Goal: Task Accomplishment & Management: Use online tool/utility

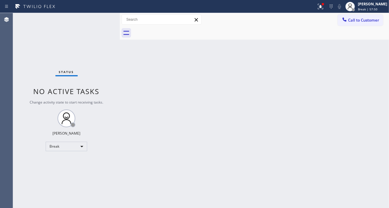
drag, startPoint x: 375, startPoint y: 50, endPoint x: 369, endPoint y: 52, distance: 6.1
click at [375, 50] on div "Back to Dashboard Change Sender ID Customers Technicians Select a contact Outbo…" at bounding box center [254, 110] width 269 height 195
click at [84, 17] on div "Status No active tasks Change activity state to start receiving tasks. Esmael J…" at bounding box center [66, 110] width 107 height 195
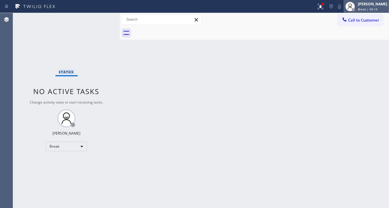
click at [356, 5] on div at bounding box center [349, 6] width 13 height 13
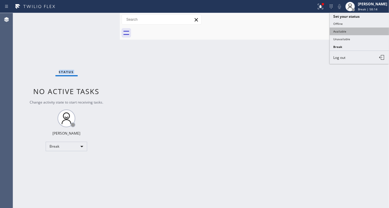
click at [343, 33] on button "Available" at bounding box center [358, 32] width 59 height 8
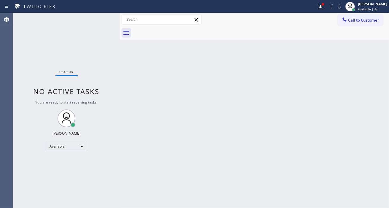
click at [373, 79] on div "Back to Dashboard Change Sender ID Customers Technicians Select a contact Outbo…" at bounding box center [254, 110] width 269 height 195
click at [95, 22] on div "Status No active tasks You are ready to start receiving tasks. [PERSON_NAME]" at bounding box center [66, 110] width 107 height 195
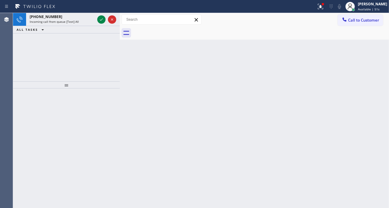
click at [101, 18] on icon at bounding box center [101, 19] width 7 height 7
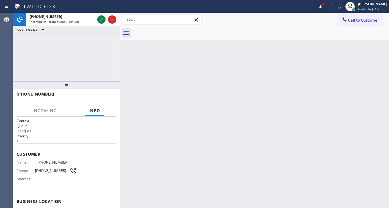
click at [101, 18] on icon at bounding box center [101, 19] width 7 height 7
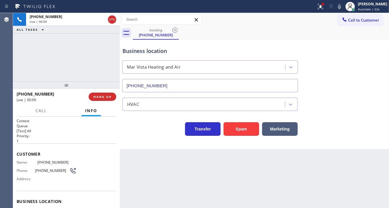
type input "[PHONE_NUMBER]"
click at [41, 164] on span "[PHONE_NUMBER]" at bounding box center [56, 162] width 39 height 4
copy span "[PHONE_NUMBER]"
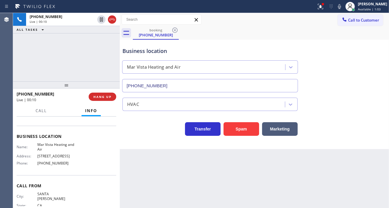
scroll to position [66, 0]
click at [53, 148] on span "Mar Vista Heating and Air" at bounding box center [56, 146] width 39 height 9
copy span "Mar Vista Heating and Air"
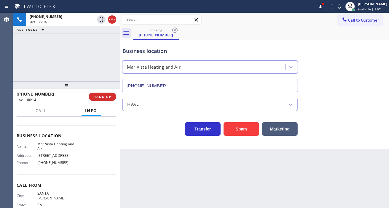
click at [44, 166] on div "Name: Mar Vista Heating and Air Address: 3232 Grand View Blvd Phone: (424) 329-…" at bounding box center [47, 154] width 60 height 25
copy span "[PHONE_NUMBER]"
click at [143, 49] on div "Business location" at bounding box center [209, 51] width 175 height 8
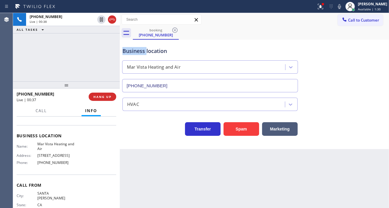
click at [143, 49] on div "Business location" at bounding box center [209, 51] width 175 height 8
click at [157, 57] on div "Business location Mar Vista Heating and Air (424) 329-2198" at bounding box center [209, 66] width 177 height 51
click at [161, 52] on div "Business location" at bounding box center [209, 51] width 175 height 8
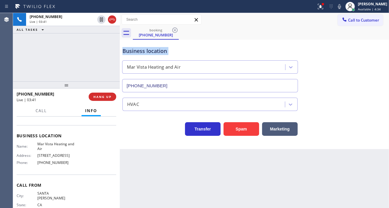
click at [161, 52] on div "Business location" at bounding box center [209, 51] width 175 height 8
click at [197, 50] on div "Business location" at bounding box center [209, 51] width 175 height 8
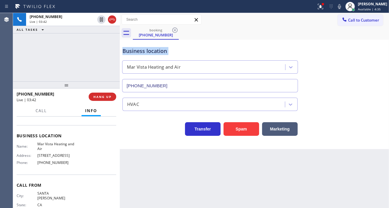
click at [197, 50] on div "Business location" at bounding box center [209, 51] width 175 height 8
click at [99, 46] on div "+13104286276 Live | 03:49 ALL TASKS ALL TASKS ACTIVE TASKS TASKS IN WRAP UP" at bounding box center [66, 47] width 107 height 68
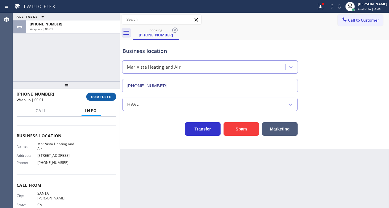
click at [103, 95] on span "COMPLETE" at bounding box center [101, 97] width 20 height 4
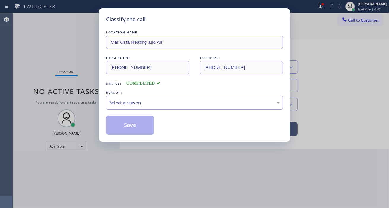
click at [150, 105] on div "Select a reason" at bounding box center [194, 103] width 170 height 7
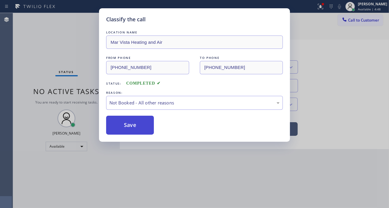
click at [138, 127] on button "Save" at bounding box center [130, 125] width 48 height 19
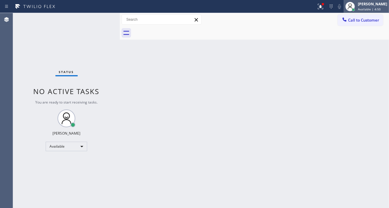
click at [369, 7] on span "Available | 4:50" at bounding box center [369, 9] width 23 height 4
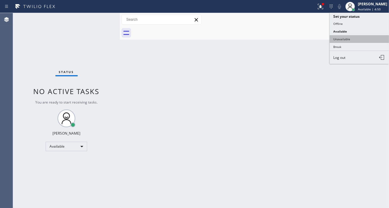
click at [354, 37] on button "Unavailable" at bounding box center [358, 39] width 59 height 8
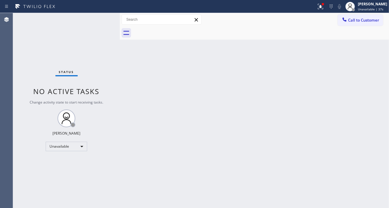
drag, startPoint x: 372, startPoint y: 22, endPoint x: 369, endPoint y: 23, distance: 3.5
click at [372, 22] on span "Call to Customer" at bounding box center [363, 19] width 31 height 5
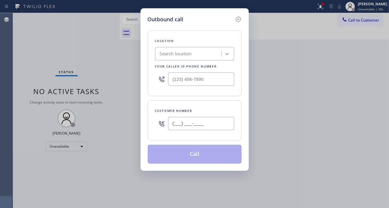
click at [199, 126] on input "(___) ___-____" at bounding box center [201, 123] width 66 height 13
paste input "310) 428-6276"
type input "[PHONE_NUMBER]"
click at [184, 81] on input "(___) ___-____" at bounding box center [201, 79] width 66 height 13
paste input "424) 329-2198"
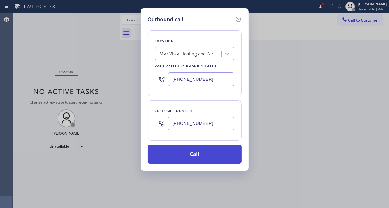
type input "[PHONE_NUMBER]"
click at [214, 154] on button "Call" at bounding box center [195, 154] width 94 height 19
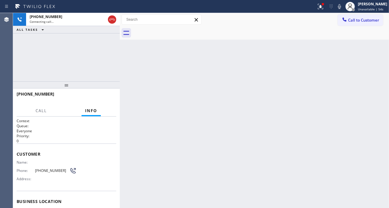
click at [379, 69] on div "Back to Dashboard Change Sender ID Customers Technicians Select a contact Outbo…" at bounding box center [254, 110] width 269 height 195
click at [324, 7] on icon at bounding box center [320, 6] width 7 height 7
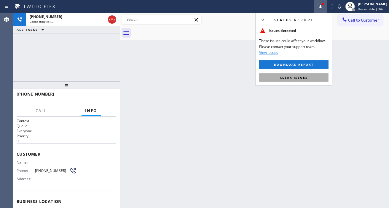
click at [306, 81] on button "Clear issues" at bounding box center [293, 77] width 69 height 8
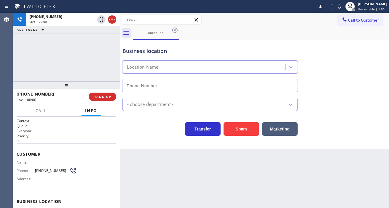
type input "[PHONE_NUMBER]"
click at [153, 52] on div "Business location" at bounding box center [209, 51] width 175 height 8
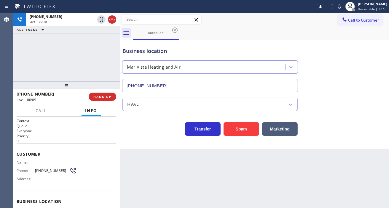
click at [103, 53] on div "+13104286276 Live | 00:10 ALL TASKS ALL TASKS ACTIVE TASKS TASKS IN WRAP UP" at bounding box center [66, 47] width 107 height 68
click at [99, 66] on div "+13104286276 Live | 00:13 ALL TASKS ALL TASKS ACTIVE TASKS TASKS IN WRAP UP" at bounding box center [66, 47] width 107 height 68
click at [100, 97] on span "HANG UP" at bounding box center [102, 97] width 18 height 4
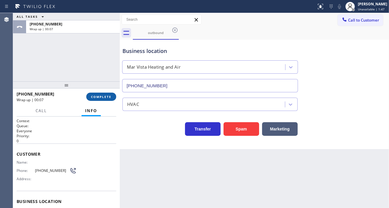
click at [102, 97] on span "COMPLETE" at bounding box center [101, 97] width 20 height 4
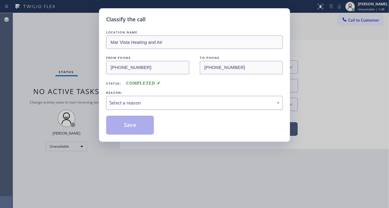
click at [176, 102] on div "Select a reason" at bounding box center [194, 103] width 170 height 7
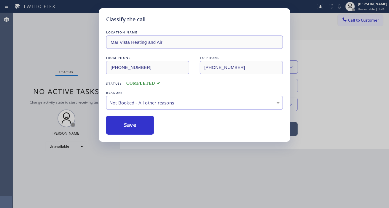
click at [144, 124] on button "Save" at bounding box center [130, 125] width 48 height 19
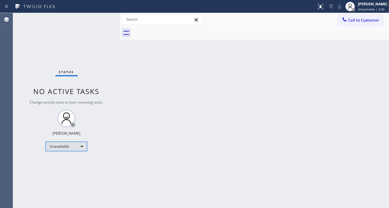
click at [80, 149] on div "Unavailable" at bounding box center [66, 146] width 41 height 9
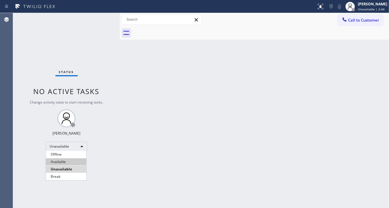
click at [75, 162] on li "Available" at bounding box center [66, 161] width 40 height 7
click at [95, 21] on div "Status No active tasks You are ready to start receiving tasks. [PERSON_NAME]" at bounding box center [66, 110] width 107 height 195
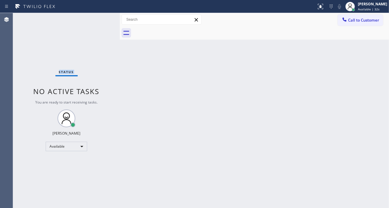
click at [96, 18] on div "Status No active tasks You are ready to start receiving tasks. [PERSON_NAME]" at bounding box center [66, 110] width 107 height 195
click at [102, 20] on div "Status No active tasks You are ready to start receiving tasks. [PERSON_NAME]" at bounding box center [66, 110] width 107 height 195
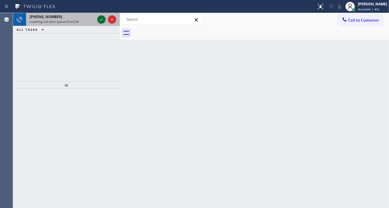
click at [98, 22] on icon at bounding box center [101, 19] width 7 height 7
click at [100, 21] on icon at bounding box center [101, 19] width 7 height 7
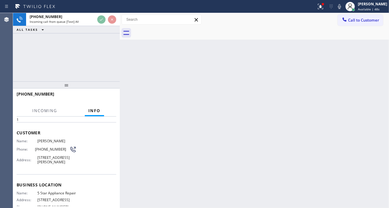
scroll to position [33, 0]
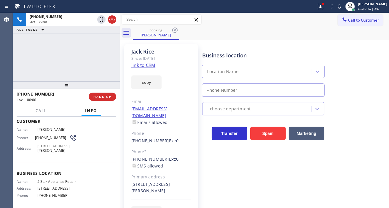
type input "[PHONE_NUMBER]"
click at [215, 54] on div "Business location" at bounding box center [263, 56] width 122 height 8
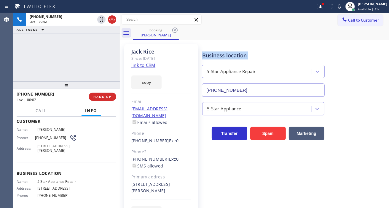
click at [215, 54] on div "Business location" at bounding box center [263, 56] width 122 height 8
click at [140, 69] on div "copy" at bounding box center [161, 79] width 60 height 20
click at [149, 67] on link "link to CRM" at bounding box center [143, 65] width 24 height 6
click at [343, 10] on button at bounding box center [339, 6] width 8 height 8
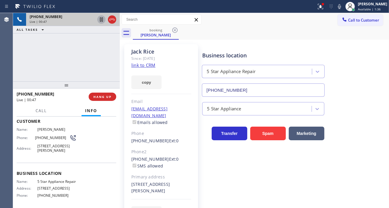
click at [100, 20] on icon at bounding box center [101, 19] width 7 height 7
click at [101, 20] on icon at bounding box center [101, 19] width 7 height 7
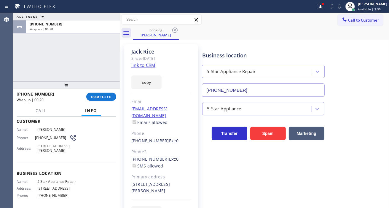
click at [366, 86] on div "Business location 5 Star Appliance Repair (855) 731-4952" at bounding box center [294, 70] width 186 height 54
click at [95, 99] on span "COMPLETE" at bounding box center [101, 97] width 20 height 4
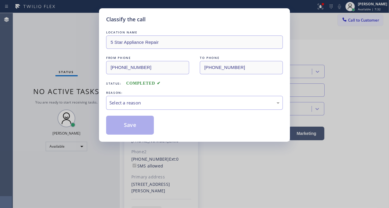
click at [182, 112] on div "LOCATION NAME 5 Star Appliance Repair FROM PHONE (727) 410-3605 TO PHONE (855) …" at bounding box center [194, 81] width 177 height 105
click at [179, 108] on div "Select a reason" at bounding box center [194, 103] width 177 height 14
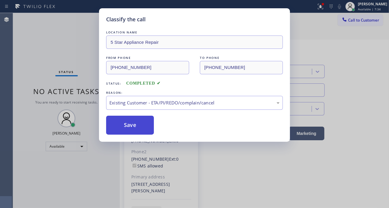
drag, startPoint x: 168, startPoint y: 138, endPoint x: 150, endPoint y: 129, distance: 19.8
click at [167, 138] on div "Classify the call LOCATION NAME 5 Star Appliance Repair FROM PHONE (727) 410-36…" at bounding box center [194, 75] width 191 height 134
click at [150, 128] on button "Save" at bounding box center [130, 125] width 48 height 19
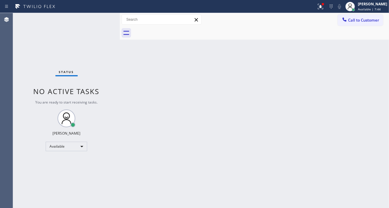
click at [370, 63] on div "Back to Dashboard Change Sender ID Customers Technicians Select a contact Outbo…" at bounding box center [254, 110] width 269 height 195
click at [95, 21] on div "Status No active tasks You are ready to start receiving tasks. [PERSON_NAME]" at bounding box center [66, 110] width 107 height 195
drag, startPoint x: 375, startPoint y: 64, endPoint x: 371, endPoint y: 62, distance: 5.2
click at [375, 64] on div "Back to Dashboard Change Sender ID Customers Technicians Select a contact Outbo…" at bounding box center [254, 110] width 269 height 195
click at [85, 19] on div "Status No active tasks You are ready to start receiving tasks. [PERSON_NAME]" at bounding box center [66, 110] width 107 height 195
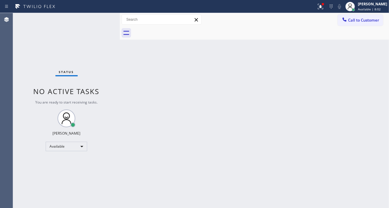
click at [97, 17] on div "Status No active tasks You are ready to start receiving tasks. [PERSON_NAME]" at bounding box center [66, 110] width 107 height 195
click at [95, 17] on div "Status No active tasks You are ready to start receiving tasks. [PERSON_NAME]" at bounding box center [66, 110] width 107 height 195
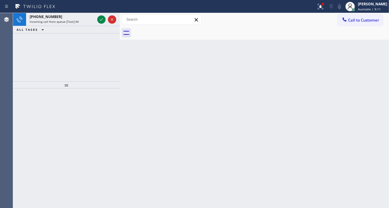
click at [372, 71] on div "Back to Dashboard Change Sender ID Customers Technicians Select a contact Outbo…" at bounding box center [254, 110] width 269 height 195
drag, startPoint x: 383, startPoint y: 54, endPoint x: 375, endPoint y: 54, distance: 7.4
click at [383, 54] on div "Back to Dashboard Change Sender ID Customers Technicians Select a contact Outbo…" at bounding box center [254, 110] width 269 height 195
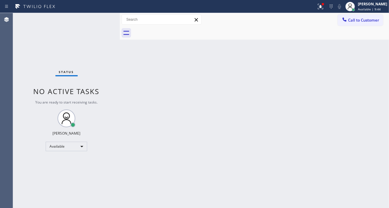
click at [100, 19] on div "Status No active tasks You are ready to start receiving tasks. [PERSON_NAME]" at bounding box center [66, 110] width 107 height 195
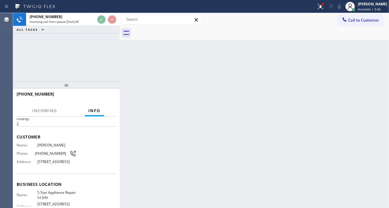
scroll to position [33, 0]
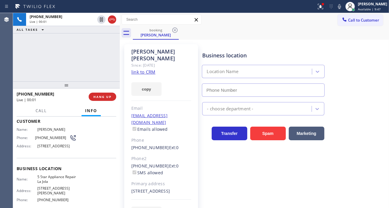
type input "[PHONE_NUMBER]"
click at [322, 8] on icon at bounding box center [320, 6] width 7 height 7
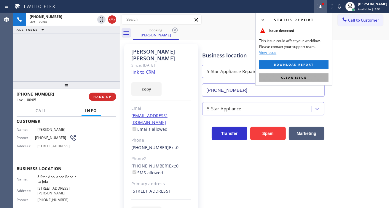
click at [299, 80] on button "Clear issue" at bounding box center [293, 77] width 69 height 8
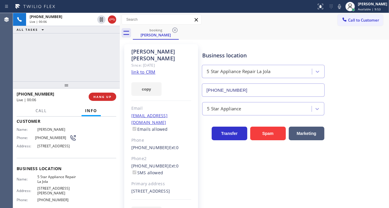
click at [142, 69] on link "link to CRM" at bounding box center [143, 72] width 24 height 6
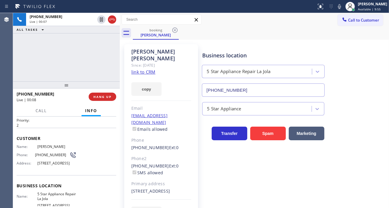
scroll to position [0, 0]
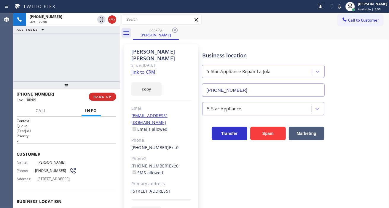
click at [47, 171] on span "[PHONE_NUMBER]" at bounding box center [52, 171] width 34 height 4
copy div "[PHONE_NUMBER]"
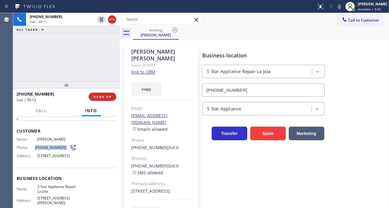
scroll to position [33, 0]
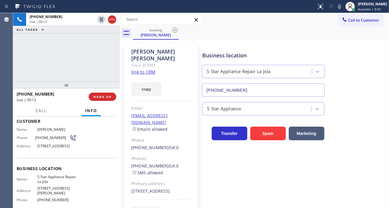
click at [52, 184] on span "5 Star Appliance Repair La Jola" at bounding box center [56, 179] width 39 height 9
copy span "5 Star Appliance Repair La Jola"
click at [88, 57] on div "+16196468136 Live | 03:08 ALL TASKS ALL TASKS ACTIVE TASKS TASKS IN WRAP UP" at bounding box center [66, 47] width 107 height 68
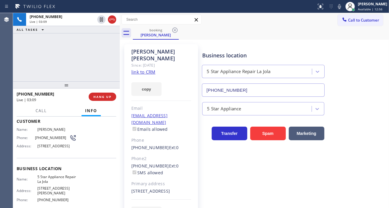
click at [40, 142] on div "Name: Klemens Ruoss Phone: (619) 646-8136 Address: 5370 Renaissance Ave, San Di…" at bounding box center [47, 138] width 60 height 23
click at [38, 138] on span "[PHONE_NUMBER]" at bounding box center [52, 138] width 34 height 4
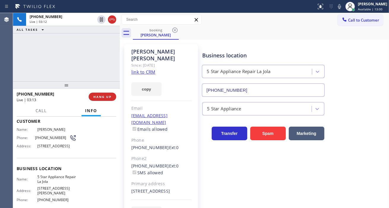
click at [257, 50] on div "Business location 5 Star Appliance Repair La Jola (619) 675-7477" at bounding box center [263, 71] width 124 height 51
click at [70, 60] on div "+16196468136 Live | 03:20 ALL TASKS ALL TASKS ACTIVE TASKS TASKS IN WRAP UP" at bounding box center [66, 47] width 107 height 68
click at [356, 10] on div at bounding box center [349, 6] width 13 height 13
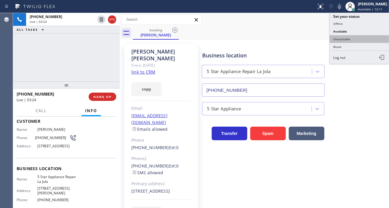
click at [353, 42] on button "Unavailable" at bounding box center [358, 39] width 59 height 8
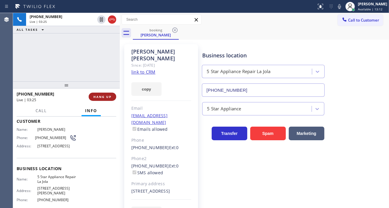
click at [108, 98] on span "HANG UP" at bounding box center [102, 97] width 18 height 4
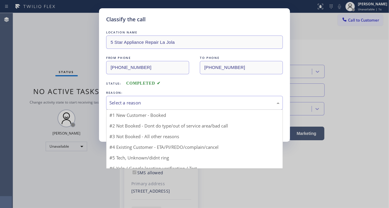
click at [108, 98] on div "Select a reason" at bounding box center [194, 103] width 177 height 14
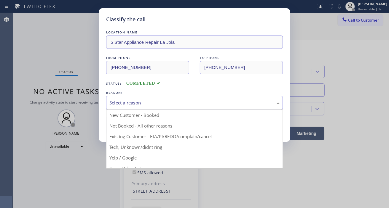
click at [130, 103] on div "Select a reason" at bounding box center [194, 103] width 170 height 7
click at [135, 107] on div "Select a reason" at bounding box center [194, 103] width 177 height 14
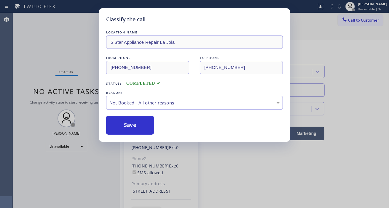
click at [137, 123] on button "Save" at bounding box center [130, 125] width 48 height 19
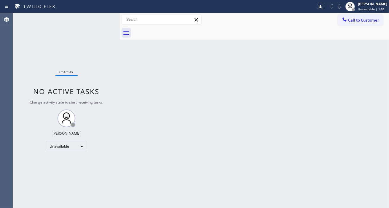
click at [358, 26] on div at bounding box center [261, 32] width 256 height 13
click at [358, 26] on div "Call to Customer Outbound call Location Mar Vista Heating and Air Your caller i…" at bounding box center [254, 19] width 269 height 13
click at [356, 23] on button "Call to Customer" at bounding box center [359, 20] width 45 height 11
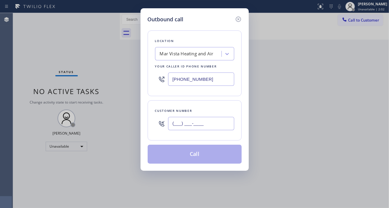
click at [199, 123] on input "(___) ___-____" at bounding box center [201, 123] width 66 height 13
paste input "619) 646-8136"
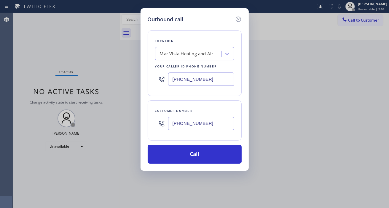
type input "[PHONE_NUMBER]"
click at [208, 75] on input "[PHONE_NUMBER]" at bounding box center [201, 79] width 66 height 13
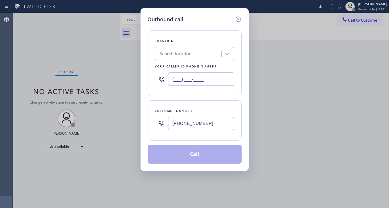
type input "(___) ___-____"
click at [174, 51] on div "Search location" at bounding box center [176, 54] width 32 height 7
paste input "5 Star Appliance Repair La Jola"
type input "5 Star Appliance Repair La Jola"
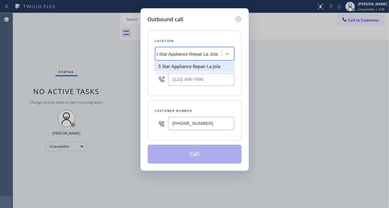
click at [189, 66] on div "5 Star Appliance Repair La Jola" at bounding box center [194, 66] width 79 height 11
type input "[PHONE_NUMBER]"
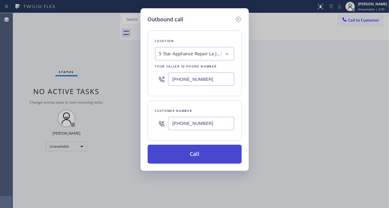
click at [196, 160] on button "Call" at bounding box center [195, 154] width 94 height 19
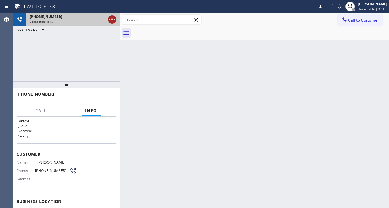
click at [112, 20] on icon at bounding box center [111, 19] width 7 height 7
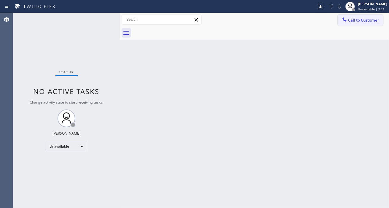
click at [366, 22] on span "Call to Customer" at bounding box center [363, 19] width 31 height 5
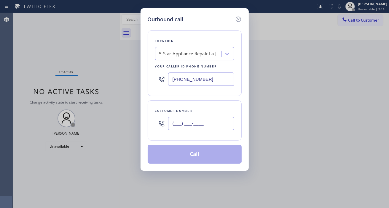
click at [206, 128] on input "(___) ___-____" at bounding box center [201, 123] width 66 height 13
paste input "858) 232-2489"
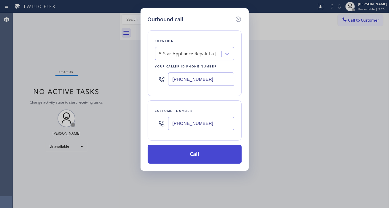
type input "[PHONE_NUMBER]"
click at [214, 155] on button "Call" at bounding box center [195, 154] width 94 height 19
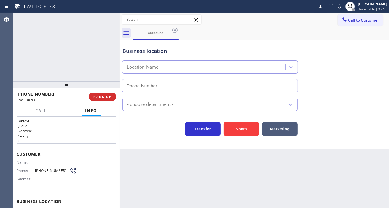
type input "[PHONE_NUMBER]"
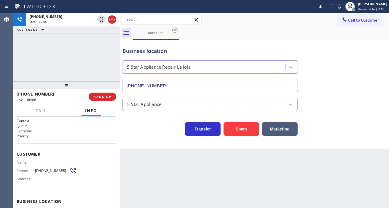
click at [97, 65] on div "+18582322489 Live | 00:06 ALL TASKS ALL TASKS ACTIVE TASKS TASKS IN WRAP UP" at bounding box center [66, 47] width 107 height 68
click at [109, 101] on div "+18582322489 Live | 00:08 HANG UP" at bounding box center [67, 96] width 100 height 15
click at [108, 100] on button "HANG UP" at bounding box center [103, 97] width 28 height 8
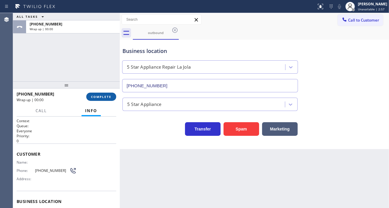
click at [109, 99] on button "COMPLETE" at bounding box center [101, 97] width 30 height 8
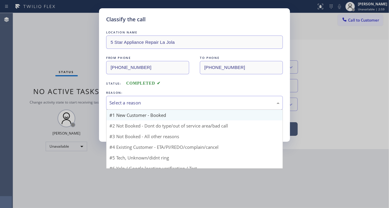
drag, startPoint x: 156, startPoint y: 104, endPoint x: 153, endPoint y: 110, distance: 6.8
click at [156, 104] on div "Select a reason" at bounding box center [194, 103] width 170 height 7
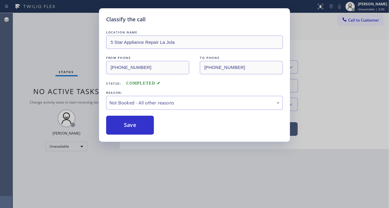
click at [138, 128] on button "Save" at bounding box center [130, 125] width 48 height 19
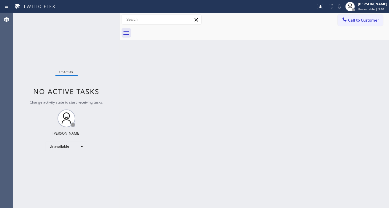
click at [356, 23] on button "Call to Customer" at bounding box center [359, 20] width 45 height 11
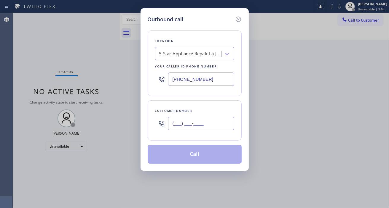
click at [214, 127] on input "(___) ___-____" at bounding box center [201, 123] width 66 height 13
paste input "619) 646-8136"
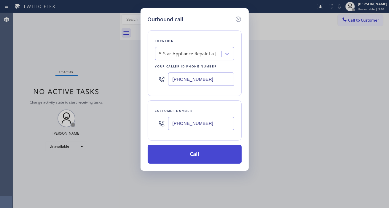
type input "[PHONE_NUMBER]"
click at [204, 154] on button "Call" at bounding box center [195, 154] width 94 height 19
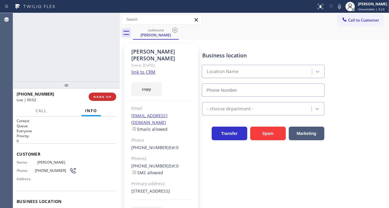
type input "[PHONE_NUMBER]"
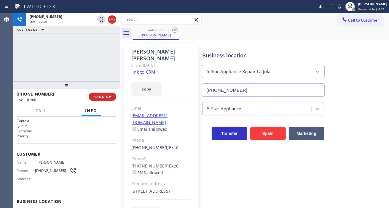
click at [81, 40] on div "+16196468136 Live | 00:59 ALL TASKS ALL TASKS ACTIVE TASKS TASKS IN WRAP UP" at bounding box center [66, 47] width 107 height 68
click at [100, 55] on div "+16196468136 Live | 01:02 ALL TASKS ALL TASKS ACTIVE TASKS TASKS IN WRAP UP" at bounding box center [66, 47] width 107 height 68
click at [107, 99] on button "HANG UP" at bounding box center [103, 97] width 28 height 8
click at [107, 96] on span "HANG UP" at bounding box center [102, 97] width 18 height 4
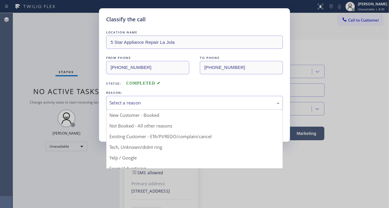
click at [141, 105] on div "Select a reason" at bounding box center [194, 103] width 170 height 7
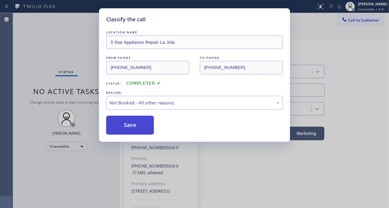
click at [142, 126] on button "Save" at bounding box center [130, 125] width 48 height 19
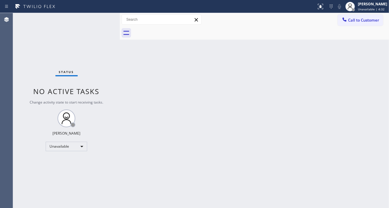
click at [366, 21] on span "Call to Customer" at bounding box center [363, 19] width 31 height 5
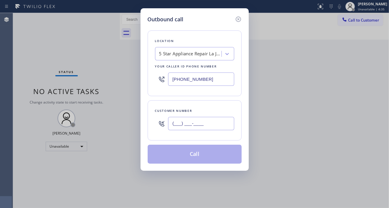
click at [183, 129] on input "(___) ___-____" at bounding box center [201, 123] width 66 height 13
paste input "858) 232-2489"
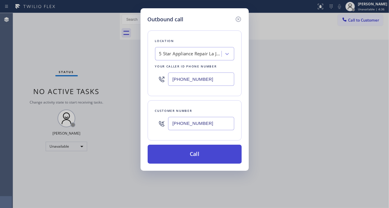
type input "[PHONE_NUMBER]"
click at [215, 154] on button "Call" at bounding box center [195, 154] width 94 height 19
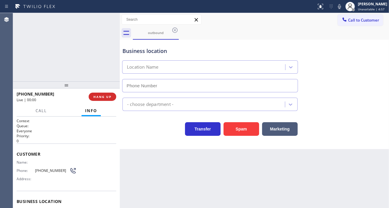
type input "[PHONE_NUMBER]"
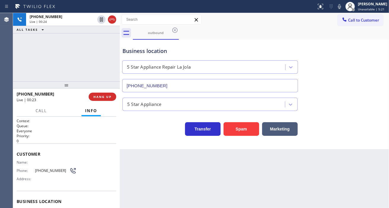
click at [75, 61] on div "+18582322489 Live | 00:24 ALL TASKS ALL TASKS ACTIVE TASKS TASKS IN WRAP UP" at bounding box center [66, 47] width 107 height 68
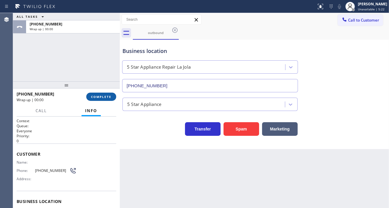
click at [112, 97] on button "COMPLETE" at bounding box center [101, 97] width 30 height 8
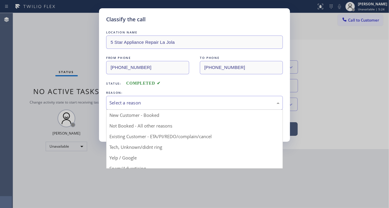
click at [150, 98] on div "Select a reason" at bounding box center [194, 103] width 177 height 14
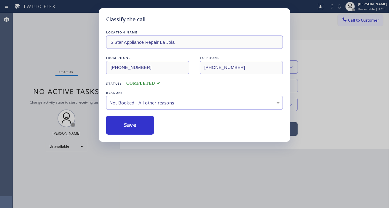
click at [155, 102] on div "Not Booked - All other reasons" at bounding box center [194, 103] width 170 height 7
click at [151, 126] on button "Save" at bounding box center [130, 125] width 48 height 19
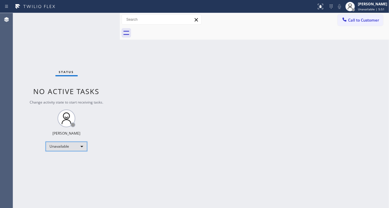
click at [81, 147] on div "Unavailable" at bounding box center [66, 146] width 41 height 9
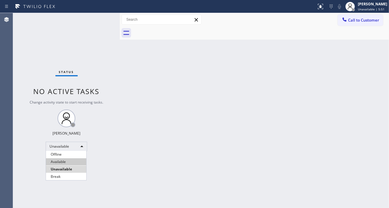
click at [71, 165] on li "Available" at bounding box center [66, 161] width 40 height 7
click at [369, 100] on div "Back to Dashboard Change Sender ID Customers Technicians Select a contact Outbo…" at bounding box center [254, 110] width 269 height 195
click at [376, 59] on div "Back to Dashboard Change Sender ID Customers Technicians Select a contact Outbo…" at bounding box center [254, 110] width 269 height 195
click at [81, 31] on div "Status No active tasks You are ready to start receiving tasks. [PERSON_NAME]" at bounding box center [66, 110] width 107 height 195
click at [94, 18] on div "Status No active tasks You are ready to start receiving tasks. [PERSON_NAME]" at bounding box center [66, 110] width 107 height 195
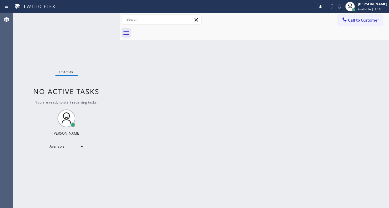
click at [94, 18] on div "Status No active tasks You are ready to start receiving tasks. [PERSON_NAME]" at bounding box center [66, 110] width 107 height 195
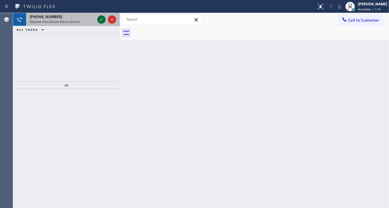
click at [101, 18] on icon at bounding box center [101, 19] width 7 height 7
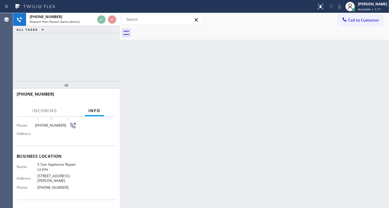
scroll to position [66, 0]
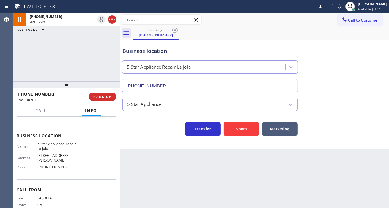
type input "[PHONE_NUMBER]"
click at [95, 54] on div "+18582322489 Live | 04:40 ALL TASKS ALL TASKS ACTIVE TASKS TASKS IN WRAP UP" at bounding box center [66, 47] width 107 height 68
click at [107, 96] on span "HANG UP" at bounding box center [102, 97] width 18 height 4
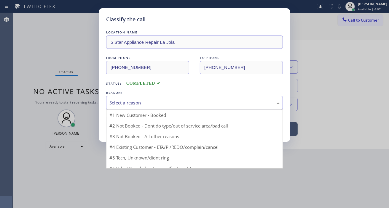
click at [107, 96] on div "Select a reason" at bounding box center [194, 103] width 177 height 14
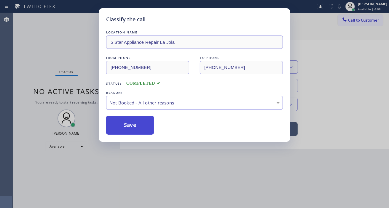
click at [134, 122] on button "Save" at bounding box center [130, 125] width 48 height 19
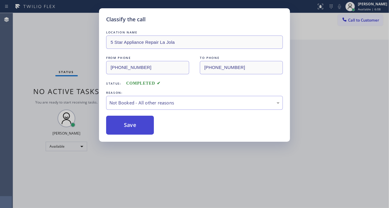
click at [134, 122] on button "Save" at bounding box center [130, 125] width 48 height 19
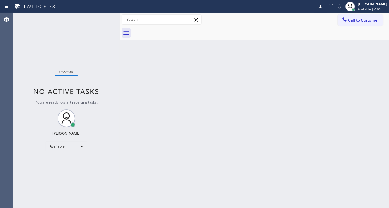
click at [355, 9] on div at bounding box center [353, 9] width 3 height 3
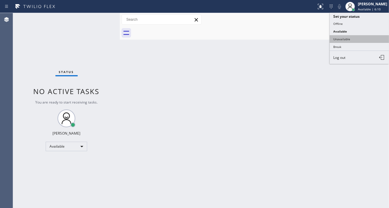
click at [350, 36] on button "Unavailable" at bounding box center [358, 39] width 59 height 8
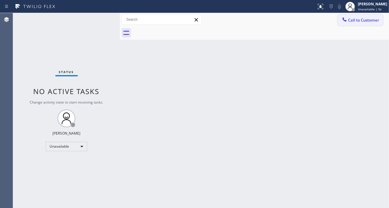
click at [348, 21] on span "Call to Customer" at bounding box center [363, 19] width 31 height 5
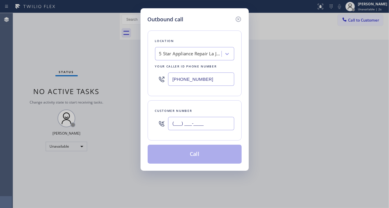
click at [189, 124] on input "(___) ___-____" at bounding box center [201, 123] width 66 height 13
paste input "619) 646-8136"
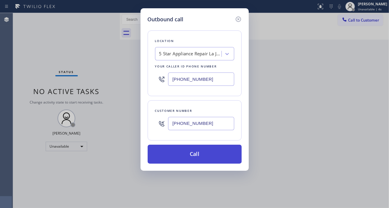
type input "[PHONE_NUMBER]"
click at [211, 153] on button "Call" at bounding box center [195, 154] width 94 height 19
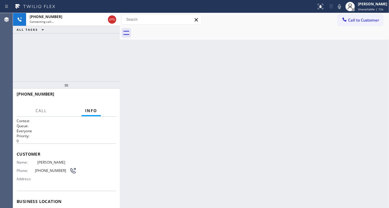
click at [65, 59] on div "+16196468136 Connecting call… ALL TASKS ALL TASKS ACTIVE TASKS TASKS IN WRAP UP" at bounding box center [66, 47] width 107 height 68
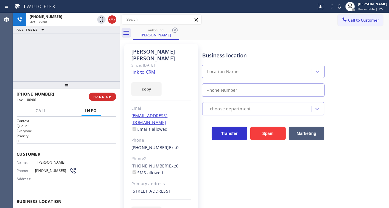
type input "[PHONE_NUMBER]"
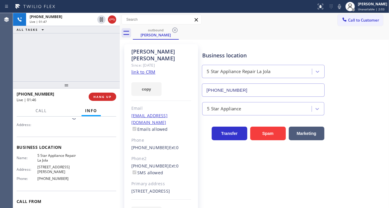
scroll to position [66, 0]
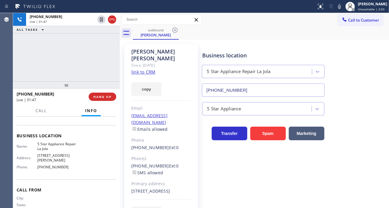
click at [52, 165] on span "[PHONE_NUMBER]" at bounding box center [56, 167] width 39 height 4
copy span "[PHONE_NUMBER]"
click at [77, 56] on div "+16196468136 Live | 03:37 ALL TASKS ALL TASKS ACTIVE TASKS TASKS IN WRAP UP" at bounding box center [66, 47] width 107 height 68
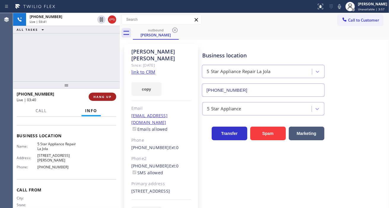
click at [105, 97] on span "HANG UP" at bounding box center [102, 97] width 18 height 4
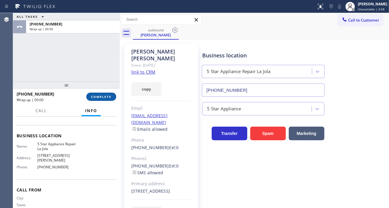
click at [105, 97] on span "COMPLETE" at bounding box center [101, 97] width 20 height 4
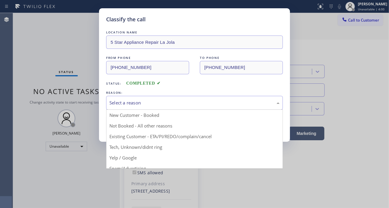
click at [169, 102] on div "Select a reason" at bounding box center [194, 103] width 170 height 7
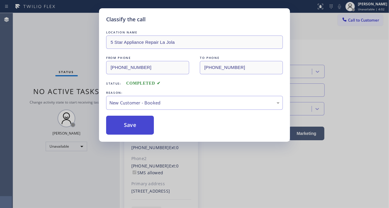
click at [142, 128] on button "Save" at bounding box center [130, 125] width 48 height 19
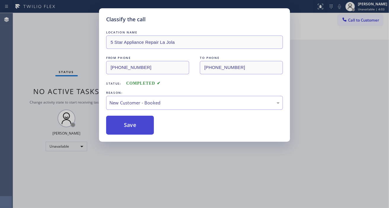
click at [142, 128] on button "Save" at bounding box center [130, 125] width 48 height 19
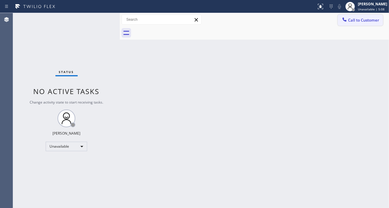
click at [373, 21] on span "Call to Customer" at bounding box center [363, 19] width 31 height 5
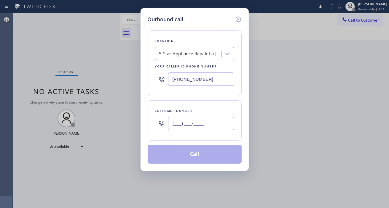
click at [197, 125] on input "(___) ___-____" at bounding box center [201, 123] width 66 height 13
paste input "858) 232-2489"
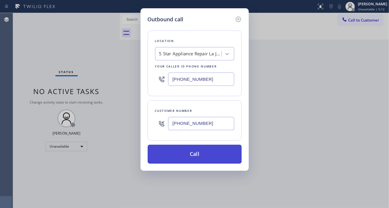
type input "[PHONE_NUMBER]"
click at [208, 155] on button "Call" at bounding box center [195, 154] width 94 height 19
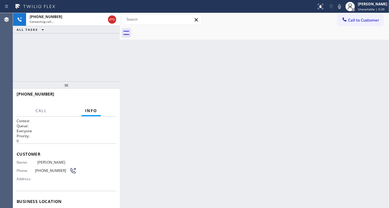
click at [74, 54] on div "+18582322489 Connecting call… ALL TASKS ALL TASKS ACTIVE TASKS TASKS IN WRAP UP" at bounding box center [66, 47] width 107 height 68
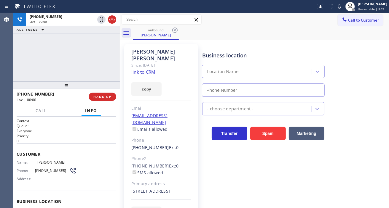
type input "[PHONE_NUMBER]"
click at [68, 49] on div "+18582322489 Live | 02:28 ALL TASKS ALL TASKS ACTIVE TASKS TASKS IN WRAP UP" at bounding box center [66, 47] width 107 height 68
click at [108, 94] on button "HANG UP" at bounding box center [103, 97] width 28 height 8
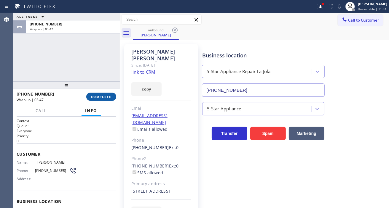
click at [105, 96] on span "COMPLETE" at bounding box center [101, 97] width 20 height 4
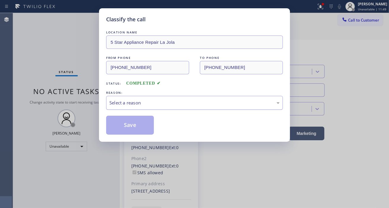
click at [153, 104] on div "Select a reason" at bounding box center [194, 103] width 170 height 7
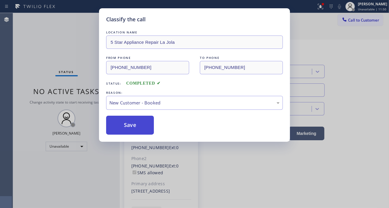
click at [139, 125] on button "Save" at bounding box center [130, 125] width 48 height 19
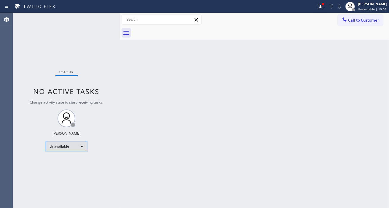
click at [83, 149] on div "Unavailable" at bounding box center [66, 146] width 41 height 9
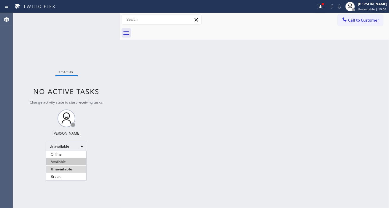
click at [76, 164] on li "Available" at bounding box center [66, 161] width 40 height 7
click at [363, 72] on div "Back to Dashboard Change Sender ID Customers Technicians Select a contact Outbo…" at bounding box center [254, 110] width 269 height 195
click at [361, 91] on div "Back to Dashboard Change Sender ID Customers Technicians Select a contact Outbo…" at bounding box center [254, 110] width 269 height 195
drag, startPoint x: 369, startPoint y: 63, endPoint x: 355, endPoint y: 57, distance: 14.7
click at [369, 63] on div "Back to Dashboard Change Sender ID Customers Technicians Select a contact Outbo…" at bounding box center [254, 110] width 269 height 195
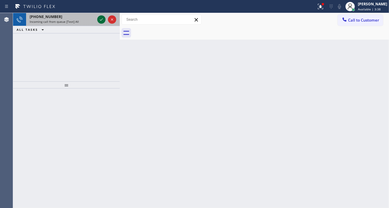
click at [99, 20] on icon at bounding box center [101, 19] width 7 height 7
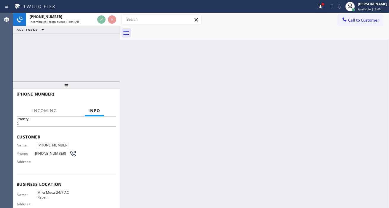
scroll to position [66, 0]
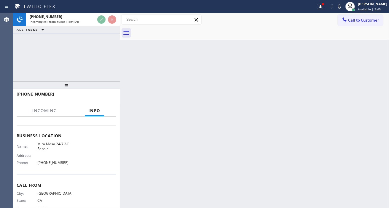
click at [47, 145] on span "Mira Mesa 24/7 AC Repair" at bounding box center [56, 146] width 39 height 9
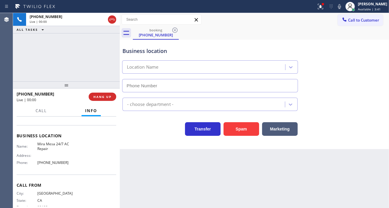
click at [47, 145] on span "Mira Mesa 24/7 AC Repair" at bounding box center [56, 146] width 39 height 9
type input "[PHONE_NUMBER]"
click at [47, 145] on span "Mira Mesa 24/7 AC Repair" at bounding box center [56, 146] width 39 height 9
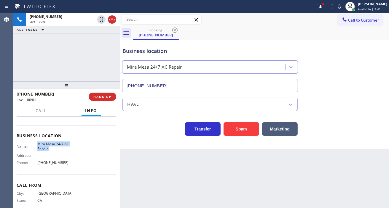
click at [47, 145] on span "Mira Mesa 24/7 AC Repair" at bounding box center [56, 146] width 39 height 9
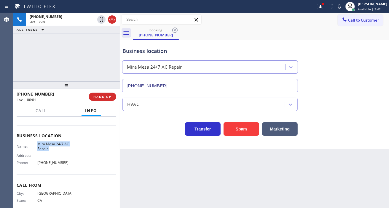
click at [47, 145] on span "Mira Mesa 24/7 AC Repair" at bounding box center [56, 146] width 39 height 9
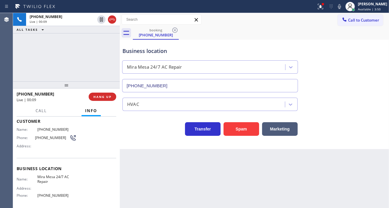
click at [44, 137] on span "[PHONE_NUMBER]" at bounding box center [52, 138] width 34 height 4
copy div "[PHONE_NUMBER]"
click at [153, 48] on div "Business location" at bounding box center [209, 51] width 175 height 8
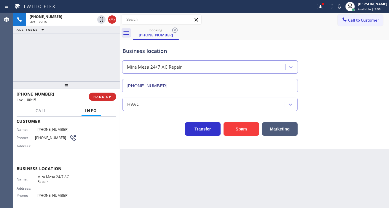
click at [153, 48] on div "Business location" at bounding box center [209, 51] width 175 height 8
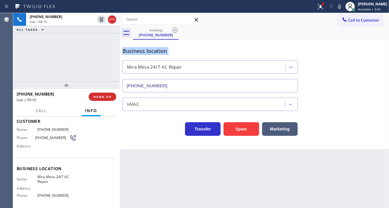
click at [153, 48] on div "Business location" at bounding box center [209, 51] width 175 height 8
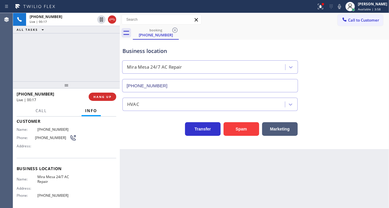
click at [50, 174] on div "Business location Name: Mira Mesa 24/7 AC Repair Address: Phone: (619) 485-6253" at bounding box center [67, 182] width 100 height 49
click at [57, 176] on span "Mira Mesa 24/7 AC Repair" at bounding box center [56, 179] width 39 height 9
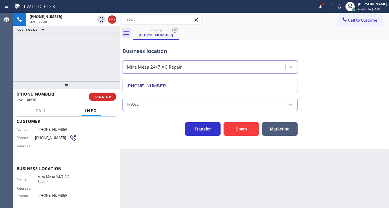
click at [366, 82] on div "Business location Mira Mesa 24/7 AC Repair (619) 485-6253" at bounding box center [254, 66] width 266 height 54
click at [323, 7] on icon at bounding box center [320, 6] width 7 height 7
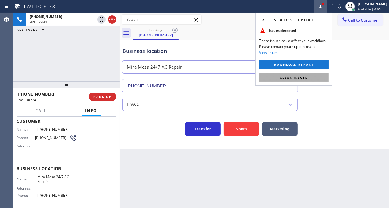
click at [315, 80] on button "Clear issues" at bounding box center [293, 77] width 69 height 8
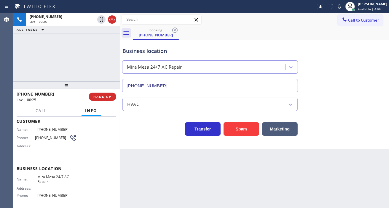
click at [103, 54] on div "+16196179380 Live | 00:25 ALL TASKS ALL TASKS ACTIVE TASKS TASKS IN WRAP UP" at bounding box center [66, 47] width 107 height 68
click at [104, 99] on button "HANG UP" at bounding box center [103, 97] width 28 height 8
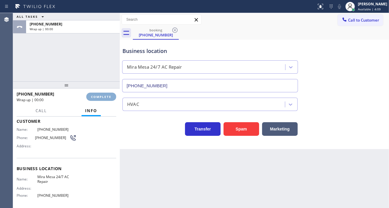
click at [104, 99] on button "COMPLETE" at bounding box center [101, 97] width 30 height 8
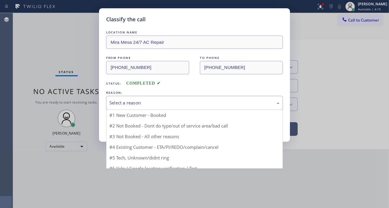
click at [157, 107] on div "Select a reason" at bounding box center [194, 103] width 177 height 14
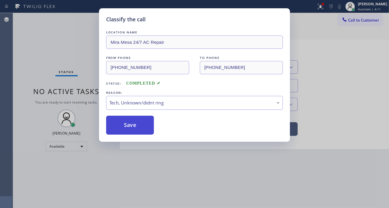
click at [138, 134] on button "Save" at bounding box center [130, 125] width 48 height 19
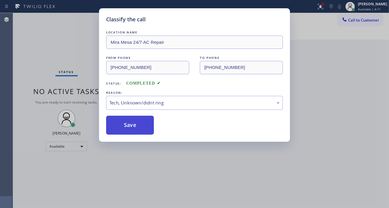
click at [137, 130] on button "Save" at bounding box center [130, 125] width 48 height 19
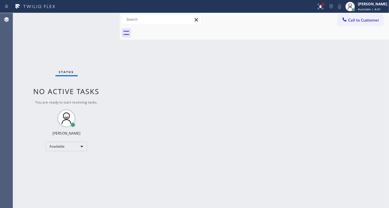
click at [102, 20] on div "Status No active tasks You are ready to start receiving tasks. [PERSON_NAME]" at bounding box center [66, 110] width 107 height 195
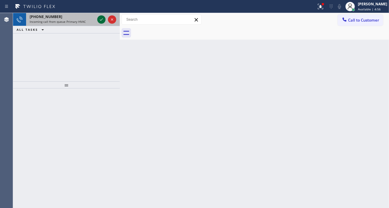
click at [99, 19] on icon at bounding box center [101, 19] width 7 height 7
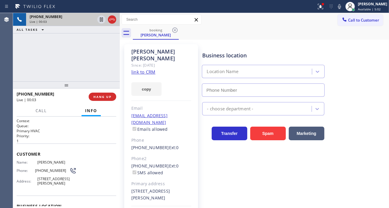
type input "[PHONE_NUMBER]"
click at [148, 69] on link "link to CRM" at bounding box center [143, 72] width 24 height 6
click at [90, 65] on div "+16467655060 Live | 00:09 ALL TASKS ALL TASKS ACTIVE TASKS TASKS IN WRAP UP" at bounding box center [66, 47] width 107 height 68
click at [49, 173] on div "Phone: (646) 765-5060" at bounding box center [47, 170] width 60 height 7
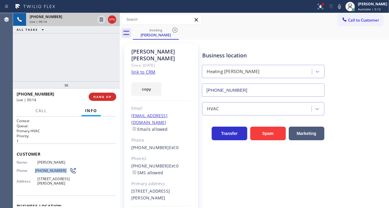
click at [49, 173] on div "Phone: (646) 765-5060" at bounding box center [47, 170] width 60 height 7
click at [52, 177] on span "4133 Mildred Ave, Los Angeles, CA 90066, USA" at bounding box center [56, 181] width 39 height 9
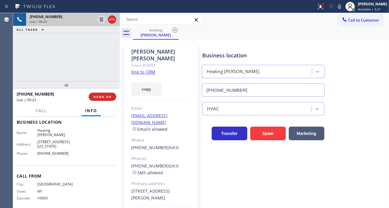
scroll to position [92, 0]
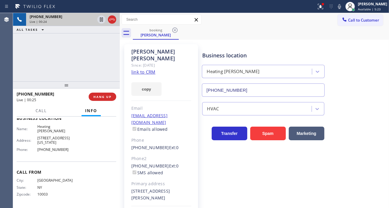
click at [50, 126] on span "Heating [PERSON_NAME]" at bounding box center [56, 128] width 39 height 9
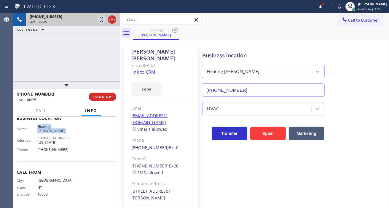
click at [50, 126] on span "Heating [PERSON_NAME]" at bounding box center [56, 128] width 39 height 9
click at [69, 59] on div "+16467655060 Live | 02:24 ALL TASKS ALL TASKS ACTIVE TASKS TASKS IN WRAP UP" at bounding box center [66, 47] width 107 height 68
click at [101, 20] on icon at bounding box center [101, 19] width 7 height 7
click at [100, 21] on icon at bounding box center [101, 19] width 4 height 4
click at [324, 7] on icon at bounding box center [320, 6] width 7 height 7
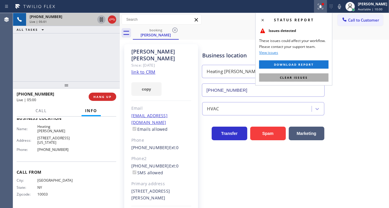
click at [326, 76] on button "Clear issues" at bounding box center [293, 77] width 69 height 8
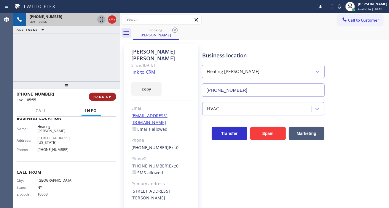
click at [104, 98] on span "HANG UP" at bounding box center [102, 97] width 18 height 4
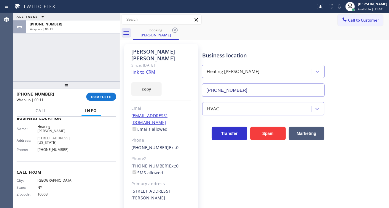
click at [368, 82] on div "Business location Heating Masters Marina Del Rey (424) 206-6795" at bounding box center [294, 70] width 186 height 54
click at [96, 99] on span "COMPLETE" at bounding box center [101, 97] width 20 height 4
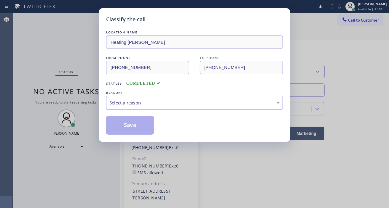
click at [180, 99] on div "Select a reason" at bounding box center [194, 103] width 177 height 14
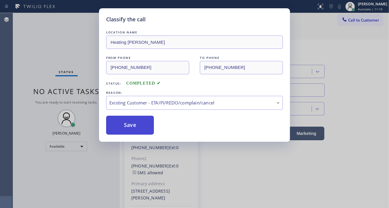
click at [136, 126] on button "Save" at bounding box center [130, 125] width 48 height 19
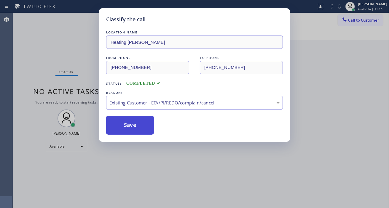
click at [136, 126] on button "Save" at bounding box center [130, 125] width 48 height 19
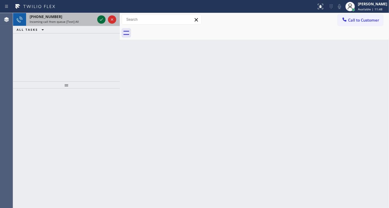
click at [100, 18] on icon at bounding box center [101, 19] width 7 height 7
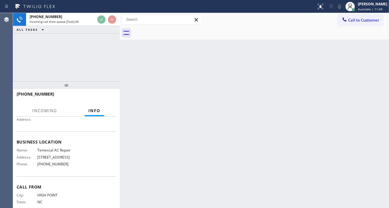
scroll to position [66, 0]
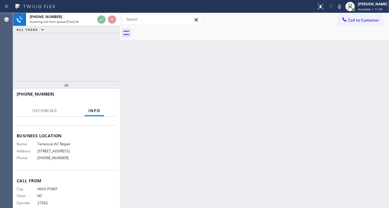
click at [57, 143] on span "Temescal AC Repair" at bounding box center [56, 144] width 39 height 4
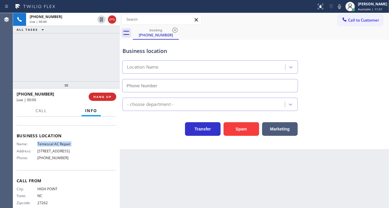
click at [57, 143] on span "Temescal AC Repair" at bounding box center [56, 144] width 39 height 4
type input "[PHONE_NUMBER]"
click at [57, 143] on span "Temescal AC Repair" at bounding box center [56, 144] width 39 height 4
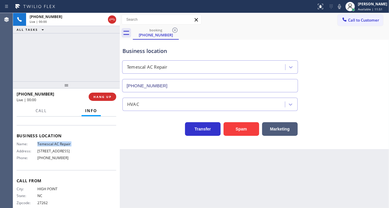
click at [57, 143] on span "Temescal AC Repair" at bounding box center [56, 144] width 39 height 4
click at [60, 149] on span "430 43rd St" at bounding box center [56, 151] width 39 height 4
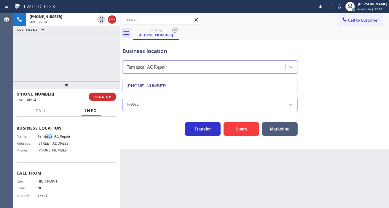
drag, startPoint x: 51, startPoint y: 136, endPoint x: 42, endPoint y: 134, distance: 8.5
click at [42, 134] on span "Temescal AC Repair" at bounding box center [56, 136] width 39 height 4
click at [42, 135] on span "Temescal AC Repair" at bounding box center [56, 136] width 39 height 4
click at [74, 146] on div "Name: Temescal AC Repair Address: 430 43rd St Phone: (925) 204-2744" at bounding box center [67, 144] width 100 height 21
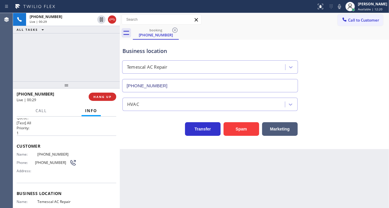
scroll to position [8, 0]
click at [53, 155] on span "[PHONE_NUMBER]" at bounding box center [56, 155] width 39 height 4
copy span "[PHONE_NUMBER]"
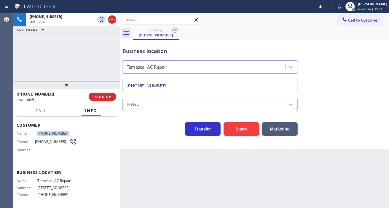
scroll to position [41, 0]
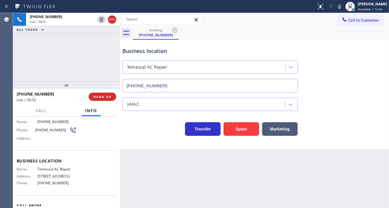
click at [49, 173] on div "Name: Temescal AC Repair Address: 430 43rd St Phone: (925) 204-2744" at bounding box center [47, 177] width 60 height 21
click at [49, 168] on span "Temescal AC Repair" at bounding box center [56, 169] width 39 height 4
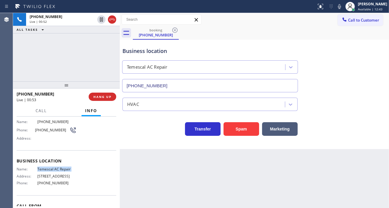
copy span "Temescal AC Repair"
click at [116, 52] on div "+13366886088 Live | 01:07 ALL TASKS ALL TASKS ACTIVE TASKS TASKS IN WRAP UP" at bounding box center [66, 47] width 107 height 68
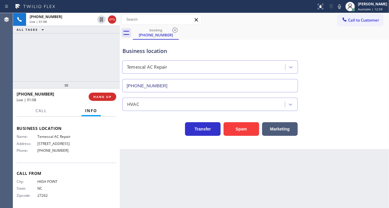
scroll to position [73, 0]
click at [55, 146] on div "Name: Temescal AC Repair Address: 430 43rd St Phone: (925) 204-2744" at bounding box center [47, 144] width 60 height 21
copy span "[PHONE_NUMBER]"
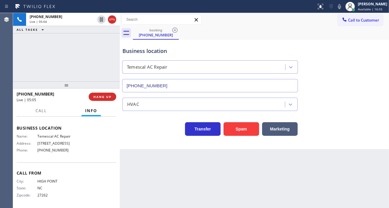
click at [128, 53] on div "Business location" at bounding box center [209, 51] width 175 height 8
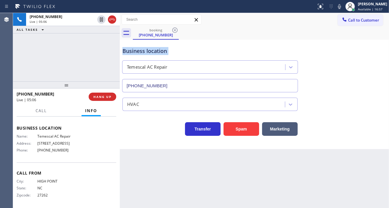
click at [136, 52] on div "Business location" at bounding box center [209, 51] width 175 height 8
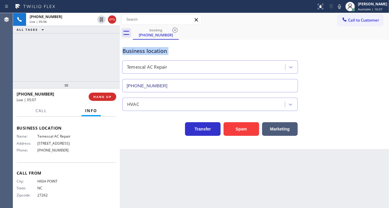
click at [136, 52] on div "Business location" at bounding box center [209, 51] width 175 height 8
click at [86, 55] on div "+13366886088 Live | 05:07 ALL TASKS ALL TASKS ACTIVE TASKS TASKS IN WRAP UP" at bounding box center [66, 47] width 107 height 68
click at [128, 49] on div "Business location" at bounding box center [209, 51] width 175 height 8
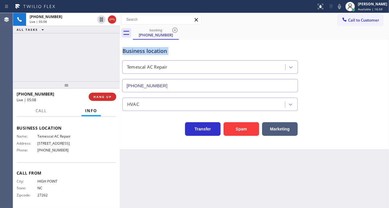
click at [128, 49] on div "Business location" at bounding box center [209, 51] width 175 height 8
click at [77, 44] on div "+13366886088 Live | 05:09 ALL TASKS ALL TASKS ACTIVE TASKS TASKS IN WRAP UP" at bounding box center [66, 47] width 107 height 68
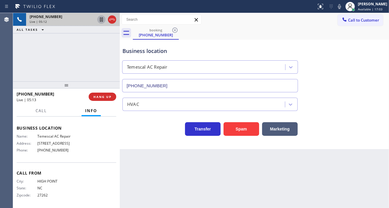
click at [100, 20] on icon at bounding box center [101, 19] width 7 height 7
drag, startPoint x: 374, startPoint y: 98, endPoint x: 294, endPoint y: 75, distance: 83.0
click at [374, 98] on div "HVAC" at bounding box center [254, 103] width 266 height 16
click at [370, 85] on div "Business location Temescal AC Repair (925) 204-2744" at bounding box center [254, 66] width 266 height 54
click at [100, 21] on icon at bounding box center [101, 19] width 7 height 7
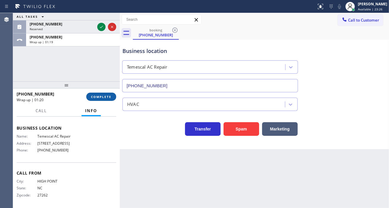
click at [95, 95] on span "COMPLETE" at bounding box center [101, 97] width 20 height 4
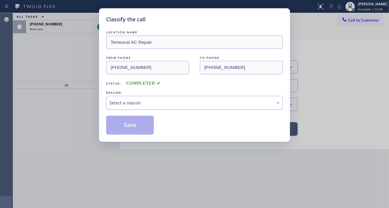
click at [162, 101] on div "Select a reason" at bounding box center [194, 103] width 170 height 7
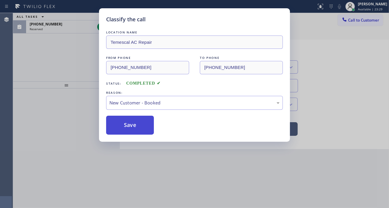
click at [150, 130] on button "Save" at bounding box center [130, 125] width 48 height 19
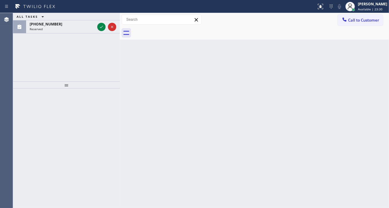
click at [99, 27] on icon at bounding box center [101, 26] width 7 height 7
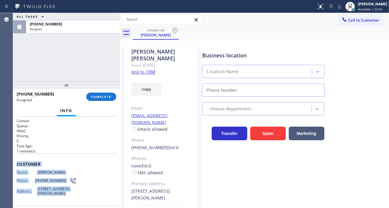
type input "[PHONE_NUMBER]"
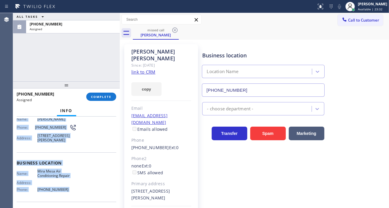
scroll to position [93, 0]
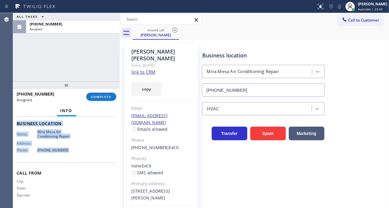
drag, startPoint x: 16, startPoint y: 163, endPoint x: 76, endPoint y: 148, distance: 62.1
click at [76, 148] on div "Context Queue: HVAC Priority: 0 Task Age: 1 minute(s) Customer Name: Pam Meadow…" at bounding box center [66, 163] width 107 height 92
click at [110, 99] on span "COMPLETE" at bounding box center [101, 97] width 20 height 4
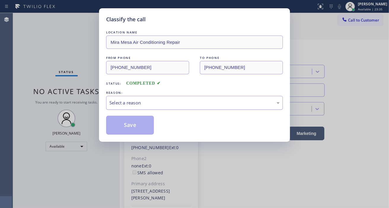
click at [187, 102] on div "Select a reason" at bounding box center [194, 103] width 170 height 7
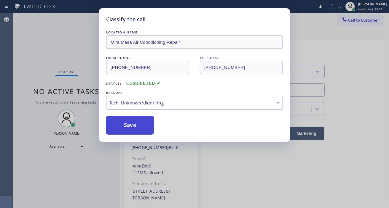
click at [144, 127] on button "Save" at bounding box center [130, 125] width 48 height 19
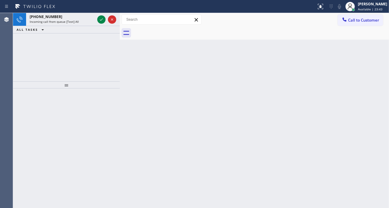
click at [362, 58] on div "Back to Dashboard Change Sender ID Customers Technicians Select a contact Outbo…" at bounding box center [254, 110] width 269 height 195
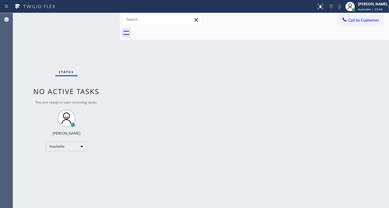
click at [100, 18] on div "Status No active tasks You are ready to start receiving tasks. [PERSON_NAME]" at bounding box center [66, 110] width 107 height 195
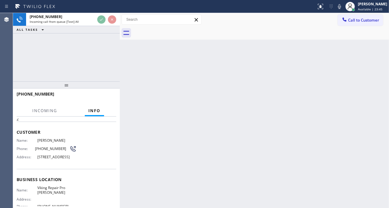
scroll to position [33, 0]
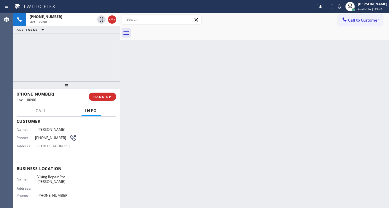
click at [55, 184] on span "Viking Repair Pro [PERSON_NAME]" at bounding box center [56, 179] width 39 height 9
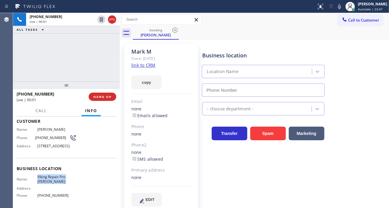
type input "[PHONE_NUMBER]"
click at [139, 64] on link "link to CRM" at bounding box center [143, 65] width 24 height 6
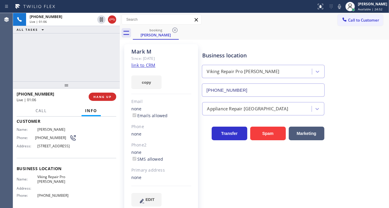
click at [105, 102] on div "+15039903142 Live | 01:06 HANG UP" at bounding box center [67, 96] width 100 height 15
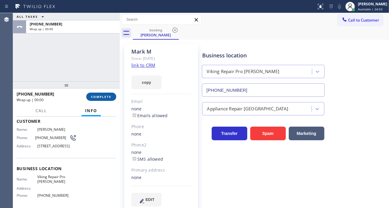
click at [108, 99] on span "COMPLETE" at bounding box center [101, 97] width 20 height 4
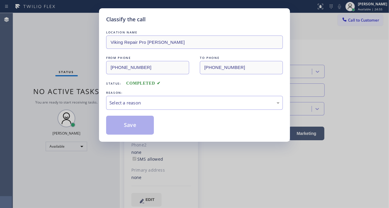
click at [152, 100] on div "Select a reason" at bounding box center [194, 103] width 170 height 7
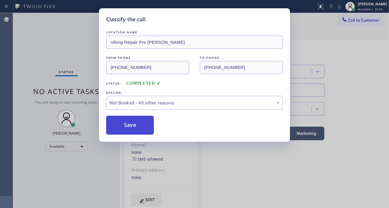
click at [151, 129] on button "Save" at bounding box center [130, 125] width 48 height 19
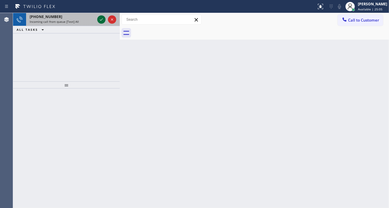
click at [99, 20] on icon at bounding box center [101, 19] width 7 height 7
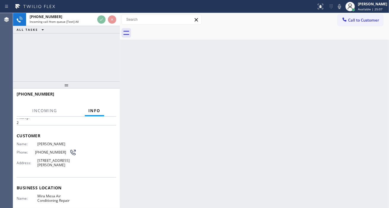
scroll to position [66, 0]
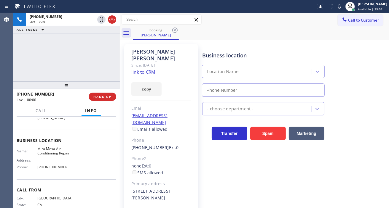
type input "[PHONE_NUMBER]"
click at [378, 67] on div "Business location Mira Mesa Air Conditioning Repair (619) 762-3215" at bounding box center [294, 70] width 186 height 54
click at [365, 49] on div "Business location Mira Mesa Air Conditioning Repair (619) 762-3215" at bounding box center [294, 70] width 186 height 54
click at [143, 69] on link "link to CRM" at bounding box center [143, 72] width 24 height 6
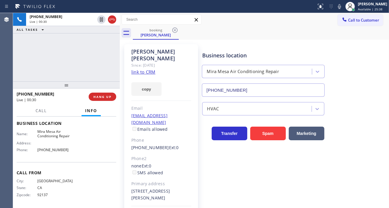
click at [70, 53] on div "+16192189368 Live | 00:30 ALL TASKS ALL TASKS ACTIVE TASKS TASKS IN WRAP UP" at bounding box center [66, 47] width 107 height 68
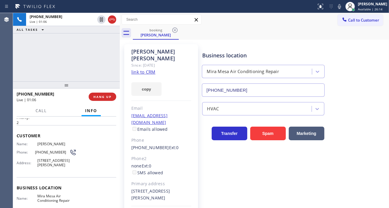
scroll to position [17, 0]
click at [40, 155] on span "[PHONE_NUMBER]" at bounding box center [52, 154] width 34 height 4
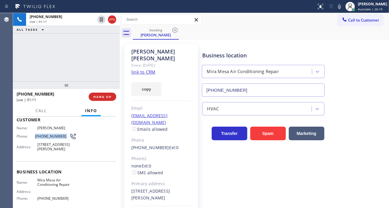
scroll to position [50, 0]
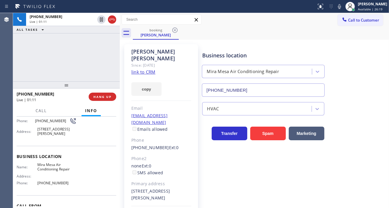
click at [45, 166] on span "Mira Mesa Air Conditioning Repair" at bounding box center [56, 167] width 39 height 9
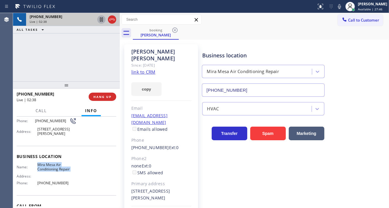
click at [101, 21] on icon at bounding box center [101, 19] width 7 height 7
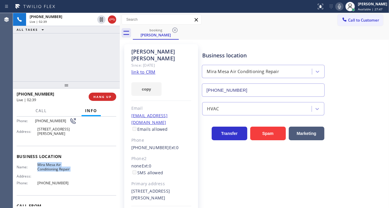
click at [341, 6] on div at bounding box center [339, 6] width 8 height 7
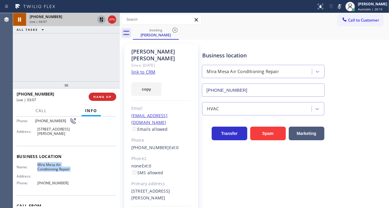
click at [101, 19] on icon at bounding box center [101, 19] width 7 height 7
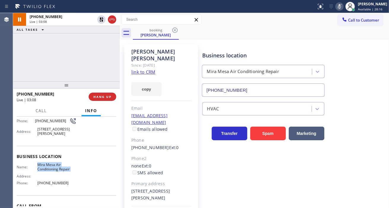
click at [341, 8] on icon at bounding box center [339, 6] width 3 height 5
click at [55, 185] on div "Name: Mira Mesa Air Conditioning Repair Address: Phone: (619) 762-3215" at bounding box center [47, 175] width 60 height 25
click at [342, 9] on icon at bounding box center [339, 6] width 7 height 7
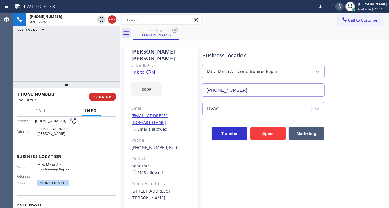
click at [341, 5] on icon at bounding box center [339, 6] width 3 height 5
click at [239, 36] on div "booking Pam Meadows" at bounding box center [261, 32] width 256 height 13
click at [343, 9] on icon at bounding box center [339, 6] width 7 height 7
click at [341, 8] on rect at bounding box center [339, 6] width 4 height 4
click at [100, 95] on span "HANG UP" at bounding box center [102, 97] width 18 height 4
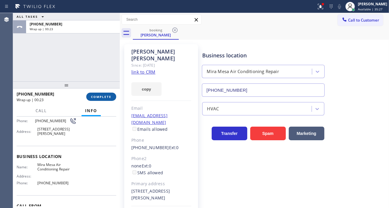
click at [97, 97] on span "COMPLETE" at bounding box center [101, 97] width 20 height 4
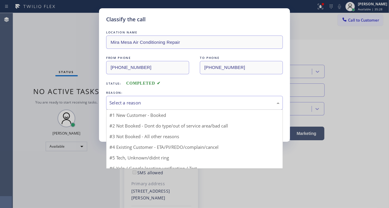
click at [168, 102] on div "Select a reason" at bounding box center [194, 103] width 170 height 7
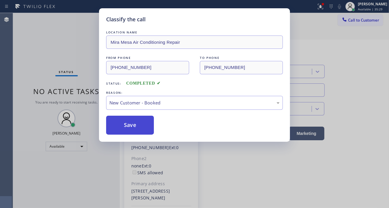
click at [142, 130] on button "Save" at bounding box center [130, 125] width 48 height 19
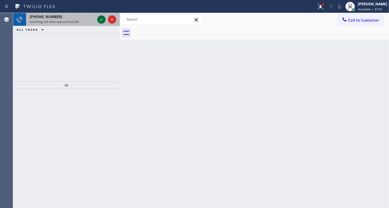
click at [97, 20] on div at bounding box center [101, 19] width 8 height 7
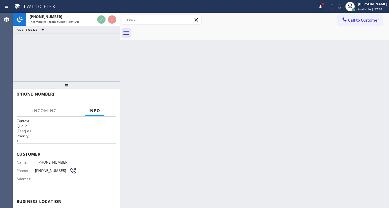
scroll to position [17, 0]
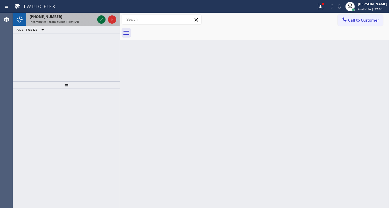
click at [100, 22] on icon at bounding box center [101, 19] width 7 height 7
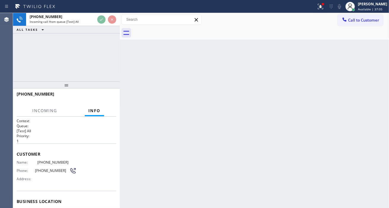
scroll to position [33, 0]
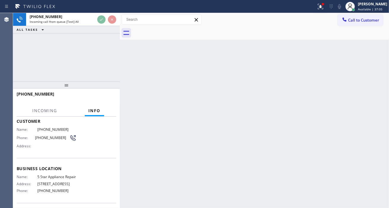
click at [50, 179] on span "5 Star Appliance Repair" at bounding box center [56, 177] width 39 height 4
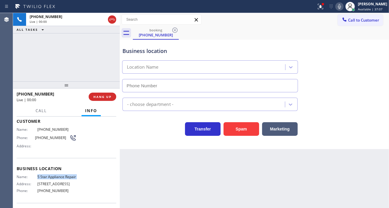
type input "[PHONE_NUMBER]"
click at [49, 137] on span "[PHONE_NUMBER]" at bounding box center [52, 138] width 34 height 4
click at [51, 177] on span "5 Star Appliance Repair" at bounding box center [56, 177] width 39 height 4
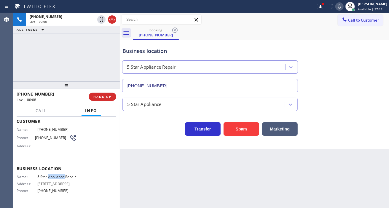
click at [51, 177] on span "5 Star Appliance Repair" at bounding box center [56, 177] width 39 height 4
click at [116, 160] on div "Context Queue: [Test] All Priority: 1 Customer Name: (415) 302-4838 Phone: (415…" at bounding box center [66, 163] width 107 height 92
click at [44, 193] on span "[PHONE_NUMBER]" at bounding box center [56, 191] width 39 height 4
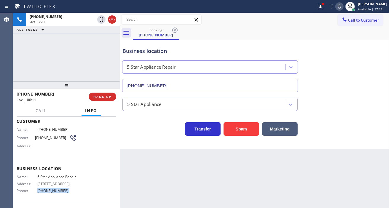
click at [44, 193] on span "[PHONE_NUMBER]" at bounding box center [56, 191] width 39 height 4
click at [86, 58] on div "+14153024838 Live | 00:18 ALL TASKS ALL TASKS ACTIVE TASKS TASKS IN WRAP UP" at bounding box center [66, 47] width 107 height 68
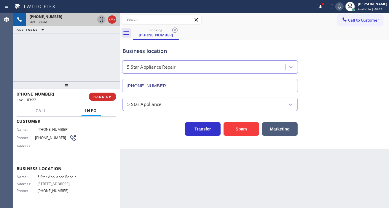
click at [99, 21] on icon at bounding box center [101, 19] width 7 height 7
click at [99, 19] on icon at bounding box center [101, 19] width 7 height 7
click at [324, 6] on icon at bounding box center [320, 6] width 7 height 7
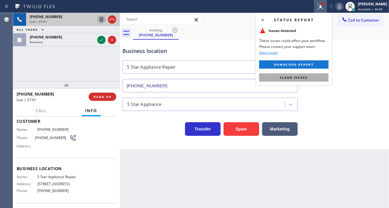
click at [314, 81] on button "Clear issues" at bounding box center [293, 77] width 69 height 8
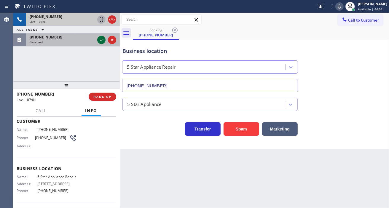
click at [100, 40] on icon at bounding box center [101, 39] width 7 height 7
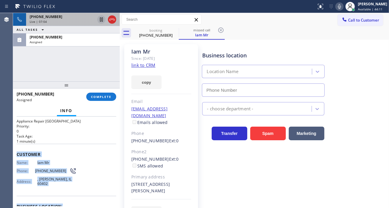
scroll to position [93, 0]
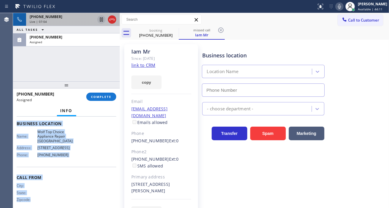
type input "[PHONE_NUMBER]"
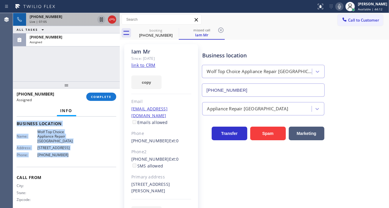
drag, startPoint x: 16, startPoint y: 151, endPoint x: 77, endPoint y: 149, distance: 61.1
click at [77, 149] on div "Context Queue: Appliance Repair High End Priority: 0 Task Age: 1 minute(s) Cust…" at bounding box center [67, 119] width 100 height 186
click at [102, 96] on span "COMPLETE" at bounding box center [101, 97] width 20 height 4
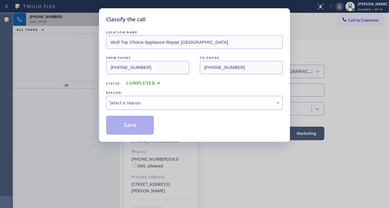
click at [175, 100] on div "Select a reason" at bounding box center [194, 103] width 170 height 7
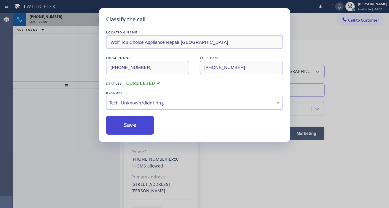
click at [139, 123] on button "Save" at bounding box center [130, 125] width 48 height 19
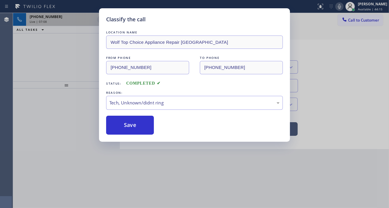
click at [52, 23] on div "Classify the call LOCATION NAME Home Alliance Membership FROM PHONE (631) 987-8…" at bounding box center [201, 110] width 376 height 195
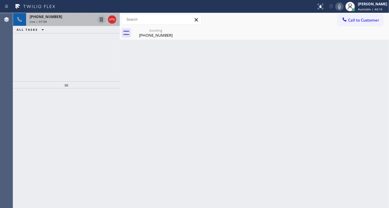
click at [52, 23] on div "Live | 07:09" at bounding box center [62, 22] width 65 height 4
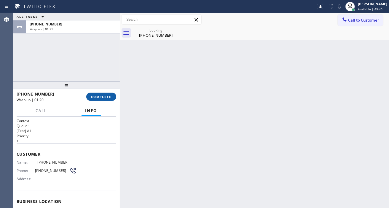
click at [105, 100] on button "COMPLETE" at bounding box center [101, 97] width 30 height 8
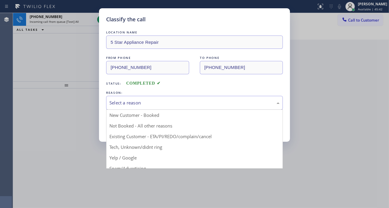
click at [184, 107] on div "Select a reason" at bounding box center [194, 103] width 177 height 14
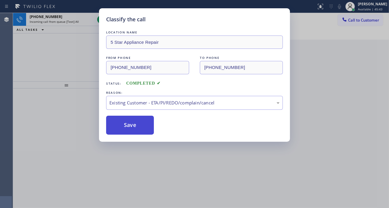
click at [148, 125] on button "Save" at bounding box center [130, 125] width 48 height 19
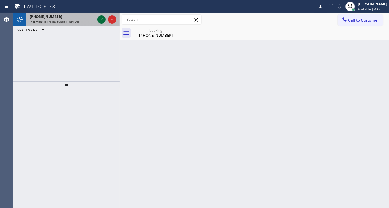
click at [102, 19] on icon at bounding box center [101, 19] width 3 height 2
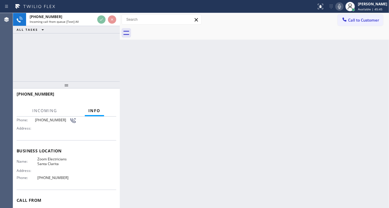
scroll to position [66, 0]
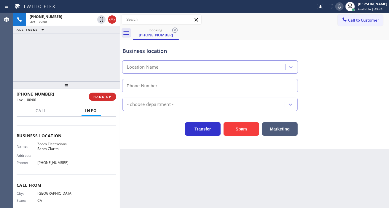
click at [54, 147] on span "Zoom Electricians Santa Clarita" at bounding box center [56, 146] width 39 height 9
type input "[PHONE_NUMBER]"
click at [54, 147] on span "Zoom Electricians Santa Clarita" at bounding box center [56, 146] width 39 height 9
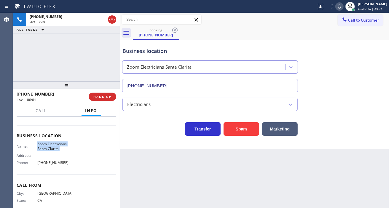
click at [54, 147] on span "Zoom Electricians Santa Clarita" at bounding box center [56, 146] width 39 height 9
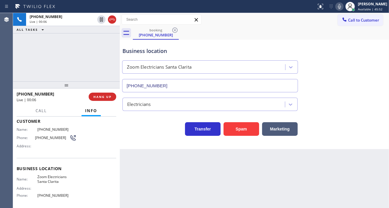
click at [52, 137] on span "[PHONE_NUMBER]" at bounding box center [52, 138] width 34 height 4
click at [49, 175] on span "Zoom Electricians Santa Clarita" at bounding box center [56, 179] width 39 height 9
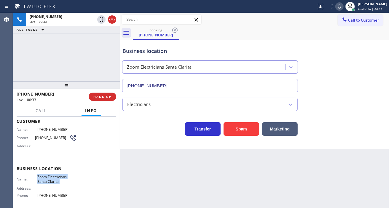
click at [49, 175] on span "Zoom Electricians Santa Clarita" at bounding box center [56, 179] width 39 height 9
click at [55, 200] on div "Business location Name: Zoom Electricians Santa Clarita Address: Phone: (661) 4…" at bounding box center [67, 182] width 100 height 49
click at [148, 54] on div "Business location" at bounding box center [209, 51] width 175 height 8
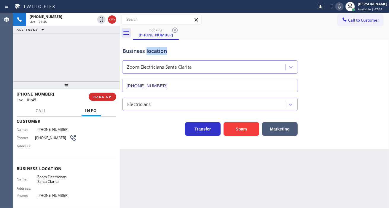
click at [148, 54] on div "Business location" at bounding box center [209, 51] width 175 height 8
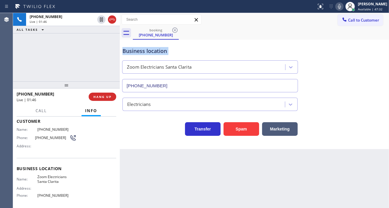
click at [148, 54] on div "Business location" at bounding box center [209, 51] width 175 height 8
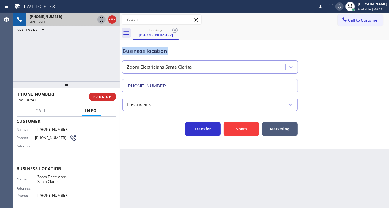
click at [100, 23] on icon at bounding box center [101, 19] width 7 height 7
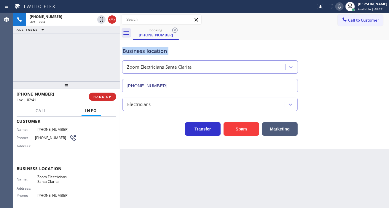
click at [343, 5] on icon at bounding box center [339, 6] width 7 height 7
click at [369, 31] on div "booking (818) 314-5096" at bounding box center [261, 32] width 256 height 13
click at [366, 52] on div "Business location Zoom Electricians Santa Clarita (661) 426-2156" at bounding box center [254, 66] width 266 height 54
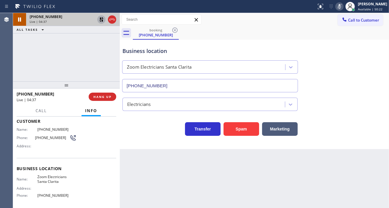
click at [101, 20] on icon at bounding box center [101, 19] width 7 height 7
click at [343, 5] on icon at bounding box center [339, 6] width 7 height 7
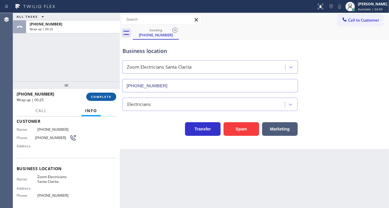
click at [100, 97] on span "COMPLETE" at bounding box center [101, 97] width 20 height 4
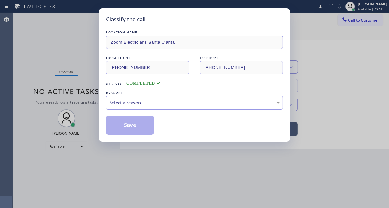
click at [159, 102] on div "Select a reason" at bounding box center [194, 103] width 170 height 7
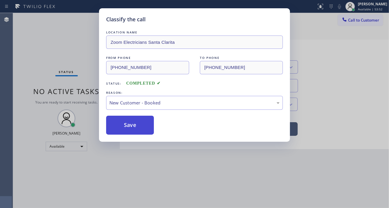
click at [145, 127] on button "Save" at bounding box center [130, 125] width 48 height 19
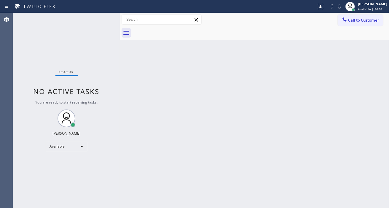
click at [96, 24] on div "Status No active tasks You are ready to start receiving tasks. [PERSON_NAME]" at bounding box center [66, 110] width 107 height 195
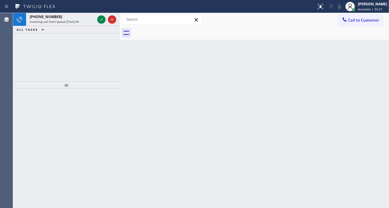
click at [372, 63] on div "Back to Dashboard Change Sender ID Customers Technicians Select a contact Outbo…" at bounding box center [254, 110] width 269 height 195
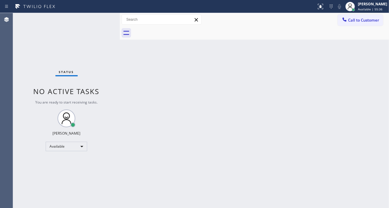
click at [365, 54] on div "Back to Dashboard Change Sender ID Customers Technicians Select a contact Outbo…" at bounding box center [254, 110] width 269 height 195
click at [96, 16] on div "Status No active tasks You are ready to start receiving tasks. [PERSON_NAME]" at bounding box center [66, 110] width 107 height 195
click at [96, 18] on div "Status No active tasks You are ready to start receiving tasks. [PERSON_NAME]" at bounding box center [66, 110] width 107 height 195
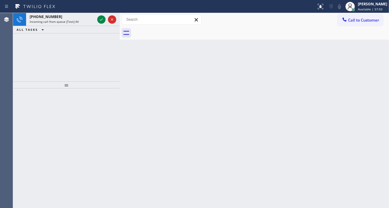
click at [367, 53] on div "Back to Dashboard Change Sender ID Customers Technicians Select a contact Outbo…" at bounding box center [254, 110] width 269 height 195
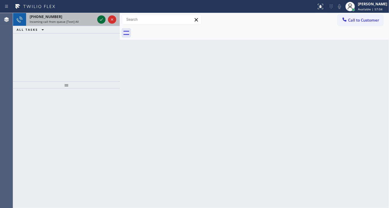
click at [102, 18] on icon at bounding box center [101, 19] width 7 height 7
click at [99, 22] on icon at bounding box center [101, 19] width 7 height 7
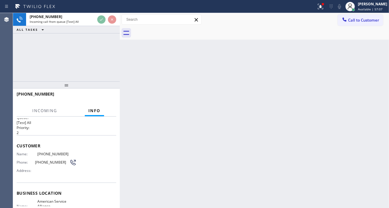
scroll to position [33, 0]
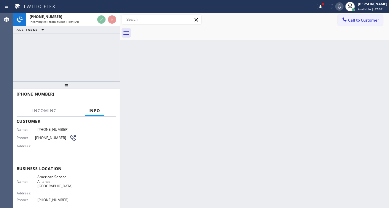
click at [60, 181] on span "American Service Alliance [GEOGRAPHIC_DATA]" at bounding box center [56, 182] width 39 height 14
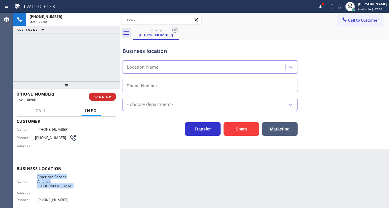
click at [60, 181] on span "American Service Alliance [GEOGRAPHIC_DATA]" at bounding box center [56, 182] width 39 height 14
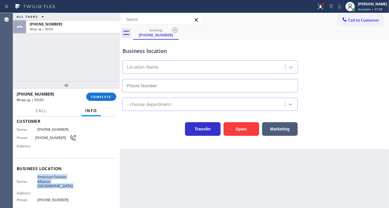
click at [60, 181] on span "American Service Alliance [GEOGRAPHIC_DATA]" at bounding box center [56, 182] width 39 height 14
type input "[PHONE_NUMBER]"
click at [107, 95] on span "COMPLETE" at bounding box center [101, 97] width 20 height 4
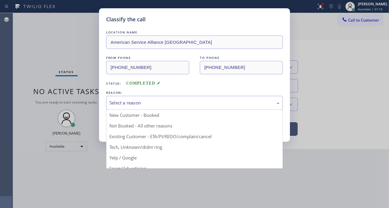
click at [162, 108] on div "Select a reason" at bounding box center [194, 103] width 177 height 14
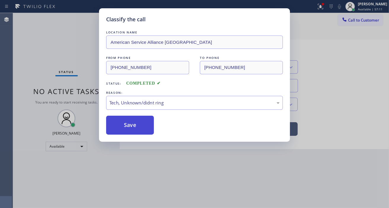
click at [132, 126] on button "Save" at bounding box center [130, 125] width 48 height 19
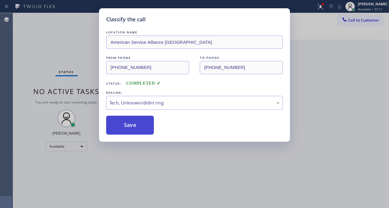
click at [132, 126] on button "Save" at bounding box center [130, 125] width 48 height 19
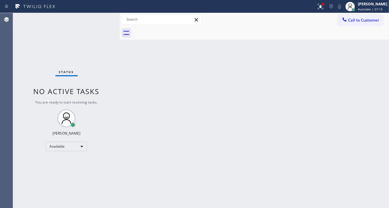
click at [97, 19] on div "Status No active tasks You are ready to start receiving tasks. [PERSON_NAME]" at bounding box center [66, 110] width 107 height 195
click at [98, 19] on div "Status No active tasks You are ready to start receiving tasks. [PERSON_NAME]" at bounding box center [66, 110] width 107 height 195
click at [324, 7] on icon at bounding box center [320, 6] width 7 height 7
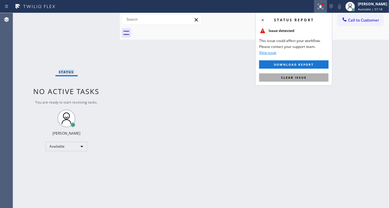
click at [285, 80] on button "Clear issue" at bounding box center [293, 77] width 69 height 8
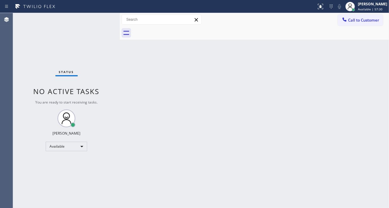
click at [92, 22] on div "Status No active tasks You are ready to start receiving tasks. [PERSON_NAME]" at bounding box center [66, 110] width 107 height 195
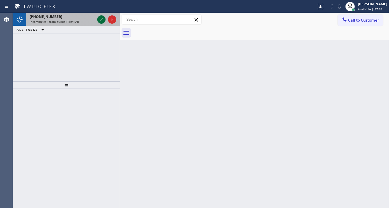
click at [100, 18] on icon at bounding box center [101, 19] width 7 height 7
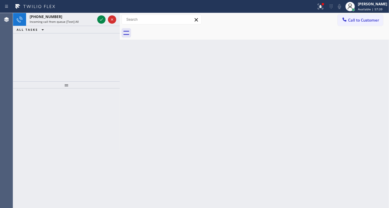
click at [100, 18] on icon at bounding box center [101, 19] width 7 height 7
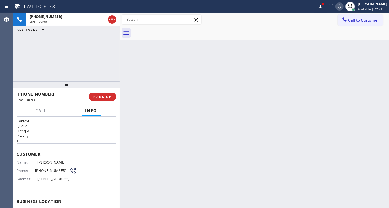
click at [48, 169] on span "[PHONE_NUMBER]" at bounding box center [52, 171] width 34 height 4
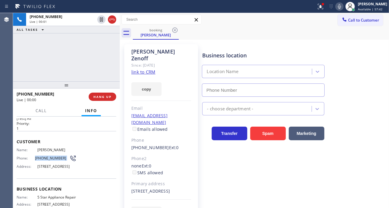
type input "[PHONE_NUMBER]"
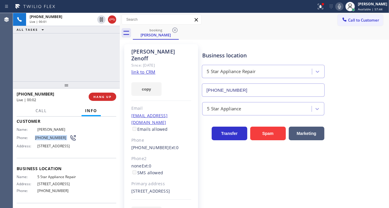
click at [147, 69] on link "link to CRM" at bounding box center [143, 72] width 24 height 6
click at [44, 140] on div "Phone: (323) 229-2223" at bounding box center [47, 137] width 60 height 7
click at [244, 45] on div "Business location 5 Star Appliance Repair (855) 731-4952" at bounding box center [294, 70] width 186 height 54
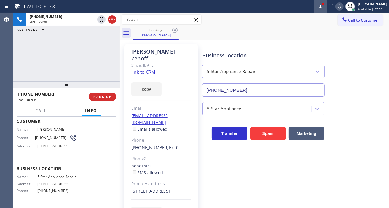
click at [324, 8] on icon at bounding box center [320, 6] width 7 height 7
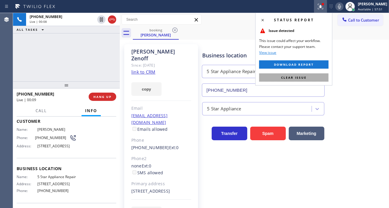
click at [319, 76] on button "Clear issue" at bounding box center [293, 77] width 69 height 8
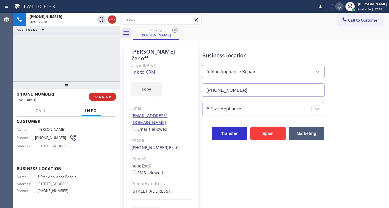
click at [45, 179] on span "5 Star Appliance Repair" at bounding box center [56, 177] width 39 height 4
click at [90, 54] on div "+13232292223 Live | 00:44 ALL TASKS ALL TASKS ACTIVE TASKS TASKS IN WRAP UP" at bounding box center [66, 47] width 107 height 68
click at [101, 97] on span "HANG UP" at bounding box center [102, 97] width 18 height 4
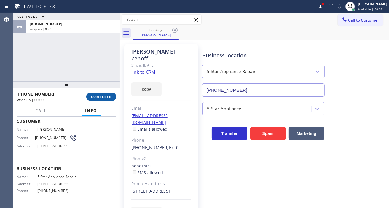
click at [101, 97] on span "COMPLETE" at bounding box center [101, 97] width 20 height 4
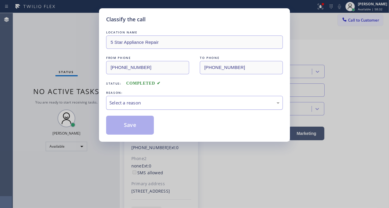
click at [160, 105] on div "Select a reason" at bounding box center [194, 103] width 170 height 7
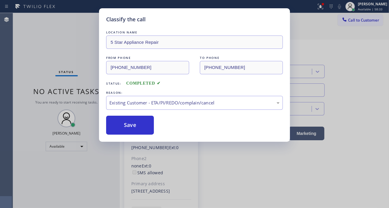
click at [154, 129] on div "Save" at bounding box center [194, 125] width 177 height 19
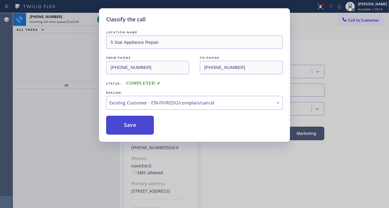
click at [139, 124] on button "Save" at bounding box center [130, 125] width 48 height 19
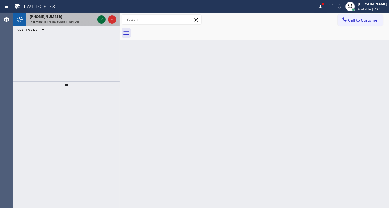
click at [101, 18] on icon at bounding box center [101, 19] width 7 height 7
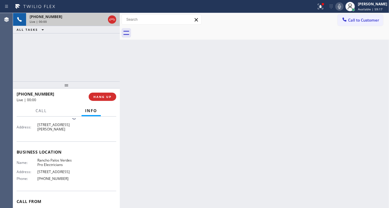
scroll to position [66, 0]
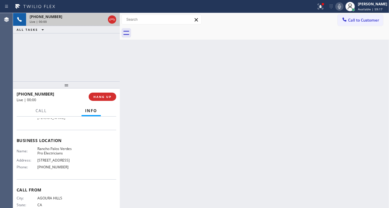
click at [49, 156] on span "Rancho Palos Verdes Pro Electricians" at bounding box center [56, 151] width 39 height 9
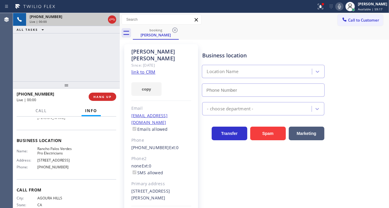
click at [49, 156] on span "Rancho Palos Verdes Pro Electricians" at bounding box center [56, 151] width 39 height 9
type input "[PHONE_NUMBER]"
click at [49, 156] on span "Rancho Palos Verdes Pro Electricians" at bounding box center [56, 151] width 39 height 9
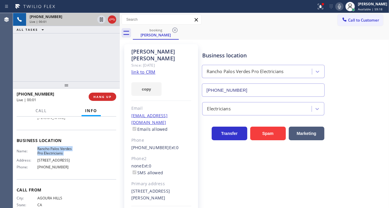
click at [49, 156] on span "Rancho Palos Verdes Pro Electricians" at bounding box center [56, 151] width 39 height 9
click at [153, 69] on link "link to CRM" at bounding box center [143, 72] width 24 height 6
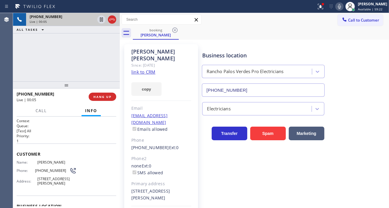
click at [44, 169] on span "[PHONE_NUMBER]" at bounding box center [52, 171] width 34 height 4
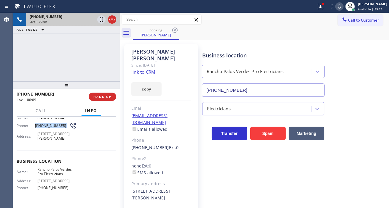
scroll to position [66, 0]
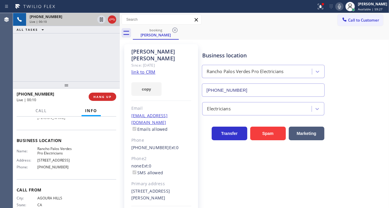
click at [54, 152] on span "Rancho Palos Verdes Pro Electricians" at bounding box center [56, 151] width 39 height 9
click at [71, 55] on div "+18185195230 Live | 00:29 ALL TASKS ALL TASKS ACTIVE TASKS TASKS IN WRAP UP" at bounding box center [66, 47] width 107 height 68
click at [71, 50] on div "+18185195230 Live | 00:37 ALL TASKS ALL TASKS ACTIVE TASKS TASKS IN WRAP UP" at bounding box center [66, 47] width 107 height 68
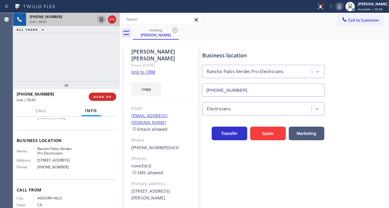
click at [101, 20] on icon at bounding box center [101, 19] width 7 height 7
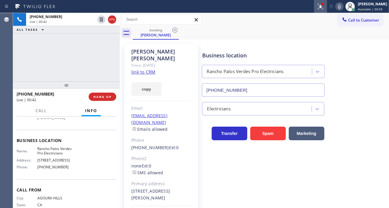
click at [321, 9] on div at bounding box center [320, 6] width 13 height 7
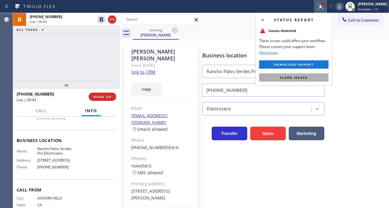
click at [318, 74] on button "Clear issues" at bounding box center [293, 77] width 69 height 8
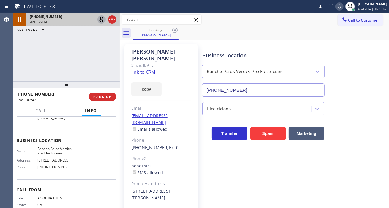
click at [99, 21] on icon at bounding box center [101, 19] width 4 height 4
click at [362, 8] on span "Available | 1h 2min" at bounding box center [372, 9] width 28 height 4
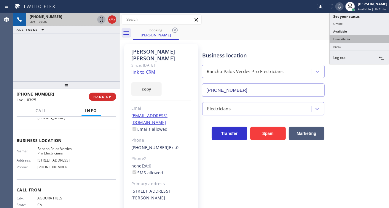
click at [362, 36] on button "Unavailable" at bounding box center [358, 39] width 59 height 8
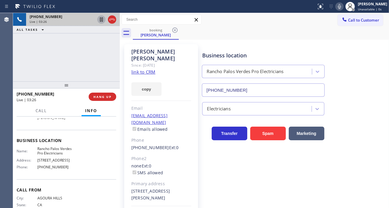
click at [99, 56] on div "+18185195230 Live | 03:26 ALL TASKS ALL TASKS ACTIVE TASKS TASKS IN WRAP UP" at bounding box center [66, 47] width 107 height 68
click at [108, 95] on span "HANG UP" at bounding box center [102, 97] width 18 height 4
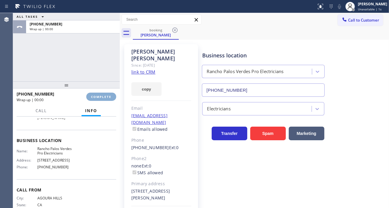
click at [108, 95] on span "COMPLETE" at bounding box center [101, 97] width 20 height 4
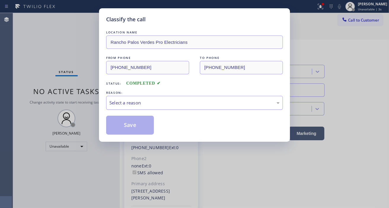
click at [115, 102] on div "Select a reason" at bounding box center [194, 103] width 170 height 7
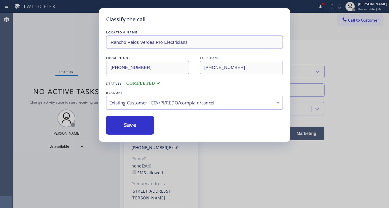
click at [157, 129] on div "Save" at bounding box center [194, 125] width 177 height 19
click at [150, 130] on button "Save" at bounding box center [130, 125] width 48 height 19
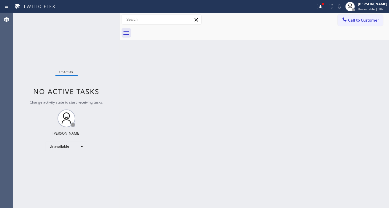
click at [372, 59] on div "Back to Dashboard Change Sender ID Customers Technicians Select a contact Outbo…" at bounding box center [254, 110] width 269 height 195
click at [372, 26] on div "Call to Customer Outbound call Location 5 Star Appliance Repair La Jola Your ca…" at bounding box center [254, 19] width 269 height 13
click at [353, 19] on span "Call to Customer" at bounding box center [363, 19] width 31 height 5
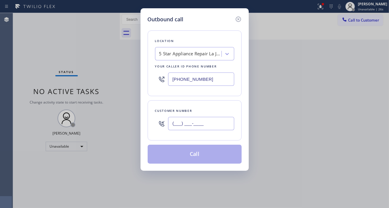
click at [200, 124] on input "(___) ___-____" at bounding box center [201, 123] width 66 height 13
paste input "323) 229-2223"
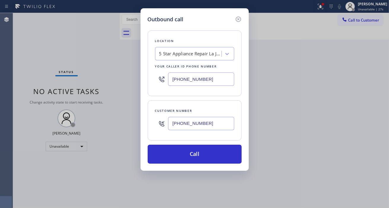
type input "[PHONE_NUMBER]"
click at [208, 78] on input "[PHONE_NUMBER]" at bounding box center [201, 79] width 66 height 13
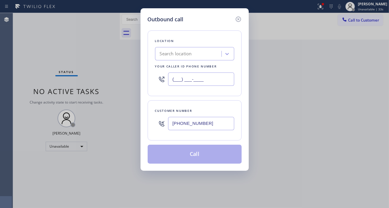
type input "(___) ___-____"
click at [192, 52] on div "Search location" at bounding box center [176, 54] width 32 height 7
paste input "5 Star Appliance Repair"
type input "5 Star Appliance Repair"
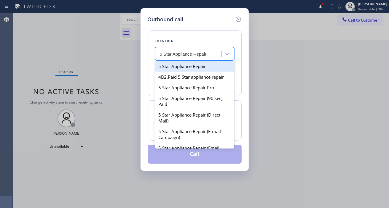
click at [203, 70] on div "5 Star Appliance Repair" at bounding box center [194, 66] width 79 height 11
type input "[PHONE_NUMBER]"
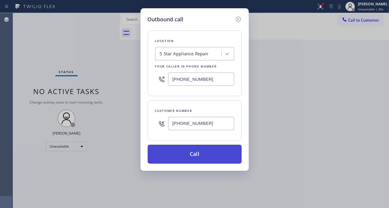
click at [212, 153] on button "Call" at bounding box center [195, 154] width 94 height 19
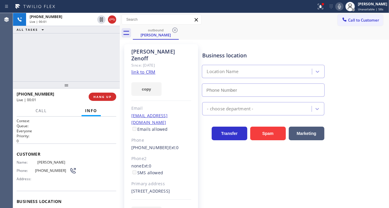
type input "[PHONE_NUMBER]"
click at [84, 65] on div "+13232292223 Live | 00:03 ALL TASKS ALL TASKS ACTIVE TASKS TASKS IN WRAP UP" at bounding box center [66, 47] width 107 height 68
click at [78, 57] on div "+13232292223 Live | 01:34 ALL TASKS ALL TASKS ACTIVE TASKS TASKS IN WRAP UP" at bounding box center [66, 47] width 107 height 68
click at [327, 5] on div at bounding box center [320, 6] width 13 height 7
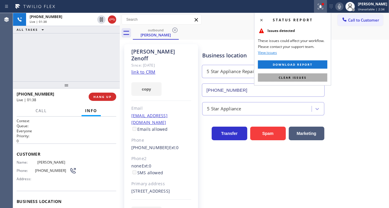
click at [318, 78] on button "Clear issues" at bounding box center [292, 77] width 69 height 8
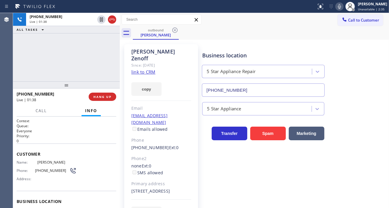
click at [355, 60] on div "Business location 5 Star Appliance Repair (855) 731-4952" at bounding box center [294, 70] width 186 height 54
click at [76, 51] on div "+13232292223 Live | 01:39 ALL TASKS ALL TASKS ACTIVE TASKS TASKS IN WRAP UP" at bounding box center [66, 47] width 107 height 68
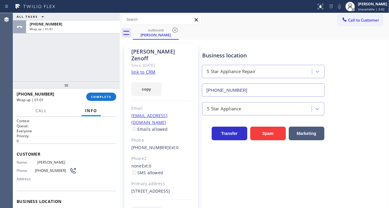
click at [378, 59] on div "Business location 5 Star Appliance Repair (855) 731-4952" at bounding box center [294, 70] width 186 height 54
click at [107, 96] on span "COMPLETE" at bounding box center [101, 97] width 20 height 4
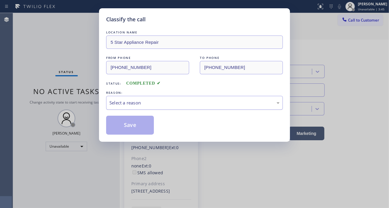
click at [152, 105] on div "Select a reason" at bounding box center [194, 103] width 170 height 7
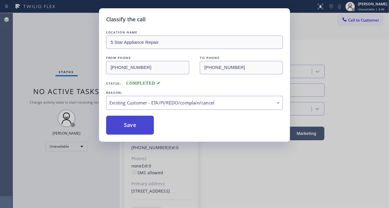
click at [149, 127] on button "Save" at bounding box center [130, 125] width 48 height 19
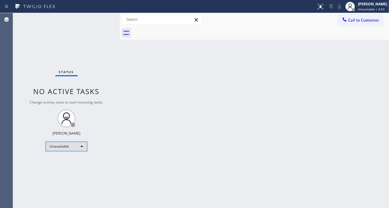
click at [80, 146] on div "Unavailable" at bounding box center [66, 146] width 41 height 9
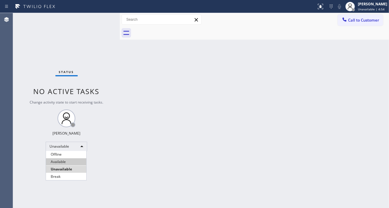
click at [70, 163] on li "Available" at bounding box center [66, 161] width 40 height 7
click at [365, 67] on div "Back to Dashboard Change Sender ID Customers Technicians Select a contact Outbo…" at bounding box center [254, 110] width 269 height 195
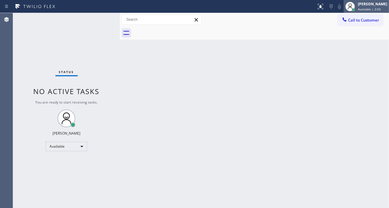
click at [362, 9] on div "Esmael Jarina Available | 2:03" at bounding box center [372, 6] width 32 height 10
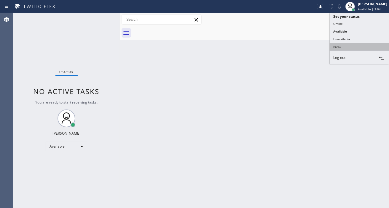
click at [351, 44] on button "Break" at bounding box center [358, 47] width 59 height 8
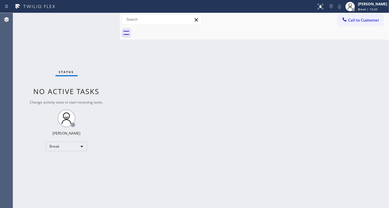
click at [362, 97] on div "Back to Dashboard Change Sender ID Customers Technicians Select a contact Outbo…" at bounding box center [254, 110] width 269 height 195
click at [365, 7] on div "Esmael Jarina Break | 13:20" at bounding box center [372, 6] width 32 height 10
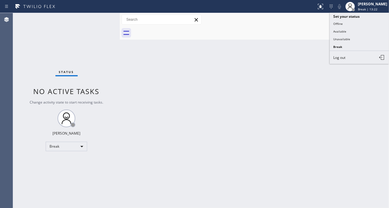
click at [202, 72] on div "Back to Dashboard Change Sender ID Customers Technicians Select a contact Outbo…" at bounding box center [254, 110] width 269 height 195
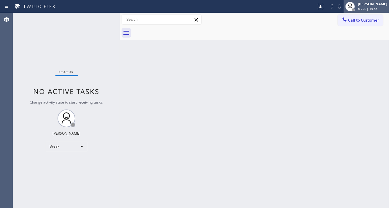
click at [355, 8] on div at bounding box center [353, 9] width 3 height 3
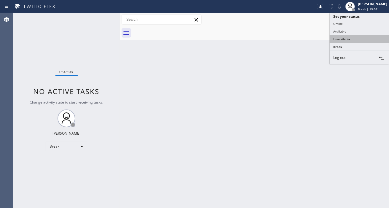
click at [355, 35] on button "Unavailable" at bounding box center [358, 39] width 59 height 8
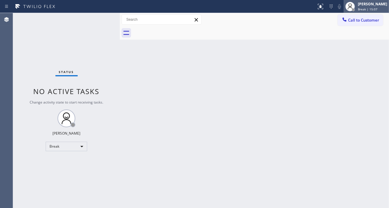
click at [371, 11] on span "Break | 15:07" at bounding box center [368, 9] width 20 height 4
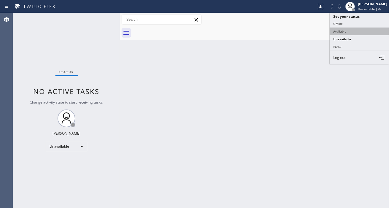
click at [355, 32] on button "Available" at bounding box center [358, 32] width 59 height 8
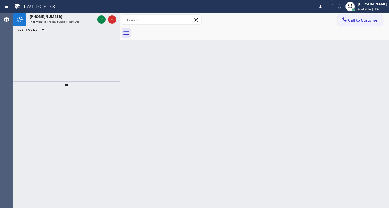
click at [369, 132] on div "Back to Dashboard Change Sender ID Customers Technicians Select a contact Outbo…" at bounding box center [254, 110] width 269 height 195
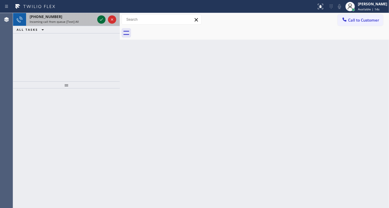
click at [99, 21] on icon at bounding box center [101, 19] width 7 height 7
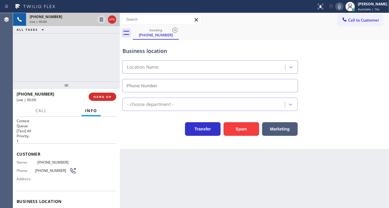
scroll to position [66, 0]
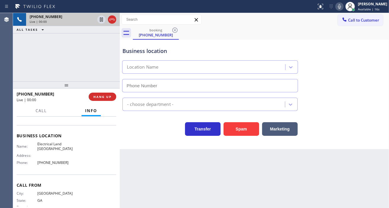
type input "[PHONE_NUMBER]"
click at [55, 142] on span "Electrical Land [GEOGRAPHIC_DATA]" at bounding box center [56, 146] width 39 height 9
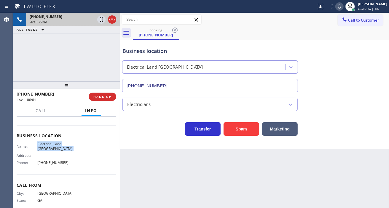
click at [55, 142] on span "Electrical Land [GEOGRAPHIC_DATA]" at bounding box center [56, 146] width 39 height 9
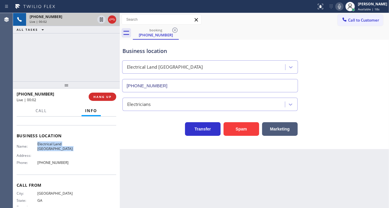
click at [55, 142] on span "Electrical Land [GEOGRAPHIC_DATA]" at bounding box center [56, 146] width 39 height 9
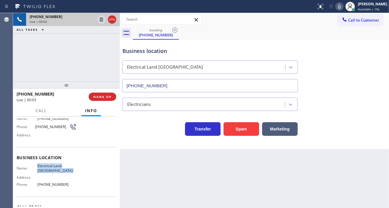
scroll to position [33, 0]
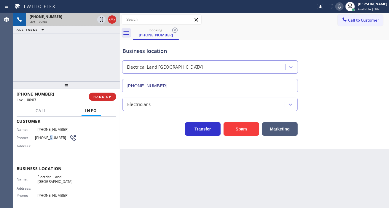
click at [46, 137] on span "[PHONE_NUMBER]" at bounding box center [52, 138] width 34 height 4
drag, startPoint x: 46, startPoint y: 137, endPoint x: 40, endPoint y: 140, distance: 6.2
click at [46, 137] on span "[PHONE_NUMBER]" at bounding box center [52, 138] width 34 height 4
click at [66, 180] on span "Electrical Land [GEOGRAPHIC_DATA]" at bounding box center [56, 179] width 39 height 9
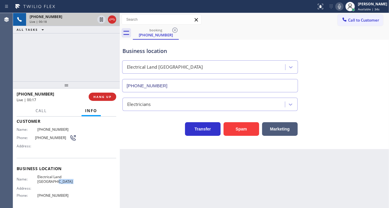
click at [66, 180] on span "Electrical Land [GEOGRAPHIC_DATA]" at bounding box center [56, 179] width 39 height 9
click at [253, 45] on div "Business location Electrical Land Union City (510) 880-3442" at bounding box center [209, 66] width 177 height 51
click at [79, 57] on div "+14704953033 Live | 03:06 ALL TASKS ALL TASKS ACTIVE TASKS TASKS IN WRAP UP" at bounding box center [66, 47] width 107 height 68
click at [138, 50] on div "Business location" at bounding box center [209, 51] width 175 height 8
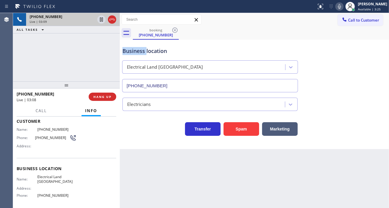
click at [138, 50] on div "Business location" at bounding box center [209, 51] width 175 height 8
click at [91, 43] on div "+14704953033 Live | 03:09 ALL TASKS ALL TASKS ACTIVE TASKS TASKS IN WRAP UP" at bounding box center [66, 47] width 107 height 68
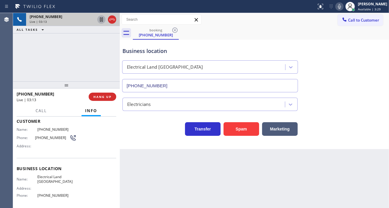
click at [101, 20] on icon at bounding box center [101, 19] width 7 height 7
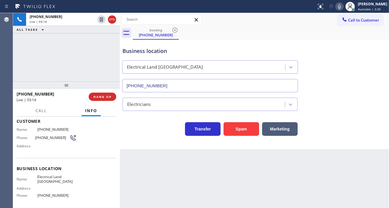
click at [343, 9] on icon at bounding box center [339, 6] width 7 height 7
click at [358, 64] on div "Business location Electrical Land Union City (510) 880-3442" at bounding box center [254, 66] width 266 height 54
click at [342, 5] on icon at bounding box center [339, 6] width 7 height 7
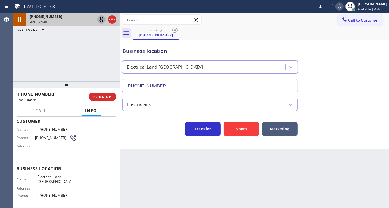
click at [102, 19] on icon at bounding box center [101, 19] width 4 height 4
click at [343, 9] on icon at bounding box center [339, 6] width 7 height 7
click at [370, 61] on div "Business location Electrical Land Union City (510) 880-3442" at bounding box center [254, 66] width 266 height 54
click at [343, 4] on icon at bounding box center [339, 6] width 7 height 7
click at [53, 194] on span "[PHONE_NUMBER]" at bounding box center [56, 195] width 39 height 4
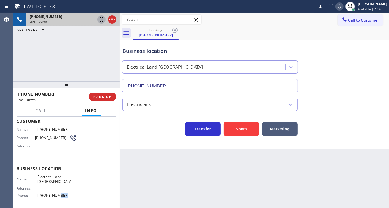
click at [53, 194] on span "[PHONE_NUMBER]" at bounding box center [56, 195] width 39 height 4
click at [135, 50] on div "Business location" at bounding box center [209, 51] width 175 height 8
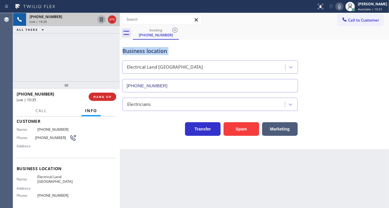
click at [135, 50] on div "Business location" at bounding box center [209, 51] width 175 height 8
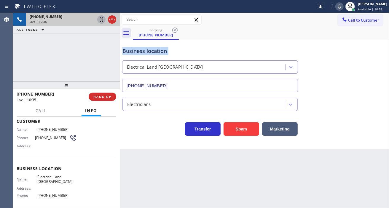
click at [135, 50] on div "Business location" at bounding box center [209, 51] width 175 height 8
click at [129, 50] on div "Business location" at bounding box center [209, 51] width 175 height 8
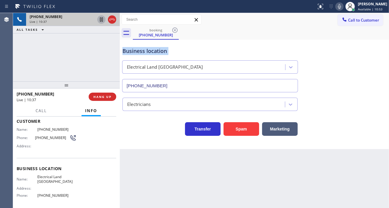
click at [129, 50] on div "Business location" at bounding box center [209, 51] width 175 height 8
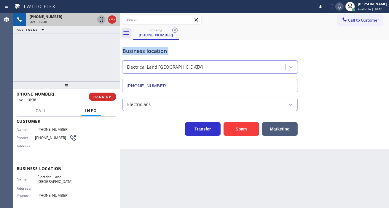
click at [129, 50] on div "Business location" at bounding box center [209, 51] width 175 height 8
click at [147, 52] on div "Business location" at bounding box center [209, 51] width 175 height 8
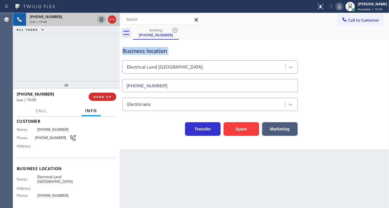
click at [147, 52] on div "Business location" at bounding box center [209, 51] width 175 height 8
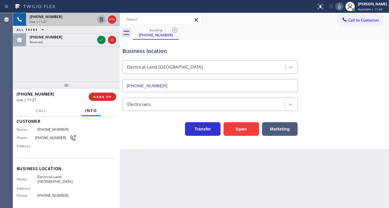
click at [86, 69] on div "+14704953033 Live | 11:27 ALL TASKS ALL TASKS ACTIVE TASKS TASKS IN WRAP UP (40…" at bounding box center [66, 47] width 107 height 68
click at [86, 69] on div "+14704953033 Live | 11:28 ALL TASKS ALL TASKS ACTIVE TASKS TASKS IN WRAP UP (40…" at bounding box center [66, 47] width 107 height 68
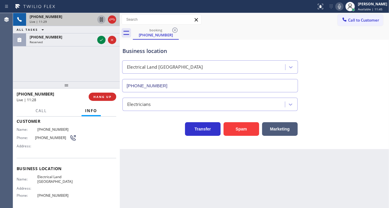
click at [89, 66] on div "+14704953033 Live | 11:29 ALL TASKS ALL TASKS ACTIVE TASKS TASKS IN WRAP UP (40…" at bounding box center [66, 47] width 107 height 68
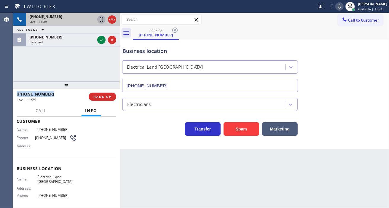
click at [89, 66] on div "+14704953033 Live | 11:29 ALL TASKS ALL TASKS ACTIVE TASKS TASKS IN WRAP UP (40…" at bounding box center [66, 47] width 107 height 68
click at [89, 66] on div "+14704953033 Live | 11:30 ALL TASKS ALL TASKS ACTIVE TASKS TASKS IN WRAP UP (40…" at bounding box center [66, 47] width 107 height 68
click at [103, 97] on span "HANG UP" at bounding box center [102, 97] width 18 height 4
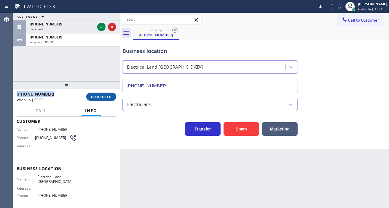
click at [104, 98] on span "COMPLETE" at bounding box center [101, 97] width 20 height 4
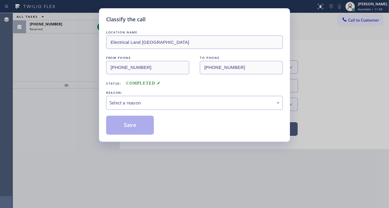
click at [180, 104] on div "Select a reason" at bounding box center [194, 103] width 170 height 7
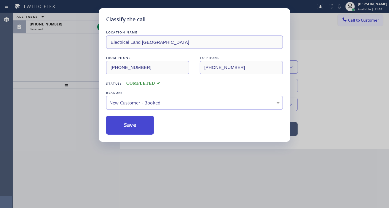
click at [143, 121] on button "Save" at bounding box center [130, 125] width 48 height 19
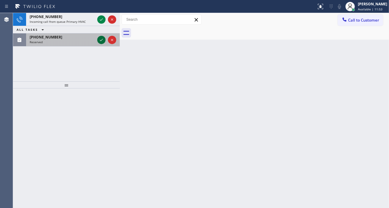
click at [98, 40] on icon at bounding box center [101, 39] width 7 height 7
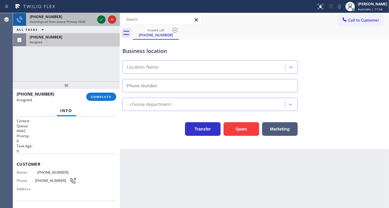
type input "[PHONE_NUMBER]"
click at [99, 19] on icon at bounding box center [101, 19] width 7 height 7
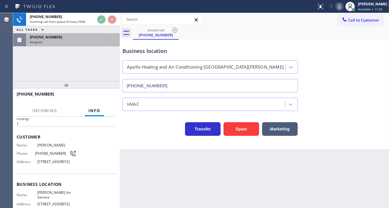
scroll to position [33, 0]
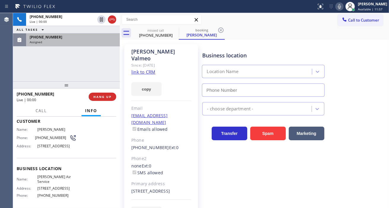
type input "[PHONE_NUMBER]"
click at [98, 42] on div "Assigned" at bounding box center [73, 42] width 86 height 4
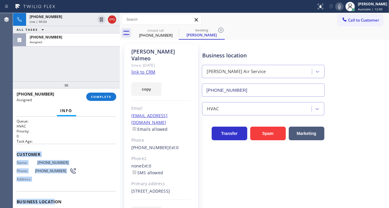
scroll to position [88, 0]
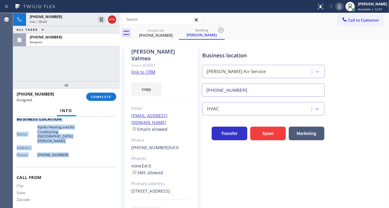
drag, startPoint x: 17, startPoint y: 153, endPoint x: 83, endPoint y: 150, distance: 66.1
click at [83, 150] on div "Context Queue: HVAC Priority: 0 Task Age: Customer Name: (408) 926-5100 Phone: …" at bounding box center [67, 121] width 100 height 181
click at [111, 99] on button "COMPLETE" at bounding box center [101, 97] width 30 height 8
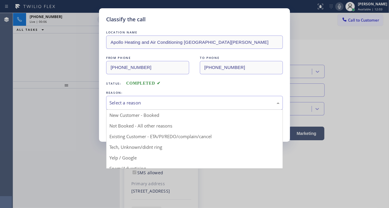
click at [173, 103] on div "Select a reason" at bounding box center [194, 103] width 170 height 7
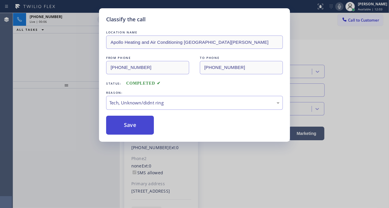
click at [148, 125] on button "Save" at bounding box center [130, 125] width 48 height 19
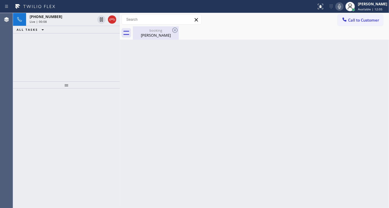
click at [151, 35] on div "Clifford Valmeo" at bounding box center [155, 35] width 45 height 5
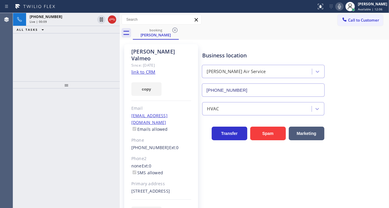
click at [152, 69] on link "link to CRM" at bounding box center [143, 72] width 24 height 6
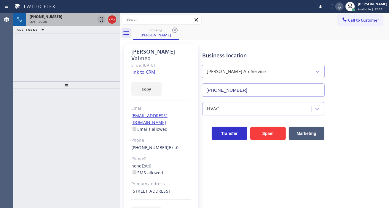
click at [101, 20] on icon at bounding box center [101, 19] width 7 height 7
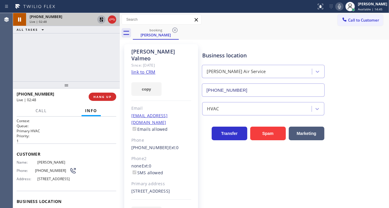
click at [102, 17] on icon at bounding box center [101, 19] width 7 height 7
click at [365, 57] on div "Business location Joseph Air Service (562) 485-6014" at bounding box center [294, 70] width 186 height 54
click at [105, 57] on div "+15627260049 Live | 03:09 ALL TASKS ALL TASKS ACTIVE TASKS TASKS IN WRAP UP" at bounding box center [66, 47] width 107 height 68
click at [44, 173] on div "Phone: (562) 726-0049" at bounding box center [47, 170] width 60 height 7
click at [44, 172] on span "[PHONE_NUMBER]" at bounding box center [52, 171] width 34 height 4
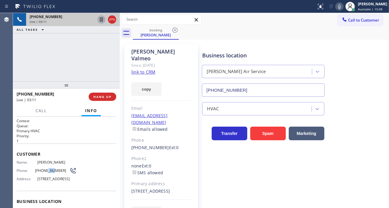
click at [44, 172] on span "[PHONE_NUMBER]" at bounding box center [52, 171] width 34 height 4
click at [61, 60] on div "+15627260049 Live | 03:13 ALL TASKS ALL TASKS ACTIVE TASKS TASKS IN WRAP UP" at bounding box center [66, 47] width 107 height 68
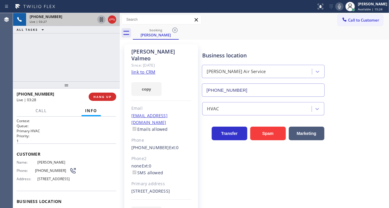
click at [75, 54] on div "+15627260049 Live | 03:27 ALL TASKS ALL TASKS ACTIVE TASKS TASKS IN WRAP UP" at bounding box center [66, 47] width 107 height 68
click at [108, 98] on span "HANG UP" at bounding box center [102, 97] width 18 height 4
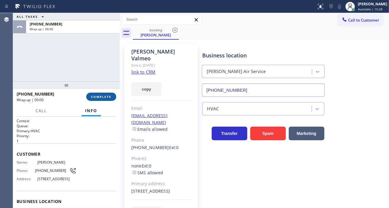
click at [108, 98] on span "COMPLETE" at bounding box center [101, 97] width 20 height 4
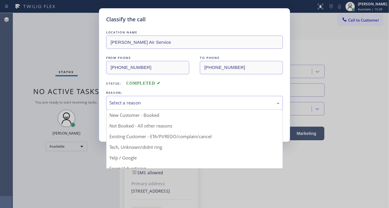
click at [193, 106] on div "Select a reason" at bounding box center [194, 103] width 170 height 7
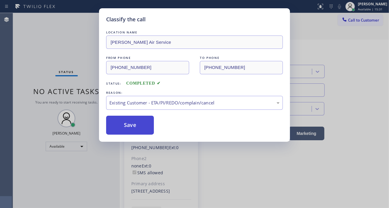
click at [149, 126] on button "Save" at bounding box center [130, 125] width 48 height 19
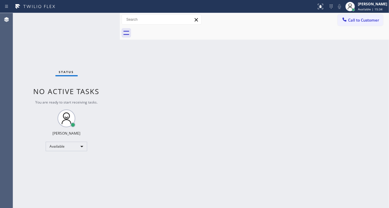
click at [94, 20] on div "Status No active tasks You are ready to start receiving tasks. [PERSON_NAME]" at bounding box center [66, 110] width 107 height 195
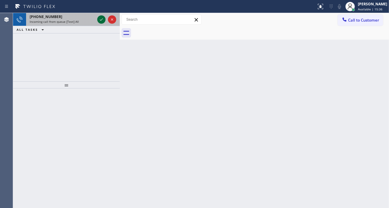
click at [100, 21] on icon at bounding box center [101, 19] width 7 height 7
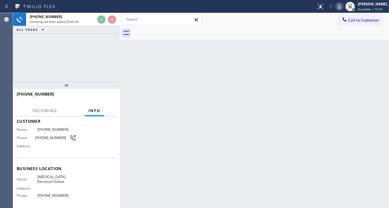
scroll to position [66, 0]
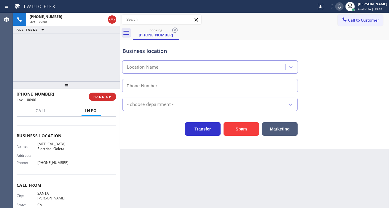
click at [51, 144] on span "[MEDICAL_DATA] Electrical Goleta" at bounding box center [56, 146] width 39 height 9
type input "[PHONE_NUMBER]"
click at [51, 144] on span "[MEDICAL_DATA] Electrical Goleta" at bounding box center [56, 146] width 39 height 9
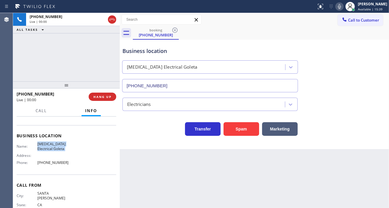
click at [51, 144] on span "[MEDICAL_DATA] Electrical Goleta" at bounding box center [56, 146] width 39 height 9
drag, startPoint x: 378, startPoint y: 64, endPoint x: 272, endPoint y: 69, distance: 106.7
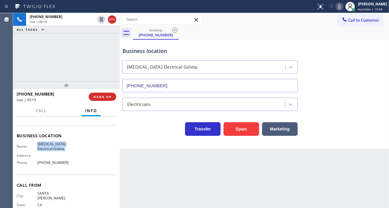
click at [378, 64] on div "Business location High Voltage Electrical Goleta (805) 222-7797" at bounding box center [254, 66] width 266 height 54
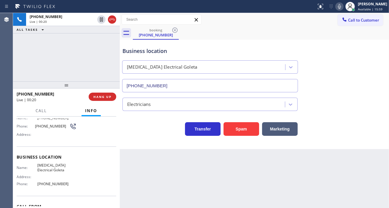
scroll to position [33, 0]
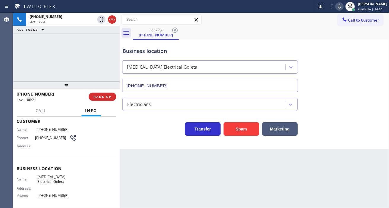
click at [46, 136] on span "[PHONE_NUMBER]" at bounding box center [52, 138] width 34 height 4
click at [59, 179] on span "[MEDICAL_DATA] Electrical Goleta" at bounding box center [56, 179] width 39 height 9
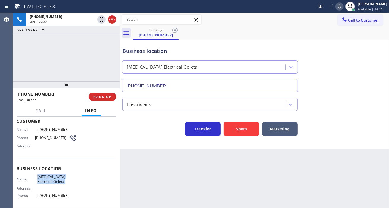
click at [59, 179] on span "[MEDICAL_DATA] Electrical Goleta" at bounding box center [56, 179] width 39 height 9
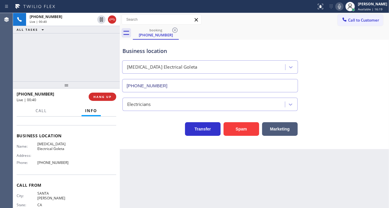
click at [56, 161] on span "[PHONE_NUMBER]" at bounding box center [56, 163] width 39 height 4
click at [160, 142] on div "Business location High Voltage Electrical Goleta (805) 222-7797 Electricians Tr…" at bounding box center [254, 95] width 269 height 110
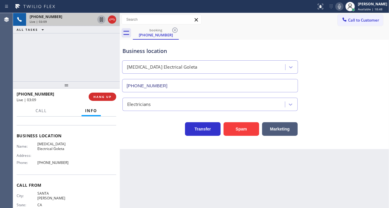
click at [99, 21] on icon at bounding box center [101, 19] width 7 height 7
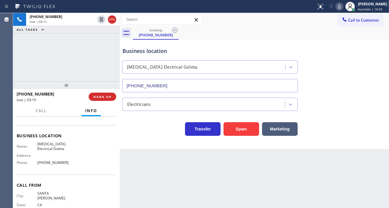
click at [343, 8] on icon at bounding box center [339, 6] width 7 height 7
click at [365, 39] on div "Business location High Voltage Electrical Goleta (805) 222-7797" at bounding box center [254, 66] width 266 height 54
click at [343, 8] on icon at bounding box center [339, 6] width 7 height 7
drag, startPoint x: 363, startPoint y: 63, endPoint x: 287, endPoint y: 58, distance: 76.0
click at [363, 63] on div "Business location High Voltage Electrical Goleta (805) 222-7797" at bounding box center [254, 66] width 266 height 54
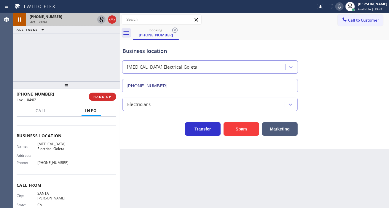
click at [99, 20] on icon at bounding box center [101, 19] width 7 height 7
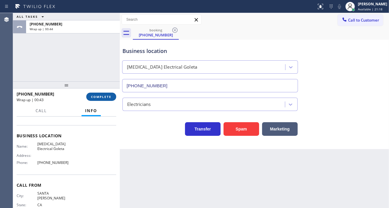
click at [95, 98] on span "COMPLETE" at bounding box center [101, 97] width 20 height 4
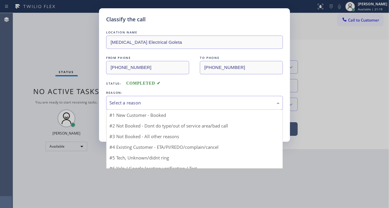
click at [164, 108] on div "Select a reason" at bounding box center [194, 103] width 177 height 14
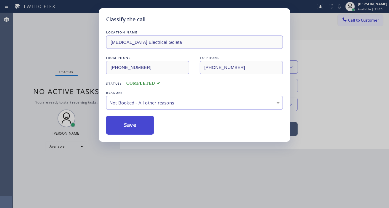
click at [138, 123] on button "Save" at bounding box center [130, 125] width 48 height 19
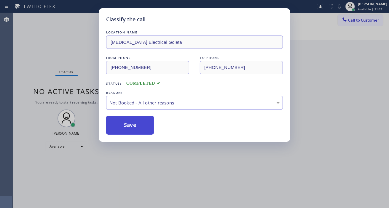
click at [138, 123] on button "Save" at bounding box center [130, 125] width 48 height 19
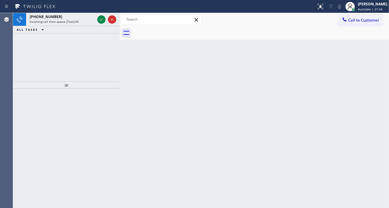
drag, startPoint x: 369, startPoint y: 74, endPoint x: 347, endPoint y: 67, distance: 22.8
click at [369, 74] on div "Back to Dashboard Change Sender ID Customers Technicians Select a contact Outbo…" at bounding box center [254, 110] width 269 height 195
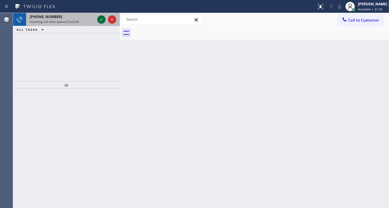
click at [101, 18] on icon at bounding box center [101, 19] width 7 height 7
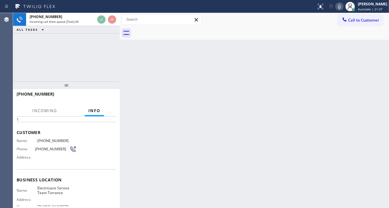
scroll to position [33, 0]
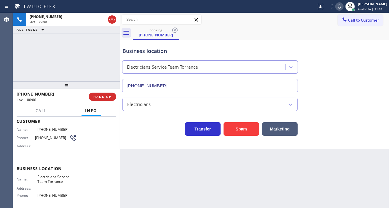
type input "[PHONE_NUMBER]"
click at [360, 103] on div "Electricians" at bounding box center [254, 103] width 266 height 16
click at [96, 61] on div "+19495661337 Live | 00:08 ALL TASKS ALL TASKS ACTIVE TASKS TASKS IN WRAP UP" at bounding box center [66, 47] width 107 height 68
click at [40, 133] on div "Name: (949) 566-1337 Phone: (949) 566-1337 Address:" at bounding box center [47, 138] width 60 height 23
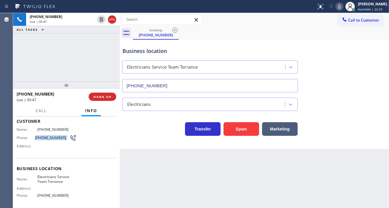
click at [40, 133] on div "Name: (949) 566-1337 Phone: (949) 566-1337 Address:" at bounding box center [47, 138] width 60 height 23
click at [56, 179] on span "Electricians Service Team Torrance" at bounding box center [56, 179] width 39 height 9
click at [120, 156] on div at bounding box center [120, 110] width 0 height 195
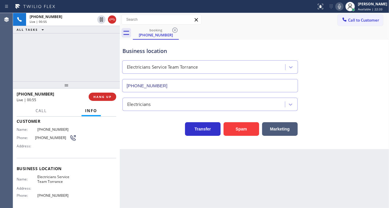
click at [56, 192] on div "Name: Electricians Service Team Torrance Address: Phone: (424) 349-7844" at bounding box center [47, 187] width 60 height 25
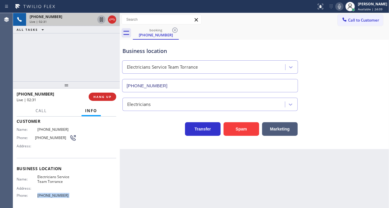
click at [100, 21] on icon at bounding box center [101, 19] width 3 height 4
click at [362, 58] on div "Business location Electricians Service Team Torrance (424) 349-7844" at bounding box center [254, 66] width 266 height 54
click at [100, 22] on icon at bounding box center [101, 19] width 7 height 7
drag, startPoint x: 369, startPoint y: 88, endPoint x: 327, endPoint y: 58, distance: 51.9
click at [369, 88] on div "Business location Electricians Service Team Torrance (424) 349-7844" at bounding box center [254, 66] width 266 height 54
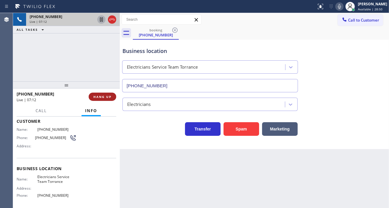
click at [94, 93] on button "HANG UP" at bounding box center [103, 97] width 28 height 8
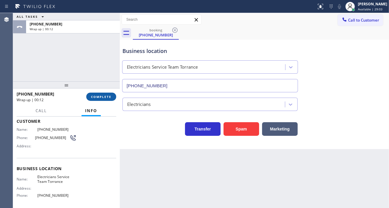
click at [99, 96] on span "COMPLETE" at bounding box center [101, 97] width 20 height 4
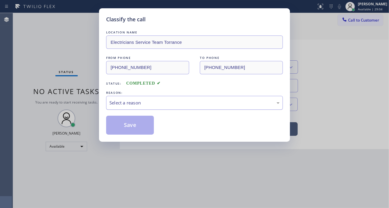
click at [137, 99] on div "Select a reason" at bounding box center [194, 103] width 177 height 14
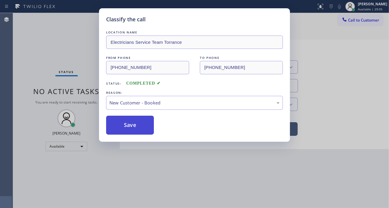
click at [142, 125] on button "Save" at bounding box center [130, 125] width 48 height 19
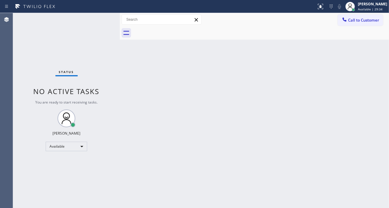
click at [90, 36] on div "Status No active tasks You are ready to start receiving tasks. [PERSON_NAME]" at bounding box center [66, 110] width 107 height 195
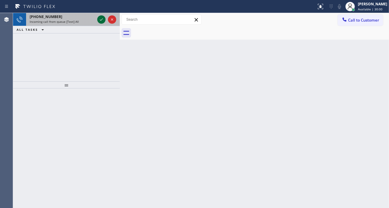
click at [100, 20] on icon at bounding box center [101, 19] width 3 height 2
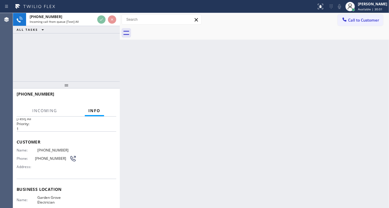
scroll to position [33, 0]
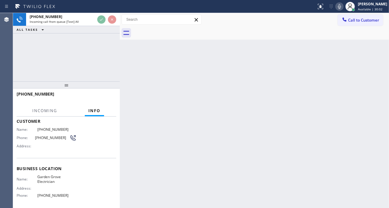
click at [64, 177] on span "Garden Grove Electrician" at bounding box center [56, 179] width 39 height 9
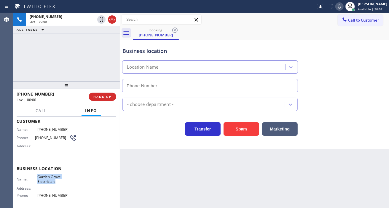
click at [64, 177] on span "Garden Grove Electrician" at bounding box center [56, 179] width 39 height 9
type input "[PHONE_NUMBER]"
click at [64, 177] on span "Garden Grove Electrician" at bounding box center [56, 179] width 39 height 9
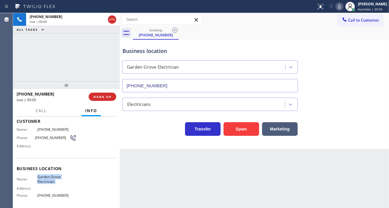
click at [64, 177] on span "Garden Grove Electrician" at bounding box center [56, 179] width 39 height 9
click at [44, 137] on span "[PHONE_NUMBER]" at bounding box center [52, 138] width 34 height 4
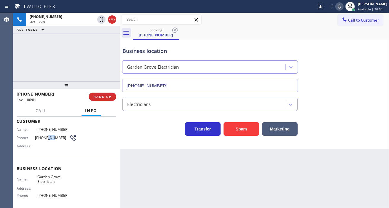
click at [44, 137] on span "[PHONE_NUMBER]" at bounding box center [52, 138] width 34 height 4
click at [172, 183] on div "Back to Dashboard Change Sender ID Customers Technicians Select a contact Outbo…" at bounding box center [254, 110] width 269 height 195
click at [54, 179] on span "Garden Grove Electrician" at bounding box center [56, 179] width 39 height 9
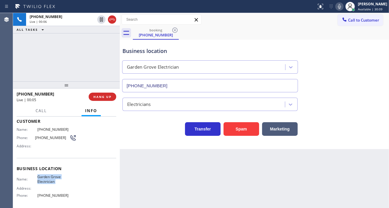
click at [54, 179] on span "Garden Grove Electrician" at bounding box center [56, 179] width 39 height 9
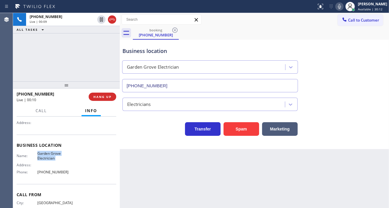
click at [54, 163] on div "Address:" at bounding box center [47, 165] width 60 height 4
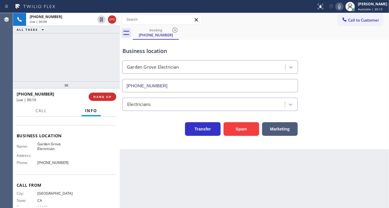
click at [49, 165] on div "Name: Garden Grove Electrician Address: Phone: (657) 341-1796" at bounding box center [47, 154] width 60 height 25
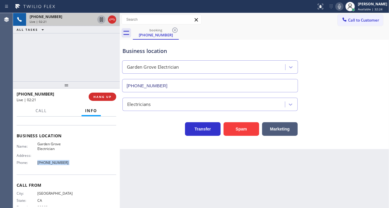
click at [101, 19] on icon at bounding box center [101, 19] width 7 height 7
drag, startPoint x: 380, startPoint y: 51, endPoint x: 263, endPoint y: 17, distance: 122.2
click at [380, 51] on div "Business location Garden Grove Electrician (657) 341-1796" at bounding box center [254, 66] width 266 height 54
click at [99, 20] on icon at bounding box center [101, 19] width 7 height 7
click at [342, 5] on icon at bounding box center [339, 6] width 7 height 7
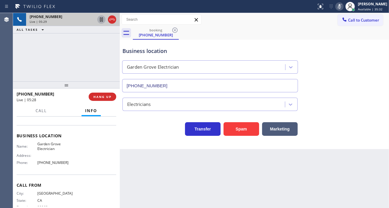
click at [342, 9] on icon at bounding box center [339, 6] width 7 height 7
click at [198, 48] on div "Business location" at bounding box center [209, 51] width 175 height 8
click at [196, 48] on div "Business location" at bounding box center [209, 51] width 175 height 8
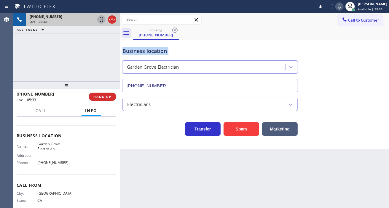
click at [196, 48] on div "Business location" at bounding box center [209, 51] width 175 height 8
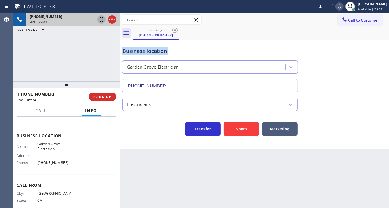
click at [196, 48] on div "Business location" at bounding box center [209, 51] width 175 height 8
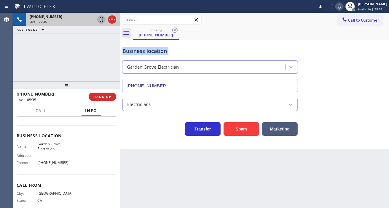
click at [196, 48] on div "Business location" at bounding box center [209, 51] width 175 height 8
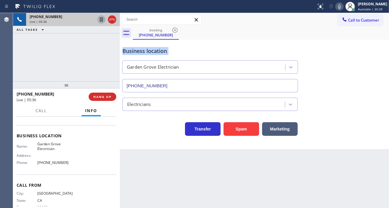
click at [196, 48] on div "Business location" at bounding box center [209, 51] width 175 height 8
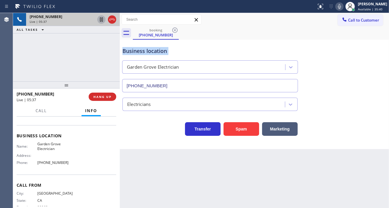
click at [196, 48] on div "Business location" at bounding box center [209, 51] width 175 height 8
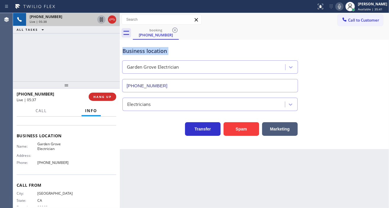
click at [196, 48] on div "Business location" at bounding box center [209, 51] width 175 height 8
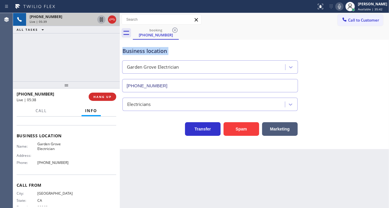
click at [196, 48] on div "Business location" at bounding box center [209, 51] width 175 height 8
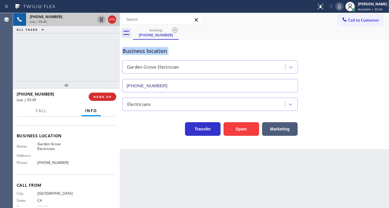
click at [196, 48] on div "Business location" at bounding box center [209, 51] width 175 height 8
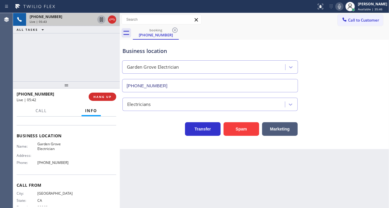
click at [332, 99] on div "Electricians" at bounding box center [254, 103] width 266 height 16
click at [151, 52] on div "Business location" at bounding box center [209, 51] width 175 height 8
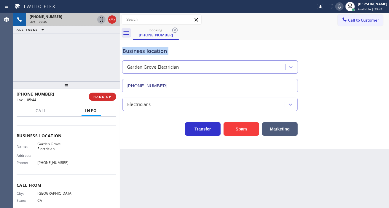
click at [151, 52] on div "Business location" at bounding box center [209, 51] width 175 height 8
click at [254, 49] on div "Business location" at bounding box center [209, 51] width 175 height 8
click at [279, 44] on div "Business location Garden Grove Electrician (657) 341-1796" at bounding box center [209, 66] width 177 height 51
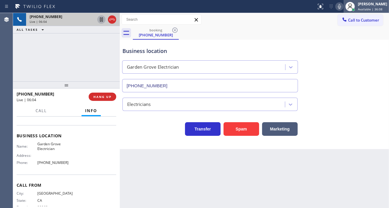
click at [353, 10] on icon at bounding box center [349, 6] width 7 height 7
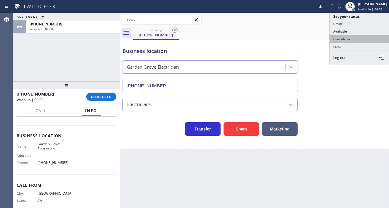
click at [352, 38] on button "Unavailable" at bounding box center [358, 39] width 59 height 8
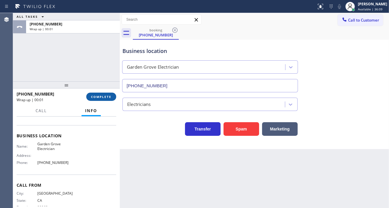
click at [108, 97] on span "COMPLETE" at bounding box center [101, 97] width 20 height 4
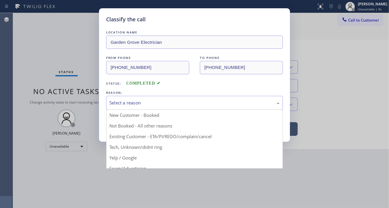
click at [148, 106] on div "Select a reason" at bounding box center [194, 103] width 170 height 7
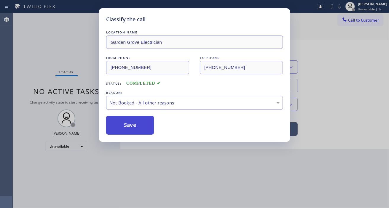
click at [132, 120] on button "Save" at bounding box center [130, 125] width 48 height 19
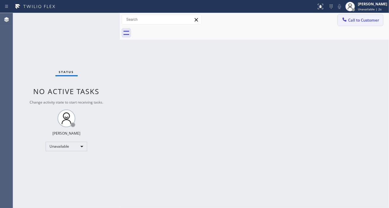
click at [368, 23] on button "Call to Customer" at bounding box center [359, 20] width 45 height 11
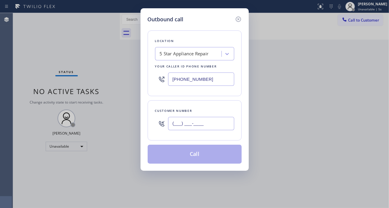
drag, startPoint x: 212, startPoint y: 125, endPoint x: 204, endPoint y: 126, distance: 7.2
click at [212, 125] on input "(___) ___-____" at bounding box center [201, 123] width 66 height 13
paste input "323) 333-1873"
type input "[PHONE_NUMBER]"
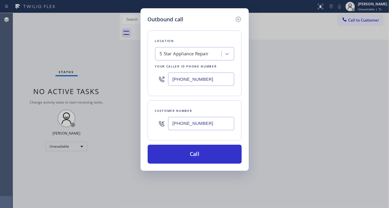
click at [210, 83] on input "[PHONE_NUMBER]" at bounding box center [201, 79] width 66 height 13
paste input "657) 341-1796"
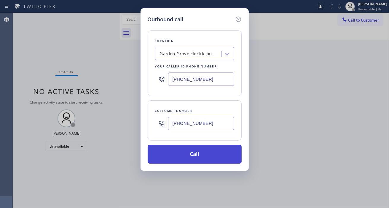
type input "[PHONE_NUMBER]"
click at [214, 153] on button "Call" at bounding box center [195, 154] width 94 height 19
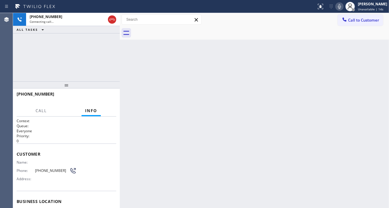
click at [242, 151] on div "Back to Dashboard Change Sender ID Customers Technicians Select a contact Outbo…" at bounding box center [254, 110] width 269 height 195
click at [83, 52] on div "+13233331873 Connecting call… ALL TASKS ALL TASKS ACTIVE TASKS TASKS IN WRAP UP" at bounding box center [66, 47] width 107 height 68
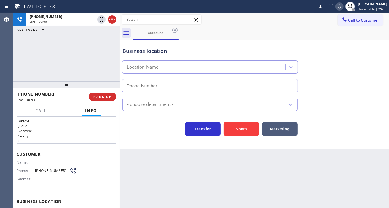
type input "[PHONE_NUMBER]"
click at [77, 57] on div "+13233331873 Live | 00:01 ALL TASKS ALL TASKS ACTIVE TASKS TASKS IN WRAP UP" at bounding box center [66, 47] width 107 height 68
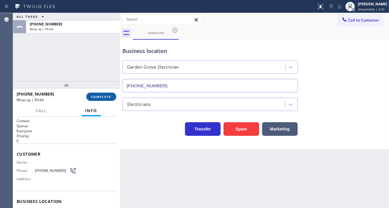
click at [94, 98] on span "COMPLETE" at bounding box center [101, 97] width 20 height 4
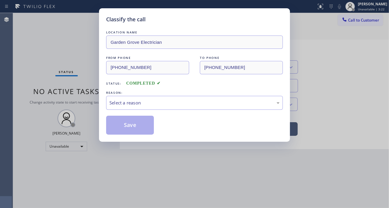
click at [133, 105] on div "Select a reason" at bounding box center [194, 103] width 170 height 7
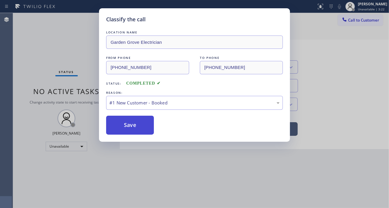
click at [137, 131] on button "Save" at bounding box center [130, 125] width 48 height 19
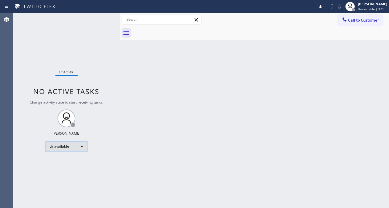
click at [70, 149] on div "Unavailable" at bounding box center [66, 146] width 41 height 9
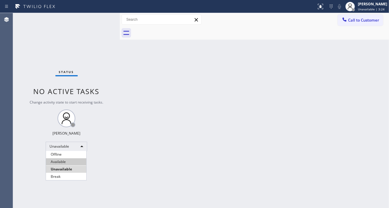
click at [69, 162] on li "Available" at bounding box center [66, 161] width 40 height 7
click at [378, 48] on div "Back to Dashboard Change Sender ID Customers Technicians Select a contact Outbo…" at bounding box center [254, 110] width 269 height 195
click at [105, 20] on div "Status No active tasks You are ready to start receiving tasks. [PERSON_NAME]" at bounding box center [66, 110] width 107 height 195
click at [104, 18] on div "Status No active tasks You are ready to start receiving tasks. [PERSON_NAME]" at bounding box center [66, 110] width 107 height 195
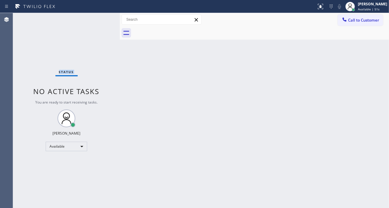
click at [104, 18] on div "Status No active tasks You are ready to start receiving tasks. [PERSON_NAME]" at bounding box center [66, 110] width 107 height 195
click at [104, 16] on div "Status No active tasks You are ready to start receiving tasks. [PERSON_NAME]" at bounding box center [66, 110] width 107 height 195
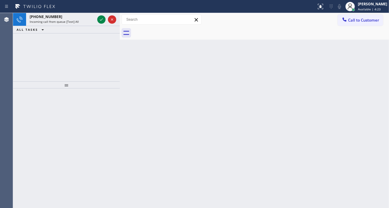
click at [102, 15] on div at bounding box center [106, 19] width 21 height 13
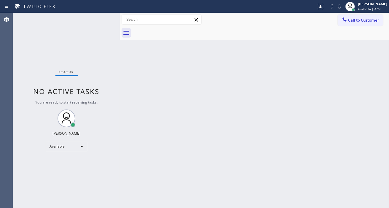
click at [99, 20] on div "Status No active tasks You are ready to start receiving tasks. [PERSON_NAME]" at bounding box center [66, 110] width 107 height 195
click at [100, 16] on div "Status No active tasks You are ready to start receiving tasks. [PERSON_NAME]" at bounding box center [66, 110] width 107 height 195
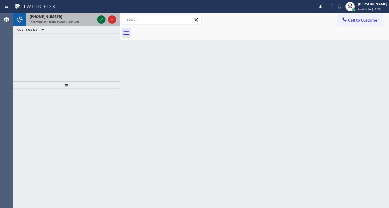
click at [100, 16] on icon at bounding box center [101, 19] width 7 height 7
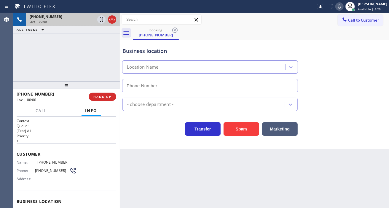
type input "[PHONE_NUMBER]"
click at [341, 7] on icon at bounding box center [339, 6] width 3 height 5
click at [88, 44] on div "+12069489788 Live | 00:34 ALL TASKS ALL TASKS ACTIVE TASKS TASKS IN WRAP UP" at bounding box center [66, 47] width 107 height 68
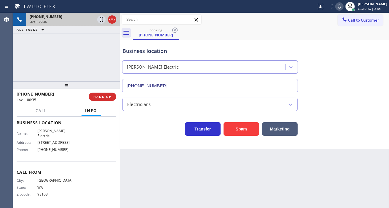
scroll to position [83, 0]
click at [49, 140] on span "10900 NE State Hwy 104, Kingston, WA 98346, United States" at bounding box center [56, 142] width 39 height 4
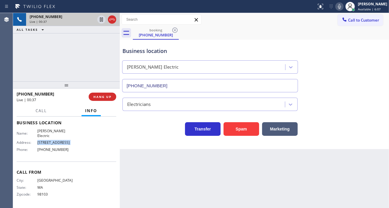
click at [68, 142] on span "10900 NE State Hwy 104, Kingston, WA 98346, United States" at bounding box center [56, 142] width 39 height 4
drag, startPoint x: 66, startPoint y: 135, endPoint x: 55, endPoint y: 137, distance: 11.1
click at [55, 140] on span "10900 NE State Hwy 104, Kingston, WA 98346, United States" at bounding box center [56, 142] width 39 height 4
drag, startPoint x: 66, startPoint y: 138, endPoint x: 45, endPoint y: 135, distance: 21.9
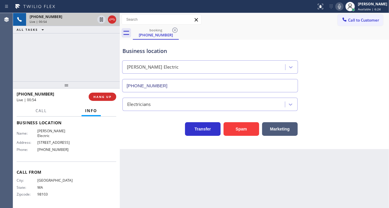
click at [45, 140] on span "10900 NE State Hwy 104, Kingston, WA 98346, United States" at bounding box center [56, 142] width 39 height 4
click at [64, 140] on span "10900 NE State Hwy 104, Kingston, WA 98346, United States" at bounding box center [56, 142] width 39 height 4
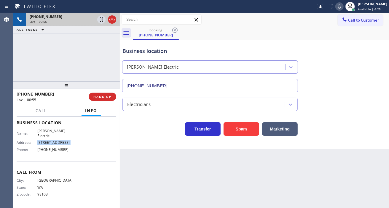
click at [66, 140] on span "10900 NE State Hwy 104, Kingston, WA 98346, United States" at bounding box center [56, 142] width 39 height 4
click at [73, 140] on span "10900 NE State Hwy 104, Kingston, WA 98346, United States" at bounding box center [56, 142] width 39 height 4
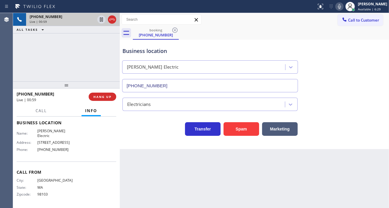
click at [57, 140] on span "10900 NE State Hwy 104, Kingston, WA 98346, United States" at bounding box center [56, 142] width 39 height 4
click at [62, 140] on span "10900 NE State Hwy 104, Kingston, WA 98346, United States" at bounding box center [56, 142] width 39 height 4
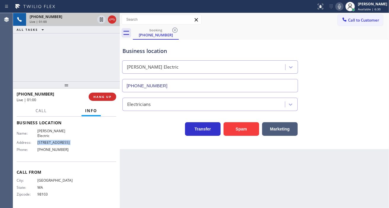
click at [62, 140] on span "10900 NE State Hwy 104, Kingston, WA 98346, United States" at bounding box center [56, 142] width 39 height 4
click at [73, 140] on span "10900 NE State Hwy 104, Kingston, WA 98346, United States" at bounding box center [56, 142] width 39 height 4
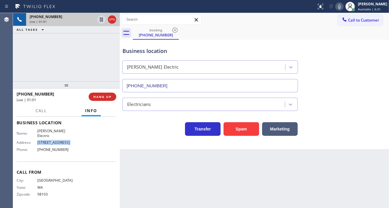
click at [73, 140] on span "10900 NE State Hwy 104, Kingston, WA 98346, United States" at bounding box center [56, 142] width 39 height 4
click at [59, 55] on div "+12069489788 Live | 01:07 ALL TASKS ALL TASKS ACTIVE TASKS TASKS IN WRAP UP" at bounding box center [66, 47] width 107 height 68
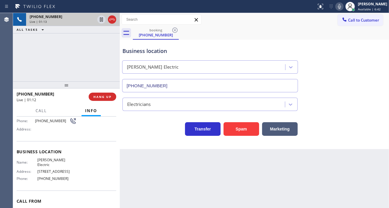
scroll to position [17, 0]
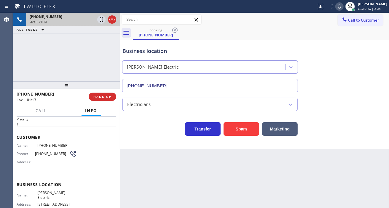
click at [46, 150] on div "Phone: (206) 948-9788" at bounding box center [47, 153] width 60 height 7
click at [100, 21] on icon at bounding box center [101, 19] width 3 height 4
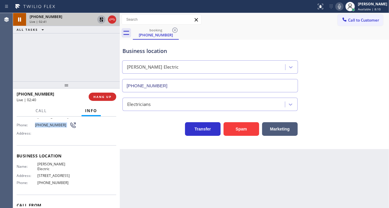
scroll to position [50, 0]
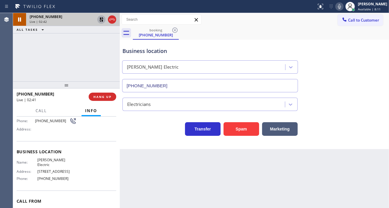
click at [56, 180] on span "[PHONE_NUMBER]" at bounding box center [56, 179] width 39 height 4
click at [100, 20] on icon at bounding box center [101, 19] width 4 height 4
click at [90, 54] on div "+12069489788 Live | 03:15 ALL TASKS ALL TASKS ACTIVE TASKS TASKS IN WRAP UP" at bounding box center [66, 47] width 107 height 68
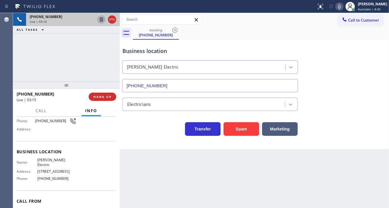
click at [127, 49] on div "Business location" at bounding box center [209, 51] width 175 height 8
click at [103, 60] on div "+12069489788 Live | 03:16 ALL TASKS ALL TASKS ACTIVE TASKS TASKS IN WRAP UP" at bounding box center [66, 47] width 107 height 68
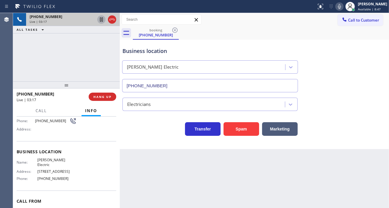
click at [138, 52] on div "Business location" at bounding box center [209, 51] width 175 height 8
click at [77, 54] on div "+12069489788 Live | 03:18 ALL TASKS ALL TASKS ACTIVE TASKS TASKS IN WRAP UP" at bounding box center [66, 47] width 107 height 68
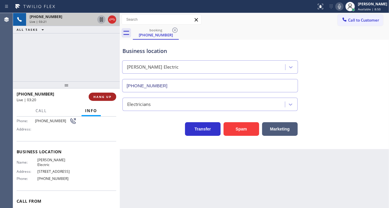
click at [105, 96] on span "HANG UP" at bounding box center [102, 97] width 18 height 4
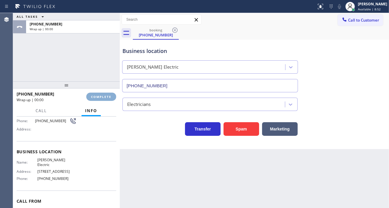
click at [105, 96] on span "COMPLETE" at bounding box center [101, 97] width 20 height 4
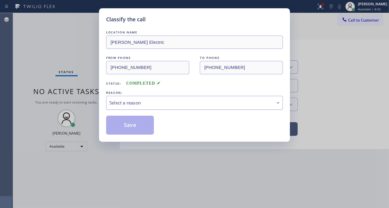
click at [146, 103] on div "Select a reason" at bounding box center [194, 103] width 170 height 7
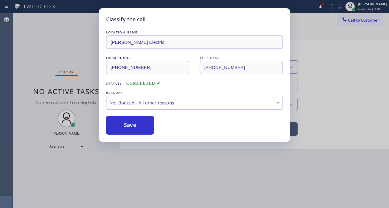
click at [142, 125] on button "Save" at bounding box center [130, 125] width 48 height 19
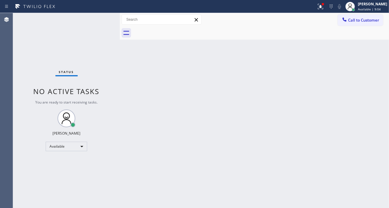
click at [98, 15] on div "Status No active tasks You are ready to start receiving tasks. [PERSON_NAME]" at bounding box center [66, 110] width 107 height 195
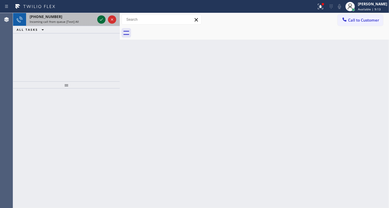
click at [100, 18] on icon at bounding box center [101, 19] width 7 height 7
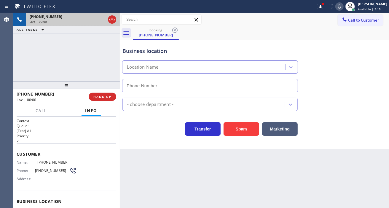
type input "[PHONE_NUMBER]"
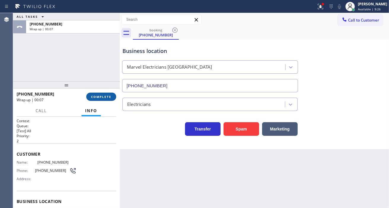
click at [110, 94] on button "COMPLETE" at bounding box center [101, 97] width 30 height 8
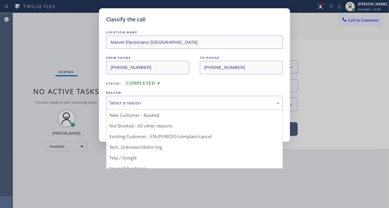
click at [204, 100] on div "Select a reason" at bounding box center [194, 103] width 170 height 7
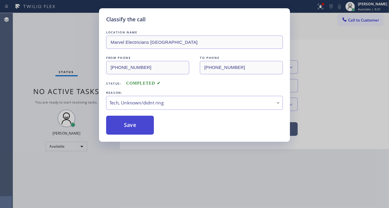
click at [132, 123] on button "Save" at bounding box center [130, 125] width 48 height 19
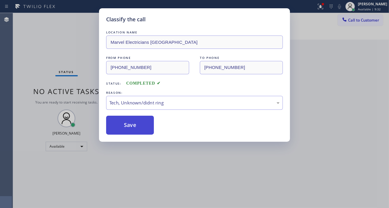
click at [132, 123] on button "Save" at bounding box center [130, 125] width 48 height 19
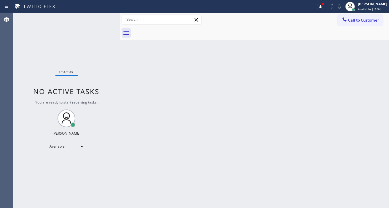
click at [98, 12] on div "Status report Issues detected These issues could affect your workflow. Please c…" at bounding box center [194, 6] width 389 height 13
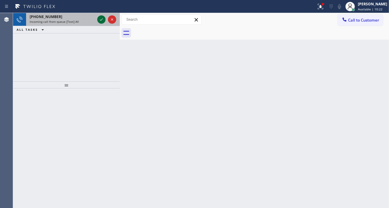
click at [100, 20] on icon at bounding box center [101, 19] width 3 height 2
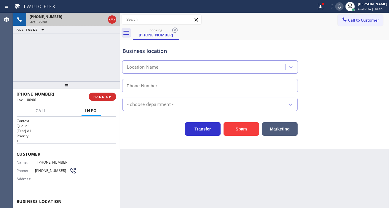
type input "[PHONE_NUMBER]"
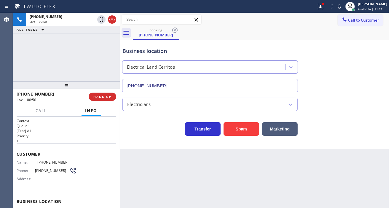
click at [42, 165] on div "Name: [PHONE_NUMBER] Phone: [PHONE_NUMBER] Address:" at bounding box center [47, 171] width 60 height 23
copy span "[PHONE_NUMBER]"
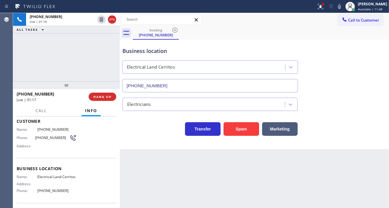
click at [48, 179] on span "Electrical Land Cerritos" at bounding box center [56, 177] width 39 height 4
copy span "Electrical Land Cerritos"
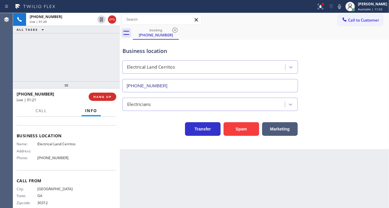
click at [45, 160] on span "[PHONE_NUMBER]" at bounding box center [56, 158] width 39 height 4
copy span "[PHONE_NUMBER]"
click at [342, 6] on icon at bounding box center [339, 6] width 7 height 7
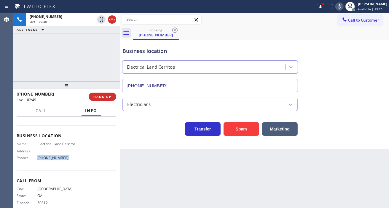
click at [342, 7] on icon at bounding box center [339, 6] width 7 height 7
click at [84, 58] on div "[PHONE_NUMBER] Live | 05:39 ALL TASKS ALL TASKS ACTIVE TASKS TASKS IN WRAP UP" at bounding box center [66, 47] width 107 height 68
click at [124, 58] on div "Electrical Land Cerritos" at bounding box center [210, 66] width 178 height 16
click at [128, 49] on div "Business location" at bounding box center [209, 51] width 175 height 8
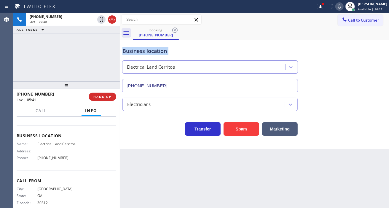
click at [128, 49] on div "Business location" at bounding box center [209, 51] width 175 height 8
click at [86, 44] on div "[PHONE_NUMBER] Live | 05:40 ALL TASKS ALL TASKS ACTIVE TASKS TASKS IN WRAP UP" at bounding box center [66, 47] width 107 height 68
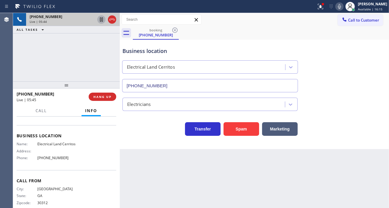
click at [101, 21] on icon at bounding box center [101, 19] width 7 height 7
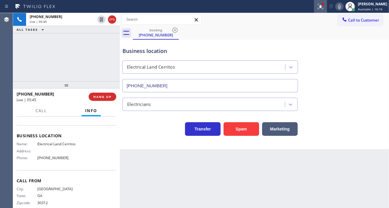
click at [321, 6] on icon at bounding box center [320, 6] width 4 height 4
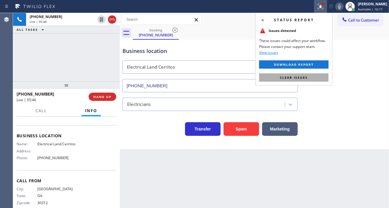
click at [313, 77] on button "Clear issues" at bounding box center [293, 77] width 69 height 8
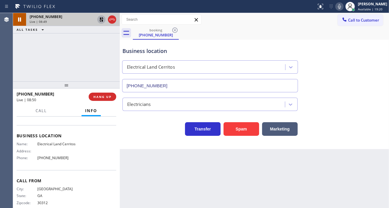
click at [101, 21] on icon at bounding box center [101, 19] width 7 height 7
drag, startPoint x: 372, startPoint y: 78, endPoint x: 352, endPoint y: 77, distance: 20.5
click at [372, 78] on div "Business location Electrical Land [GEOGRAPHIC_DATA] [PHONE_NUMBER]" at bounding box center [254, 66] width 266 height 54
click at [369, 79] on div "Business location Electrical Land [GEOGRAPHIC_DATA] [PHONE_NUMBER]" at bounding box center [254, 66] width 266 height 54
click at [343, 6] on icon at bounding box center [339, 6] width 7 height 7
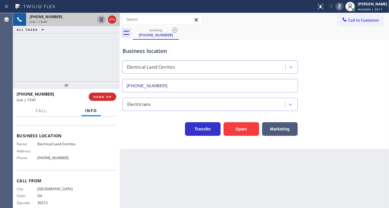
click at [341, 6] on rect at bounding box center [339, 6] width 4 height 4
click at [378, 56] on div "Business location Electrical Land [GEOGRAPHIC_DATA] [PHONE_NUMBER]" at bounding box center [254, 66] width 266 height 54
click at [360, 52] on div "Business location Electrical Land [GEOGRAPHIC_DATA] [PHONE_NUMBER]" at bounding box center [254, 66] width 266 height 54
click at [85, 52] on div "[PHONE_NUMBER] Live | 18:45 ALL TASKS ALL TASKS ACTIVE TASKS TASKS IN WRAP UP" at bounding box center [66, 47] width 107 height 68
click at [146, 45] on div "Business location Electrical Land [GEOGRAPHIC_DATA] [PHONE_NUMBER]" at bounding box center [209, 66] width 177 height 51
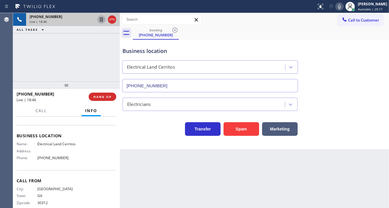
click at [147, 48] on div "Business location" at bounding box center [209, 51] width 175 height 8
click at [170, 48] on div "Business location" at bounding box center [209, 51] width 175 height 8
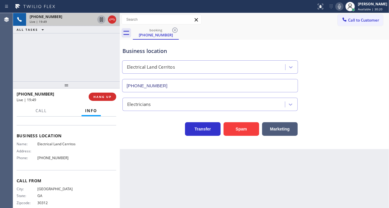
drag, startPoint x: 376, startPoint y: 97, endPoint x: 155, endPoint y: 67, distance: 223.3
click at [376, 97] on div "Electricians" at bounding box center [254, 103] width 266 height 16
click at [43, 47] on div "[PHONE_NUMBER] Live | 19:50 ALL TASKS ALL TASKS ACTIVE TASKS TASKS IN WRAP UP" at bounding box center [66, 47] width 107 height 68
click at [65, 54] on div "[PHONE_NUMBER] Live | 19:50 ALL TASKS ALL TASKS ACTIVE TASKS TASKS IN WRAP UP" at bounding box center [66, 47] width 107 height 68
click at [65, 54] on div "[PHONE_NUMBER] Live | 19:51 ALL TASKS ALL TASKS ACTIVE TASKS TASKS IN WRAP UP" at bounding box center [66, 47] width 107 height 68
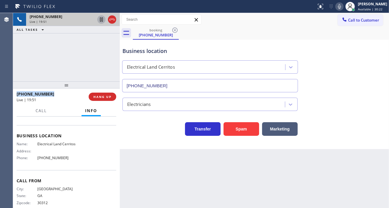
click at [65, 54] on div "[PHONE_NUMBER] Live | 19:51 ALL TASKS ALL TASKS ACTIVE TASKS TASKS IN WRAP UP" at bounding box center [66, 47] width 107 height 68
click at [78, 55] on div "[PHONE_NUMBER] Live | 19:52 ALL TASKS ALL TASKS ACTIVE TASKS TASKS IN WRAP UP" at bounding box center [66, 47] width 107 height 68
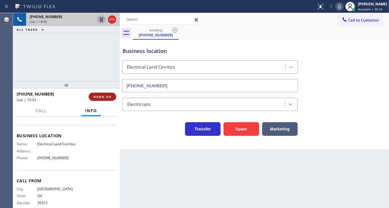
click at [109, 97] on span "HANG UP" at bounding box center [102, 97] width 18 height 4
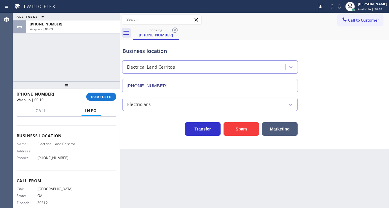
drag, startPoint x: 369, startPoint y: 59, endPoint x: 366, endPoint y: 55, distance: 4.8
click at [369, 59] on div "Business location Electrical Land [GEOGRAPHIC_DATA] [PHONE_NUMBER]" at bounding box center [254, 66] width 266 height 54
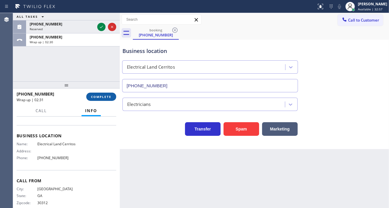
click at [99, 95] on span "COMPLETE" at bounding box center [101, 97] width 20 height 4
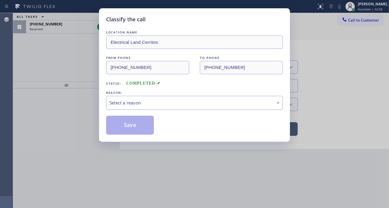
click at [149, 97] on div "Select a reason" at bounding box center [194, 103] width 177 height 14
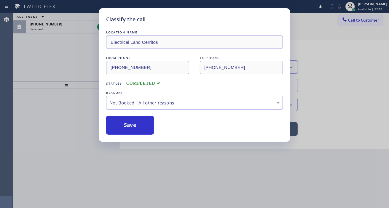
click at [138, 124] on button "Save" at bounding box center [130, 125] width 48 height 19
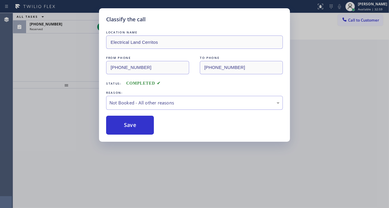
click at [138, 124] on button "Save" at bounding box center [130, 125] width 48 height 19
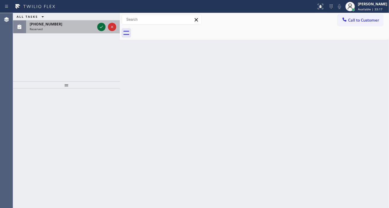
click at [98, 29] on icon at bounding box center [101, 26] width 7 height 7
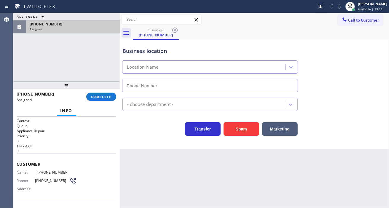
type input "[PHONE_NUMBER]"
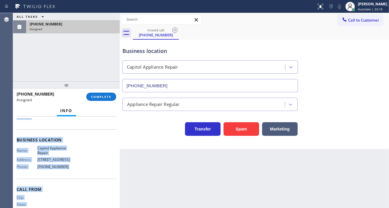
scroll to position [88, 0]
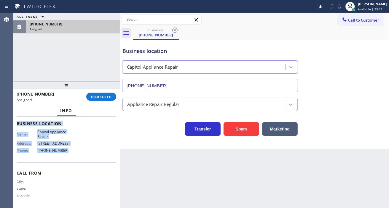
drag, startPoint x: 17, startPoint y: 163, endPoint x: 81, endPoint y: 146, distance: 67.0
click at [81, 146] on div "Context Queue: Appliance Repair Priority: 0 Task Age: [DEMOGRAPHIC_DATA] minute…" at bounding box center [67, 119] width 100 height 177
copy div "Customer Name: [PHONE_NUMBER] Phone: [PHONE_NUMBER] Address: Business location …"
click at [105, 95] on span "COMPLETE" at bounding box center [101, 97] width 20 height 4
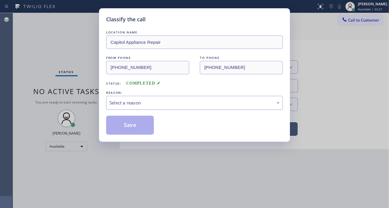
click at [174, 100] on div "Select a reason" at bounding box center [194, 103] width 170 height 7
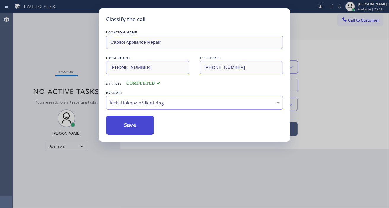
click at [142, 129] on button "Save" at bounding box center [130, 125] width 48 height 19
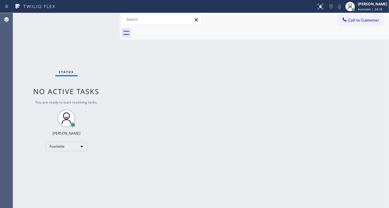
click at [371, 80] on div "Back to Dashboard Change Sender ID Customers Technicians Select a contact Outbo…" at bounding box center [254, 110] width 269 height 195
click at [376, 76] on div "Back to Dashboard Change Sender ID Customers Technicians Select a contact Outbo…" at bounding box center [254, 110] width 269 height 195
click at [94, 19] on div "Status No active tasks You are ready to start receiving tasks. [PERSON_NAME]" at bounding box center [66, 110] width 107 height 195
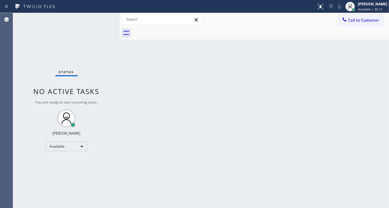
click at [79, 19] on div "Status No active tasks You are ready to start receiving tasks. [PERSON_NAME]" at bounding box center [66, 110] width 107 height 195
click at [105, 17] on div "Status No active tasks You are ready to start receiving tasks. [PERSON_NAME]" at bounding box center [66, 110] width 107 height 195
click at [102, 16] on div "Status No active tasks You are ready to start receiving tasks. [PERSON_NAME]" at bounding box center [66, 110] width 107 height 195
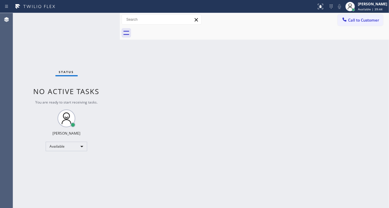
click at [100, 22] on div "Status No active tasks You are ready to start receiving tasks. [PERSON_NAME]" at bounding box center [66, 110] width 107 height 195
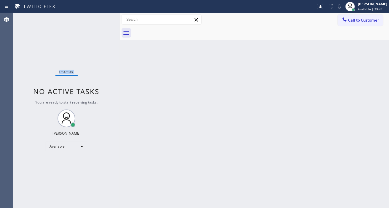
click at [100, 22] on div "Status No active tasks You are ready to start receiving tasks. [PERSON_NAME]" at bounding box center [66, 110] width 107 height 195
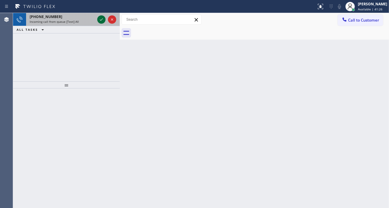
click at [100, 22] on icon at bounding box center [101, 19] width 7 height 7
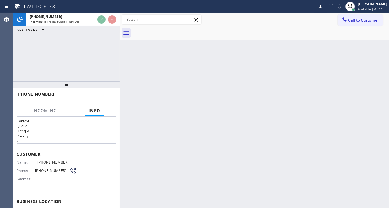
scroll to position [33, 0]
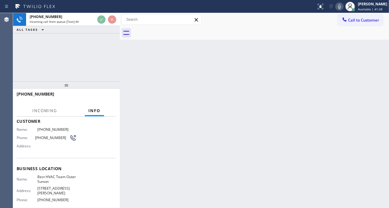
click at [69, 176] on span "Best HVAC Team Outer Sunset" at bounding box center [56, 179] width 39 height 9
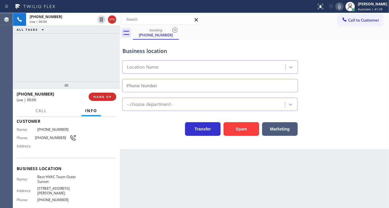
click at [69, 176] on span "Best HVAC Team Outer Sunset" at bounding box center [56, 179] width 39 height 9
type input "[PHONE_NUMBER]"
click at [69, 176] on span "Best HVAC Team Outer Sunset" at bounding box center [56, 179] width 39 height 9
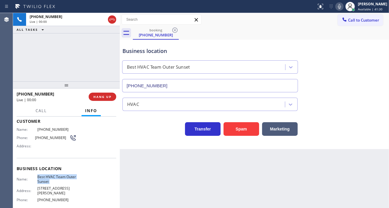
click at [69, 176] on span "Best HVAC Team Outer Sunset" at bounding box center [56, 179] width 39 height 9
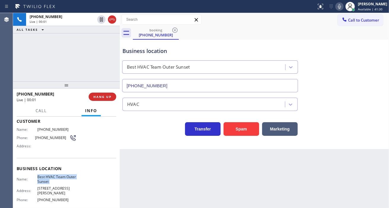
click at [69, 176] on span "Best HVAC Team Outer Sunset" at bounding box center [56, 179] width 39 height 9
click at [361, 48] on div "Business location Best HVAC Team Outer Sunset [PHONE_NUMBER]" at bounding box center [254, 66] width 266 height 54
click at [95, 98] on span "HANG UP" at bounding box center [102, 97] width 18 height 4
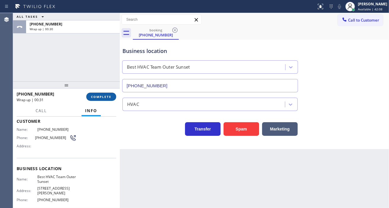
click at [95, 98] on span "COMPLETE" at bounding box center [101, 97] width 20 height 4
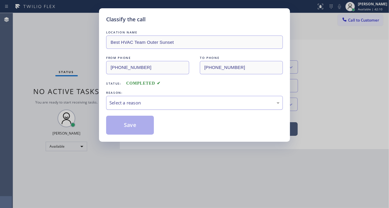
click at [144, 107] on div "Select a reason" at bounding box center [194, 103] width 177 height 14
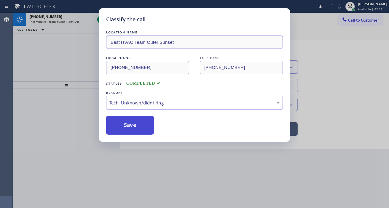
click at [134, 125] on button "Save" at bounding box center [130, 125] width 48 height 19
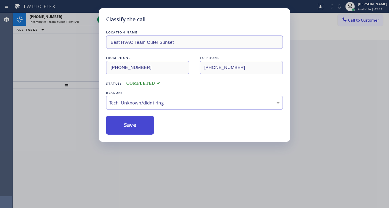
click at [134, 125] on button "Save" at bounding box center [130, 125] width 48 height 19
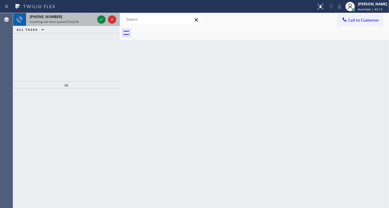
click at [66, 22] on span "Incoming call from queue [Test] All" at bounding box center [54, 22] width 49 height 4
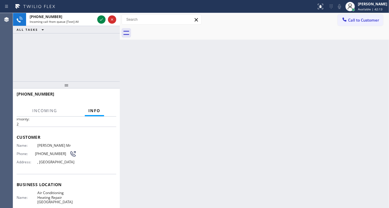
scroll to position [66, 0]
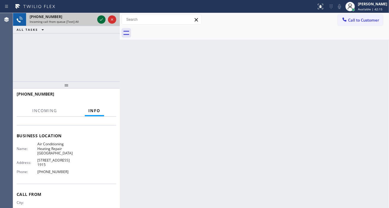
click at [99, 21] on icon at bounding box center [101, 19] width 7 height 7
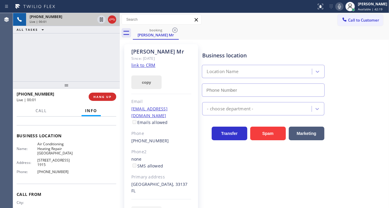
type input "[PHONE_NUMBER]"
click at [145, 65] on link "link to CRM" at bounding box center [143, 65] width 24 height 6
click at [342, 7] on icon at bounding box center [339, 6] width 7 height 7
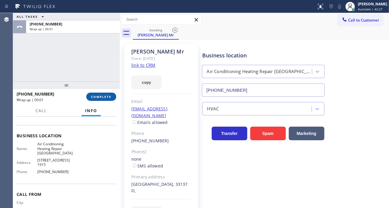
click at [105, 98] on span "COMPLETE" at bounding box center [101, 97] width 20 height 4
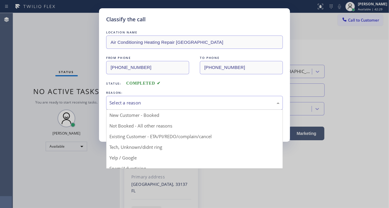
click at [163, 102] on div "Select a reason" at bounding box center [194, 103] width 170 height 7
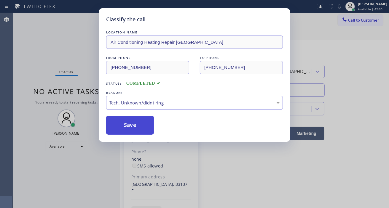
click at [144, 131] on button "Save" at bounding box center [130, 125] width 48 height 19
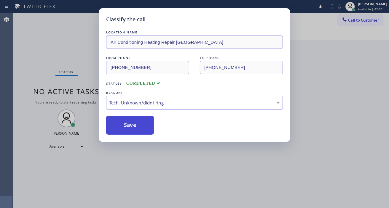
click at [144, 131] on button "Save" at bounding box center [130, 125] width 48 height 19
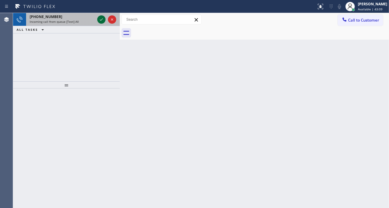
click at [101, 19] on icon at bounding box center [101, 19] width 7 height 7
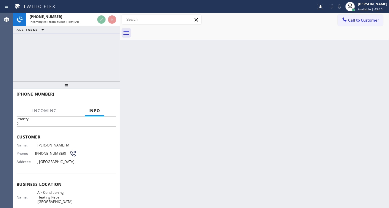
scroll to position [33, 0]
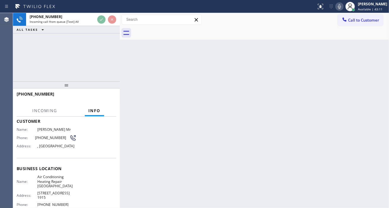
click at [61, 179] on span "Air Conditioning Heating Repair [GEOGRAPHIC_DATA]" at bounding box center [56, 182] width 39 height 14
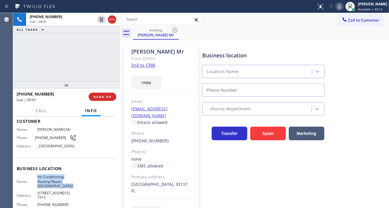
type input "[PHONE_NUMBER]"
click at [148, 66] on link "link to CRM" at bounding box center [143, 65] width 24 height 6
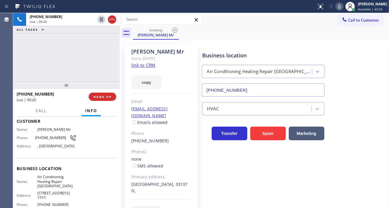
click at [42, 137] on span "[PHONE_NUMBER]" at bounding box center [52, 138] width 34 height 4
copy div "[PHONE_NUMBER]"
drag, startPoint x: 119, startPoint y: 156, endPoint x: 114, endPoint y: 156, distance: 4.7
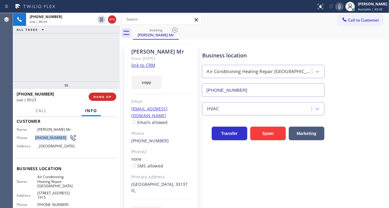
click at [120, 156] on div at bounding box center [120, 110] width 0 height 195
click at [58, 178] on span "Air Conditioning Heating Repair [GEOGRAPHIC_DATA]" at bounding box center [56, 182] width 39 height 14
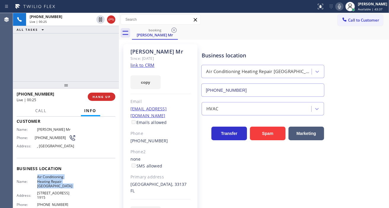
click at [58, 178] on span "Air Conditioning Heating Repair [GEOGRAPHIC_DATA]" at bounding box center [56, 182] width 39 height 14
copy span "Air Conditioning Heating Repair [GEOGRAPHIC_DATA]"
click at [71, 49] on div "[PHONE_NUMBER] Live | 02:15 ALL TASKS ALL TASKS ACTIVE TASKS TASKS IN WRAP UP" at bounding box center [66, 47] width 106 height 68
click at [79, 50] on div "[PHONE_NUMBER] Live | 02:18 ALL TASKS ALL TASKS ACTIVE TASKS TASKS IN WRAP UP" at bounding box center [66, 47] width 106 height 68
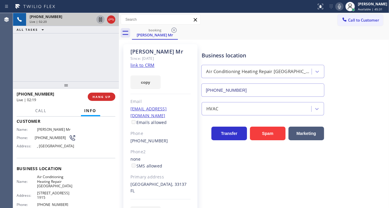
click at [101, 21] on icon at bounding box center [100, 19] width 7 height 7
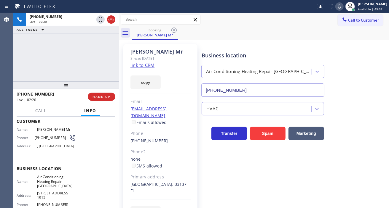
click at [343, 6] on icon at bounding box center [339, 6] width 7 height 7
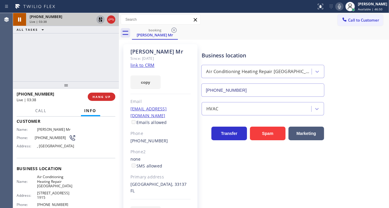
click at [100, 21] on icon at bounding box center [100, 19] width 7 height 7
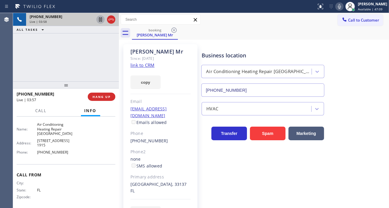
scroll to position [87, 0]
click at [49, 150] on span "[PHONE_NUMBER]" at bounding box center [56, 150] width 39 height 4
copy span "[PHONE_NUMBER]"
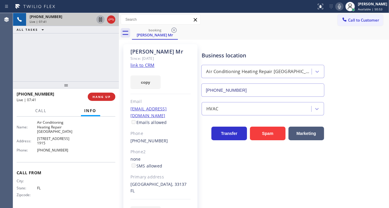
click at [77, 55] on div "[PHONE_NUMBER] Live | 07:41 ALL TASKS ALL TASKS ACTIVE TASKS TASKS IN WRAP UP" at bounding box center [66, 47] width 106 height 68
click at [104, 99] on span "HANG UP" at bounding box center [101, 97] width 18 height 4
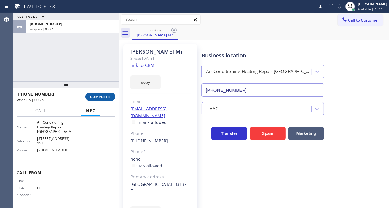
click at [100, 97] on span "COMPLETE" at bounding box center [100, 97] width 20 height 4
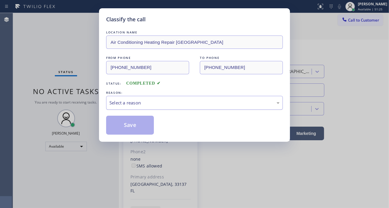
click at [161, 105] on div "Select a reason" at bounding box center [194, 103] width 170 height 7
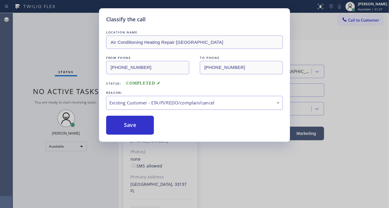
click at [141, 105] on div "Existing Customer - ETA/PI/REDO/complain/cancel" at bounding box center [194, 103] width 170 height 7
click at [142, 124] on button "Save" at bounding box center [130, 125] width 48 height 19
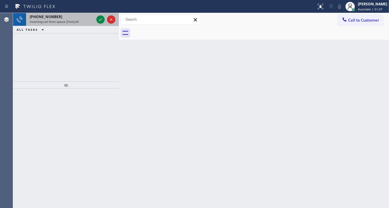
click at [76, 19] on div "[PHONE_NUMBER]" at bounding box center [62, 16] width 64 height 5
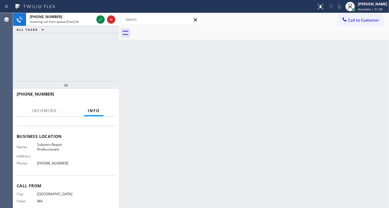
scroll to position [66, 0]
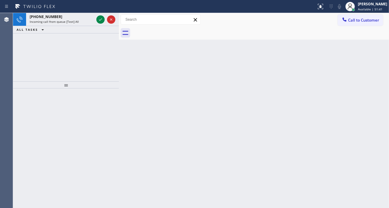
click at [101, 18] on icon at bounding box center [100, 19] width 7 height 7
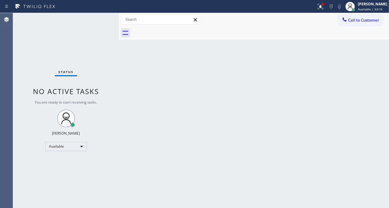
click at [100, 22] on div "Status No active tasks You are ready to start receiving tasks. [PERSON_NAME]" at bounding box center [66, 110] width 106 height 195
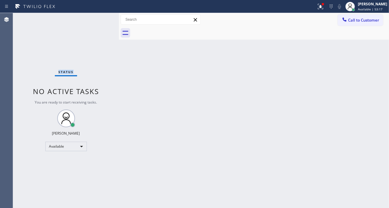
click at [100, 22] on div "Status No active tasks You are ready to start receiving tasks. [PERSON_NAME]" at bounding box center [66, 110] width 106 height 195
click at [101, 20] on div "Status No active tasks You are ready to start receiving tasks. [PERSON_NAME]" at bounding box center [66, 110] width 106 height 195
click at [97, 17] on div "Status No active tasks You are ready to start receiving tasks. [PERSON_NAME]" at bounding box center [66, 110] width 106 height 195
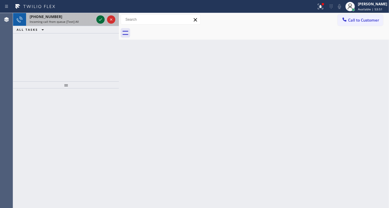
click at [97, 17] on icon at bounding box center [100, 19] width 7 height 7
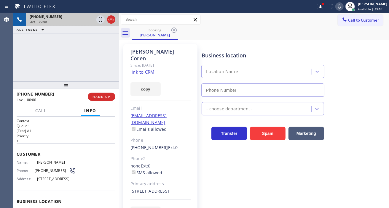
type input "[PHONE_NUMBER]"
click at [146, 69] on link "link to CRM" at bounding box center [142, 72] width 24 height 6
click at [44, 169] on span "[PHONE_NUMBER]" at bounding box center [52, 171] width 34 height 4
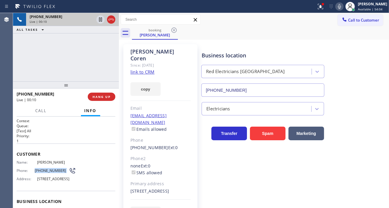
copy div "[PHONE_NUMBER]"
click at [116, 48] on div "[PHONE_NUMBER] Live | 00:16 ALL TASKS ALL TASKS ACTIVE TASKS TASKS IN WRAP UP" at bounding box center [66, 47] width 106 height 68
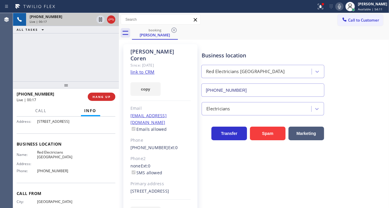
scroll to position [66, 0]
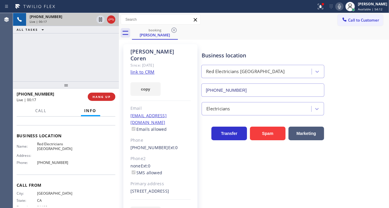
click at [46, 150] on span "Red Electricians [GEOGRAPHIC_DATA]" at bounding box center [56, 146] width 39 height 9
copy span "Red Electricians [GEOGRAPHIC_DATA]"
drag, startPoint x: 108, startPoint y: 34, endPoint x: 98, endPoint y: 49, distance: 17.4
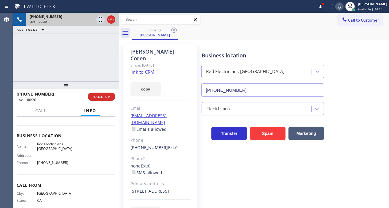
click at [108, 34] on div "[PHONE_NUMBER] Live | 00:20 ALL TASKS ALL TASKS ACTIVE TASKS TASKS IN WRAP UP" at bounding box center [66, 47] width 106 height 68
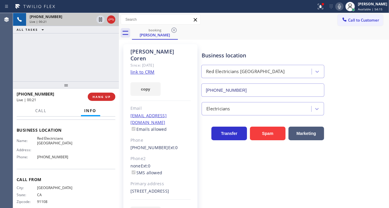
scroll to position [87, 0]
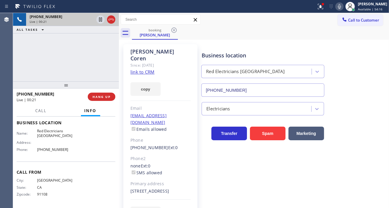
click at [47, 150] on span "[PHONE_NUMBER]" at bounding box center [56, 150] width 39 height 4
copy span "[PHONE_NUMBER]"
drag, startPoint x: 104, startPoint y: 95, endPoint x: 41, endPoint y: 3, distance: 112.0
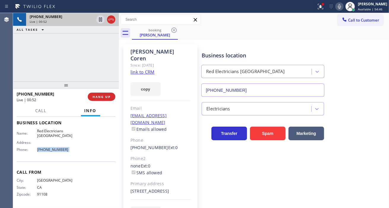
click at [104, 96] on span "HANG UP" at bounding box center [101, 97] width 18 height 4
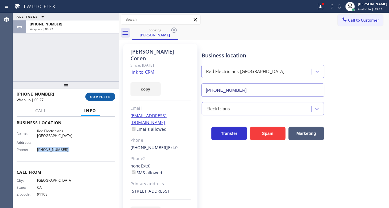
click at [102, 96] on span "COMPLETE" at bounding box center [100, 97] width 20 height 4
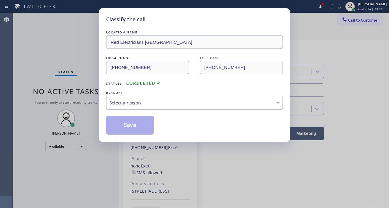
click at [177, 110] on div "Select a reason" at bounding box center [194, 103] width 177 height 14
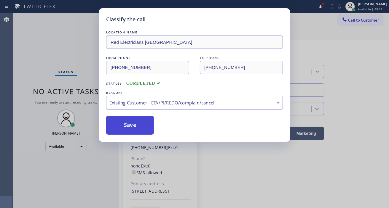
click at [143, 129] on button "Save" at bounding box center [130, 125] width 48 height 19
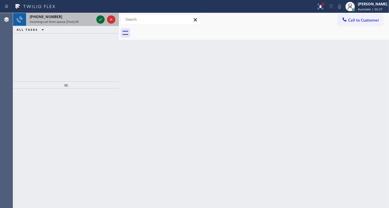
click at [101, 20] on icon at bounding box center [100, 19] width 7 height 7
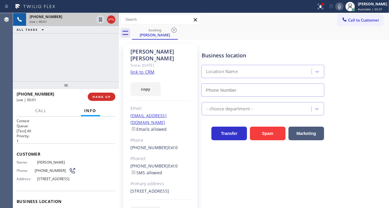
type input "[PHONE_NUMBER]"
click at [144, 69] on link "link to CRM" at bounding box center [142, 72] width 24 height 6
click at [57, 51] on div "[PHONE_NUMBER] Live | 00:23 ALL TASKS ALL TASKS ACTIVE TASKS TASKS IN WRAP UP" at bounding box center [66, 47] width 106 height 68
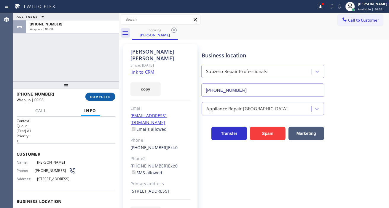
click at [93, 96] on span "COMPLETE" at bounding box center [100, 97] width 20 height 4
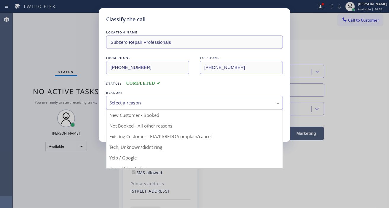
click at [178, 101] on div "Select a reason" at bounding box center [194, 103] width 170 height 7
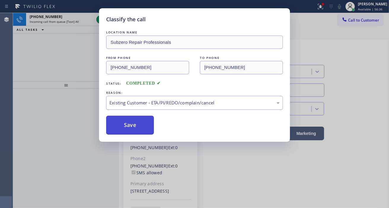
click at [137, 129] on button "Save" at bounding box center [130, 125] width 48 height 19
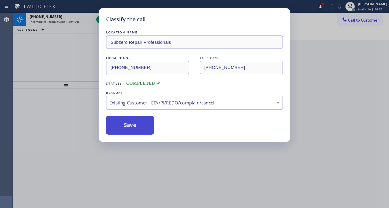
click at [137, 129] on button "Save" at bounding box center [130, 125] width 48 height 19
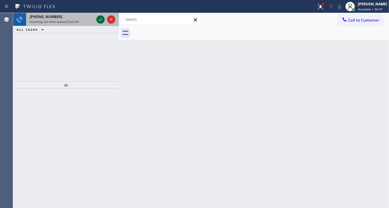
click at [101, 21] on icon at bounding box center [100, 19] width 7 height 7
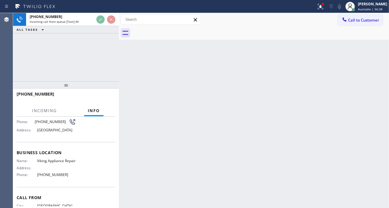
scroll to position [66, 0]
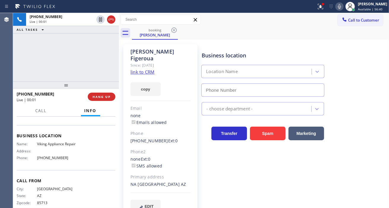
type input "[PHONE_NUMBER]"
click at [320, 8] on div at bounding box center [320, 6] width 13 height 7
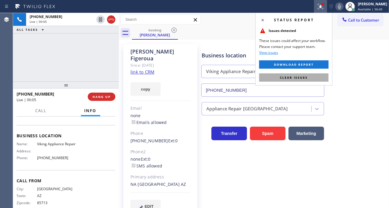
click at [303, 75] on button "Clear issues" at bounding box center [293, 77] width 69 height 8
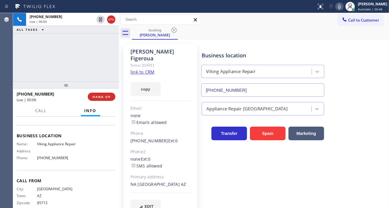
click at [141, 69] on link "link to CRM" at bounding box center [142, 72] width 24 height 6
click at [68, 47] on div "[PHONE_NUMBER] Live | 00:10 ALL TASKS ALL TASKS ACTIVE TASKS TASKS IN WRAP UP" at bounding box center [66, 47] width 106 height 68
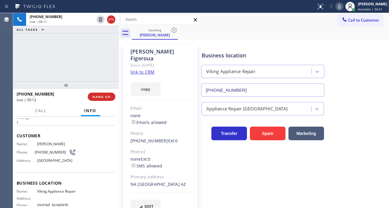
scroll to position [0, 0]
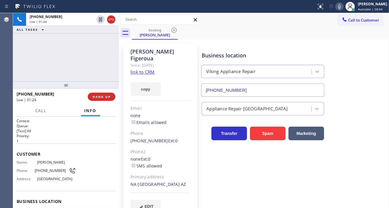
click at [90, 64] on div "[PHONE_NUMBER] Live | 01:24 ALL TASKS ALL TASKS ACTIVE TASKS TASKS IN WRAP UP" at bounding box center [66, 47] width 106 height 68
click at [380, 85] on div "Business location Viking Appliance Repair [PHONE_NUMBER]" at bounding box center [293, 70] width 187 height 54
click at [93, 49] on div "[PHONE_NUMBER] Live | 02:16 ALL TASKS ALL TASKS ACTIVE TASKS TASKS IN WRAP UP" at bounding box center [66, 47] width 106 height 68
click at [101, 97] on span "HANG UP" at bounding box center [101, 97] width 18 height 4
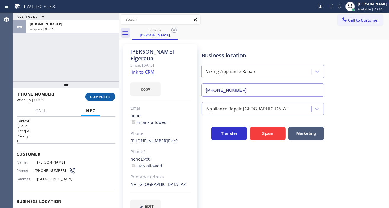
click at [107, 99] on button "COMPLETE" at bounding box center [100, 97] width 30 height 8
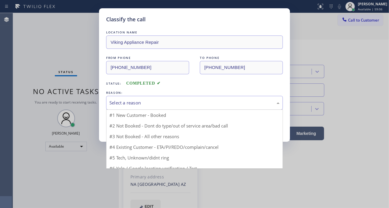
click at [183, 108] on div "Select a reason" at bounding box center [194, 103] width 177 height 14
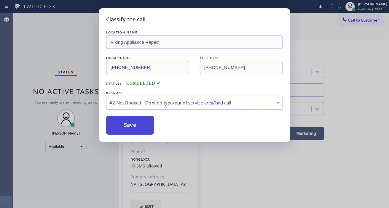
click at [139, 122] on button "Save" at bounding box center [130, 125] width 48 height 19
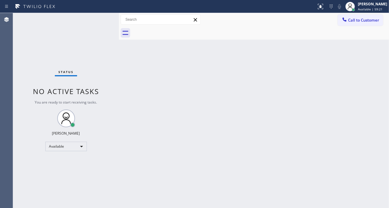
click at [104, 19] on div "Status No active tasks You are ready to start receiving tasks. [PERSON_NAME]" at bounding box center [66, 110] width 106 height 195
click at [372, 9] on span "Available | 1h 5min" at bounding box center [372, 9] width 28 height 4
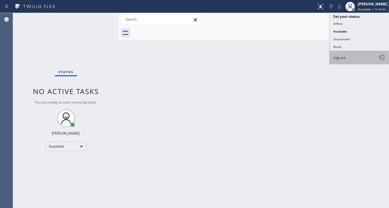
click at [350, 57] on button "Log out" at bounding box center [358, 57] width 59 height 13
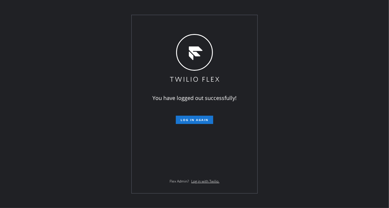
click at [380, 53] on div "You have logged out successfully! Log in again Flex Admin? Log in with Twilio." at bounding box center [194, 104] width 389 height 208
